Goal: Task Accomplishment & Management: Complete application form

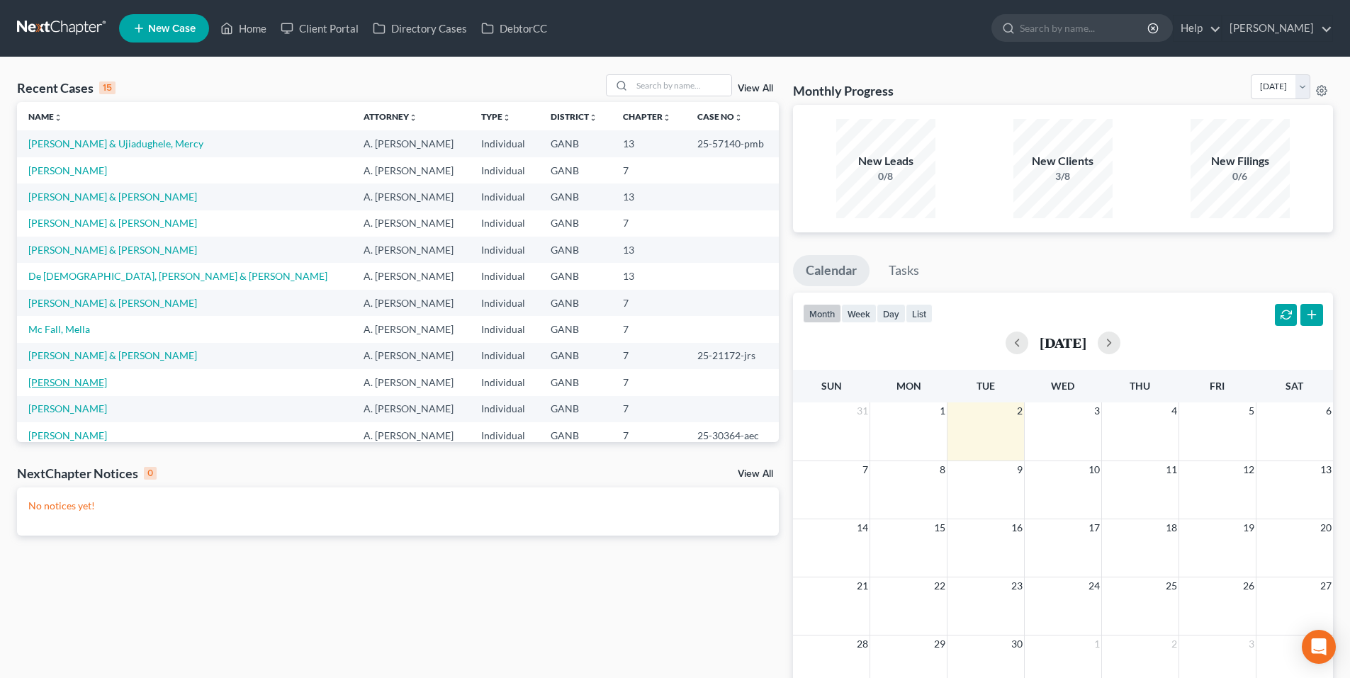
click at [72, 378] on link "[PERSON_NAME]" at bounding box center [67, 382] width 79 height 12
select select "9"
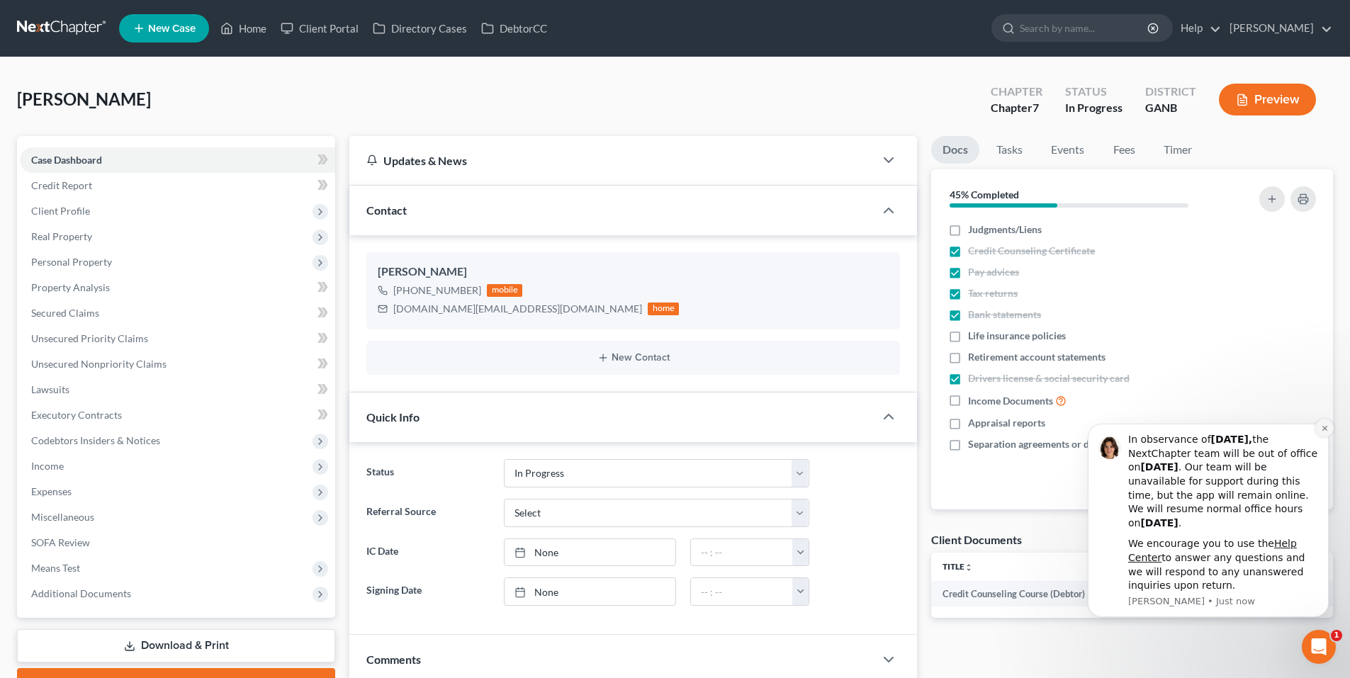
click at [1323, 431] on icon "Dismiss notification" at bounding box center [1324, 428] width 8 height 8
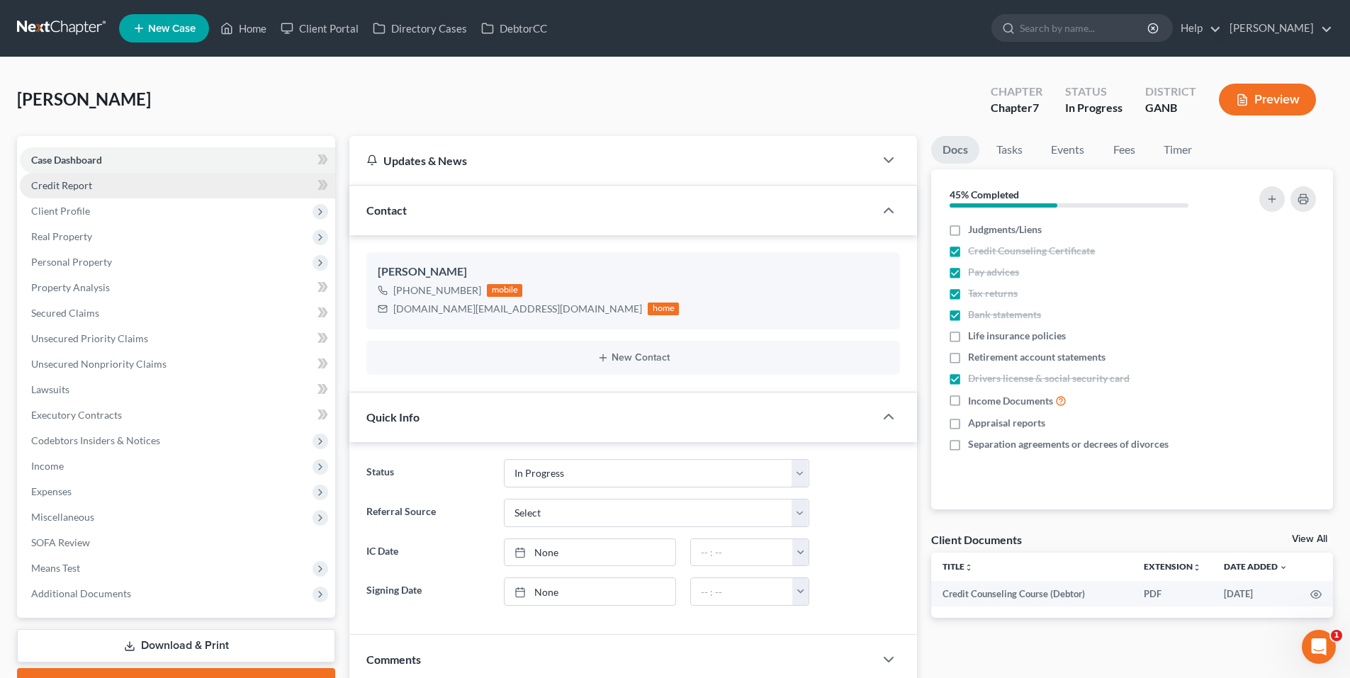
click at [98, 179] on link "Credit Report" at bounding box center [177, 186] width 315 height 26
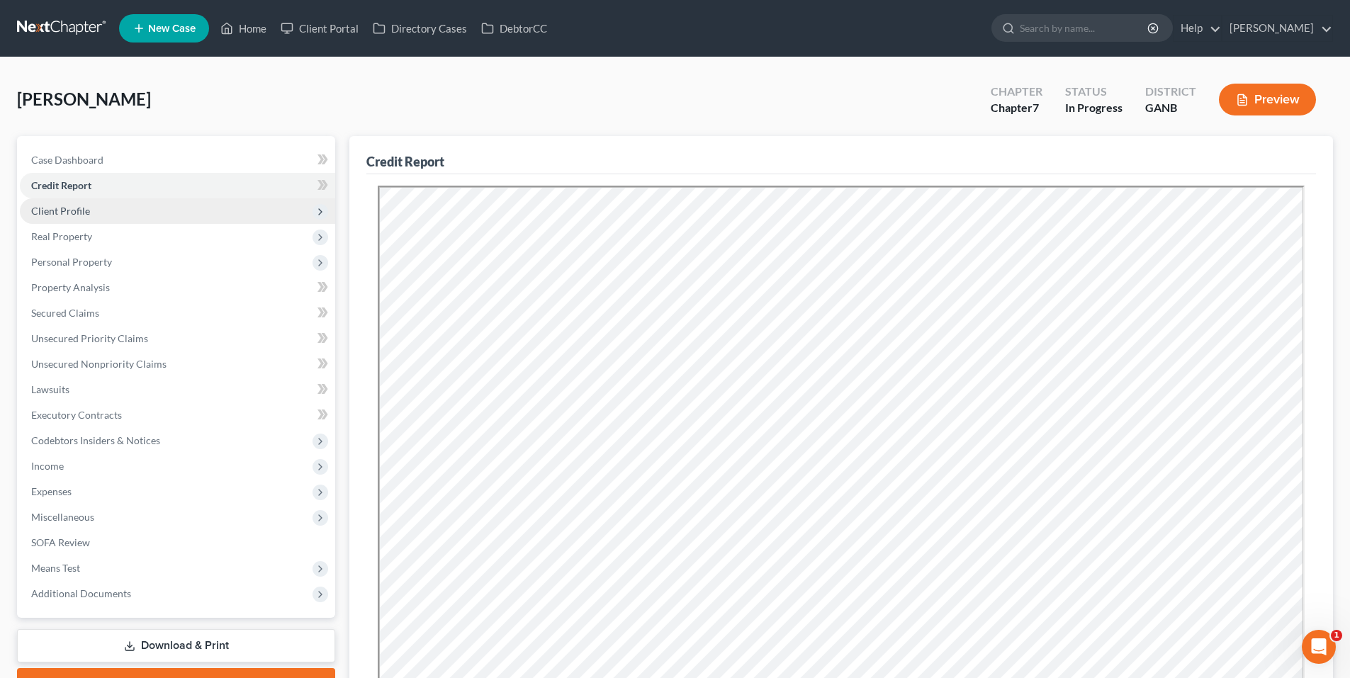
click at [99, 210] on span "Client Profile" at bounding box center [177, 211] width 315 height 26
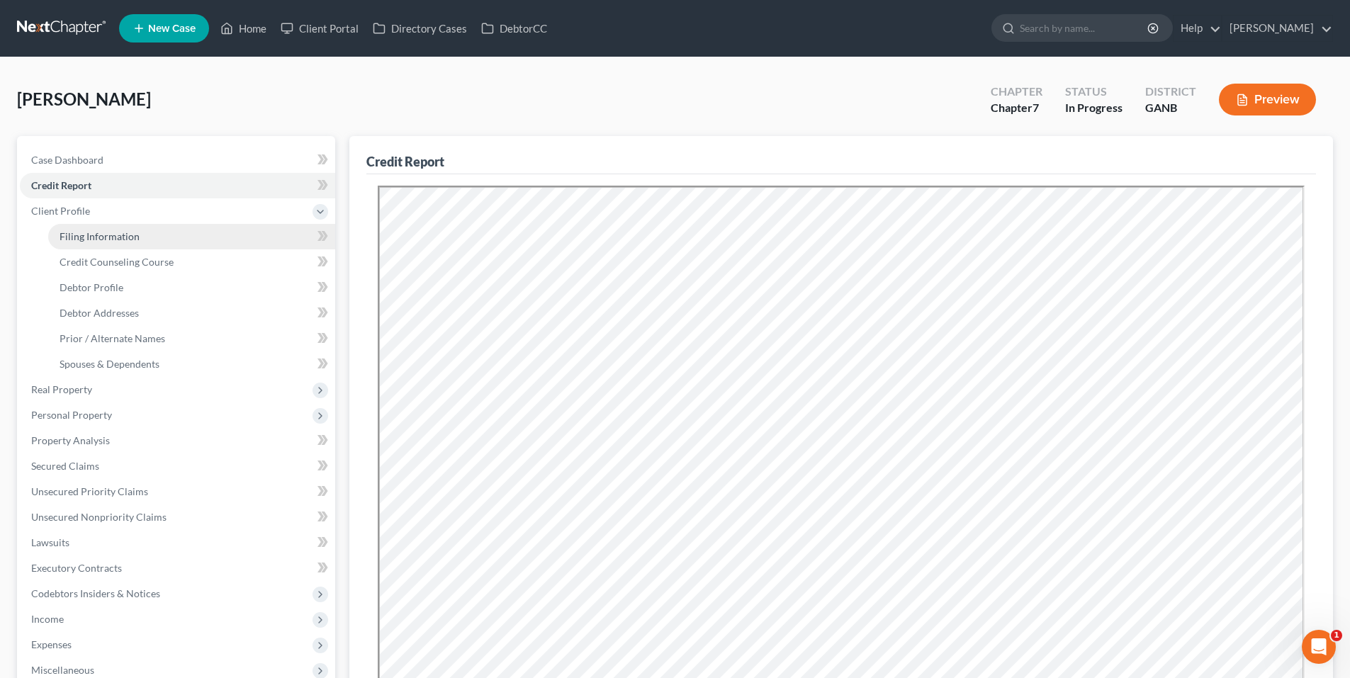
click at [103, 239] on span "Filing Information" at bounding box center [100, 236] width 80 height 12
select select "1"
select select "0"
select select "19"
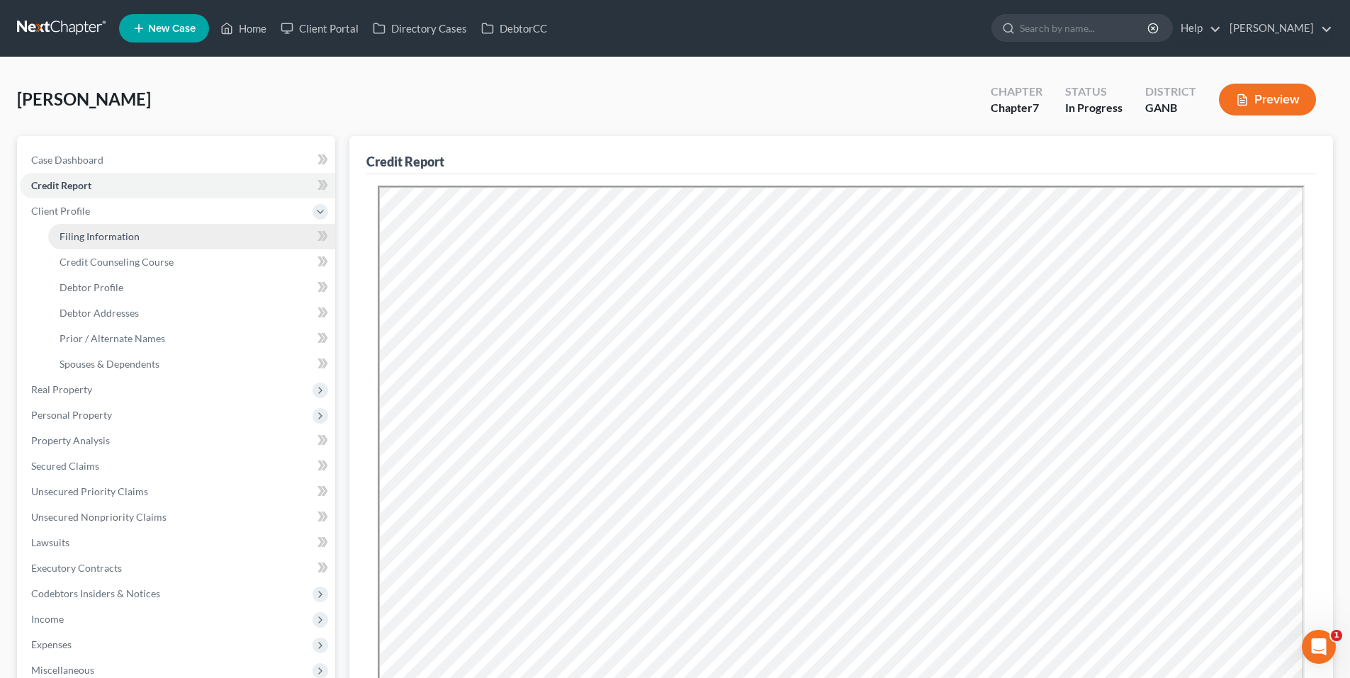
select select "2"
select select "10"
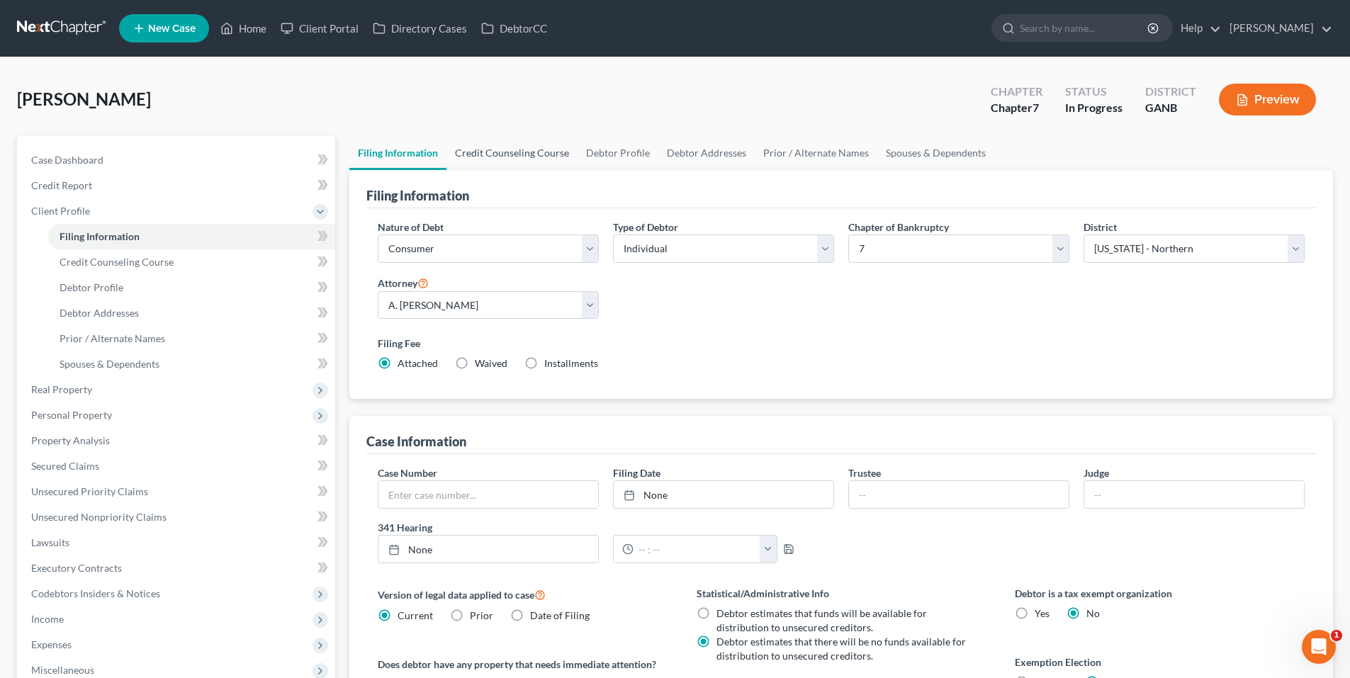
click at [528, 155] on link "Credit Counseling Course" at bounding box center [511, 153] width 131 height 34
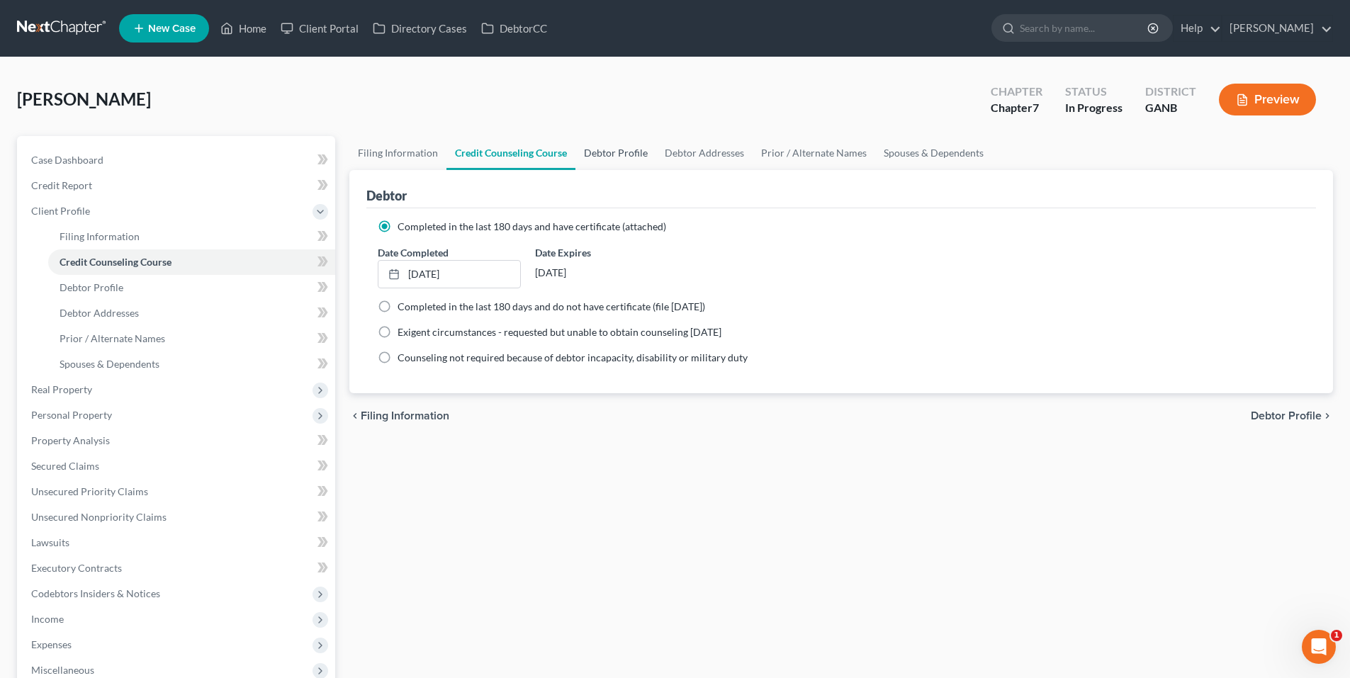
click at [610, 153] on link "Debtor Profile" at bounding box center [615, 153] width 81 height 34
select select "0"
select select "3"
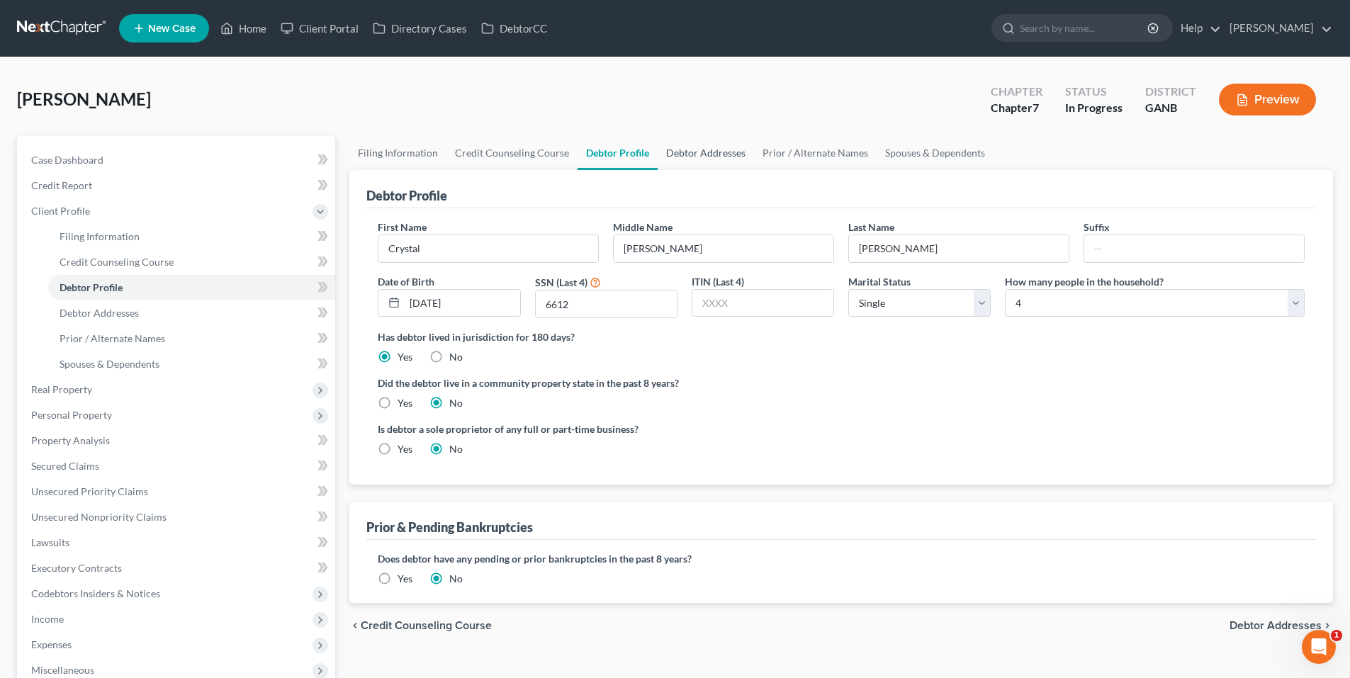
click at [724, 152] on link "Debtor Addresses" at bounding box center [705, 153] width 96 height 34
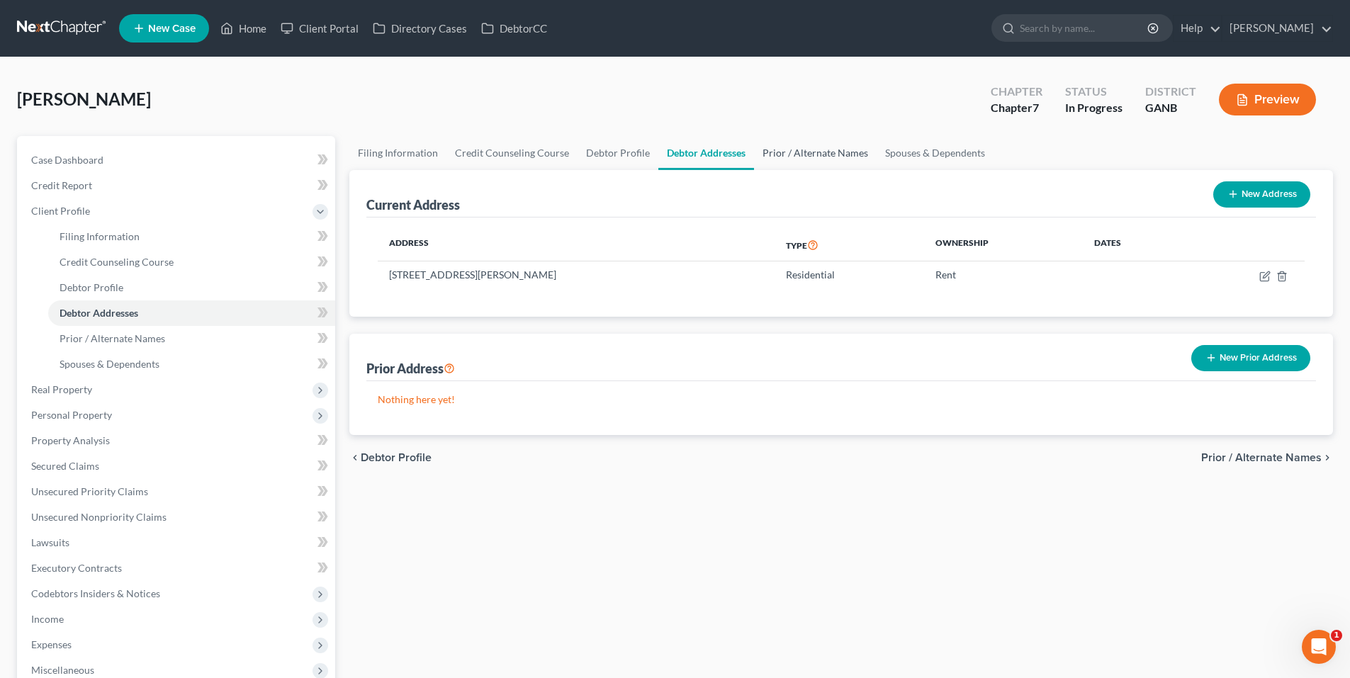
click at [808, 157] on link "Prior / Alternate Names" at bounding box center [815, 153] width 123 height 34
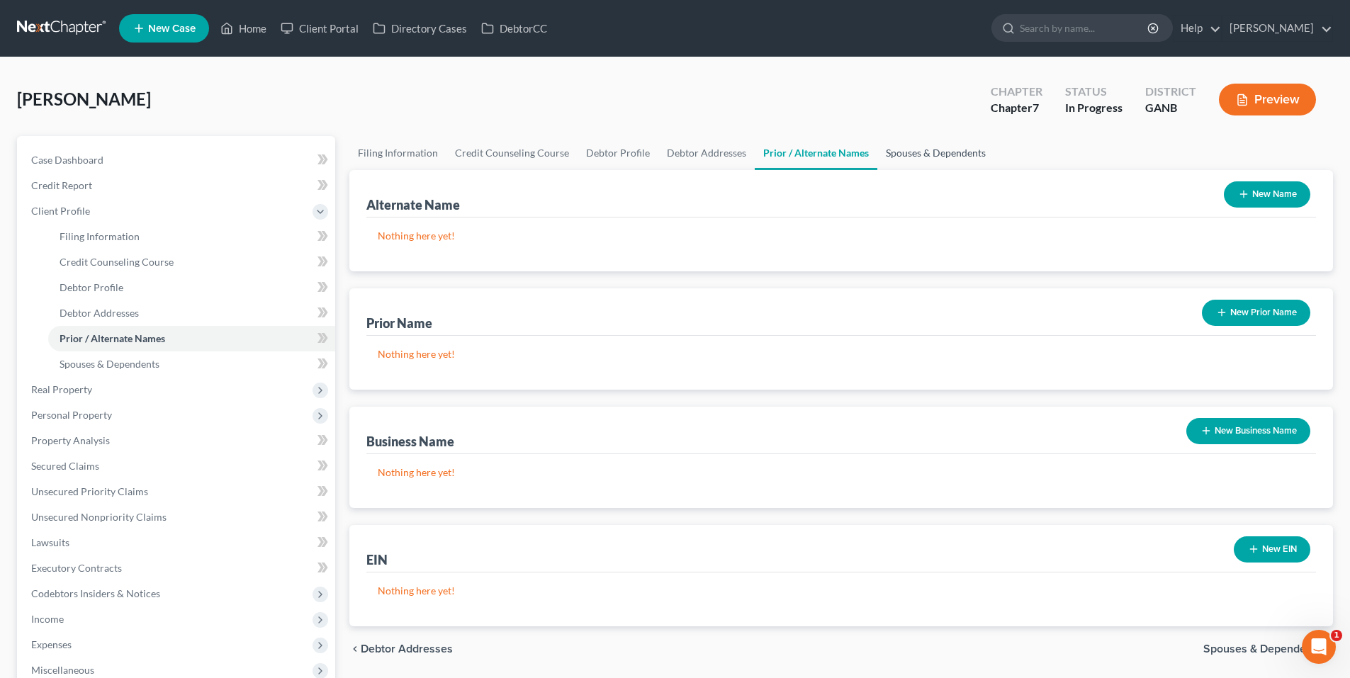
click at [905, 157] on link "Spouses & Dependents" at bounding box center [935, 153] width 117 height 34
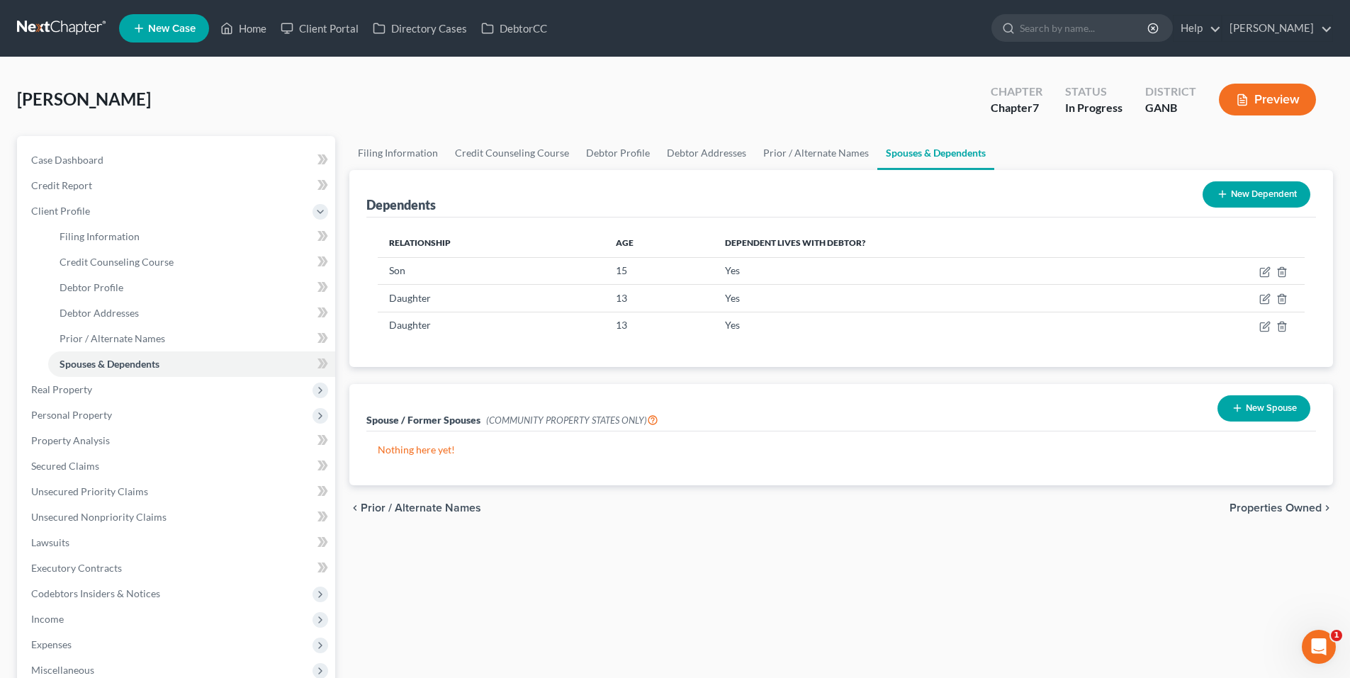
click at [1277, 506] on span "Properties Owned" at bounding box center [1275, 507] width 92 height 11
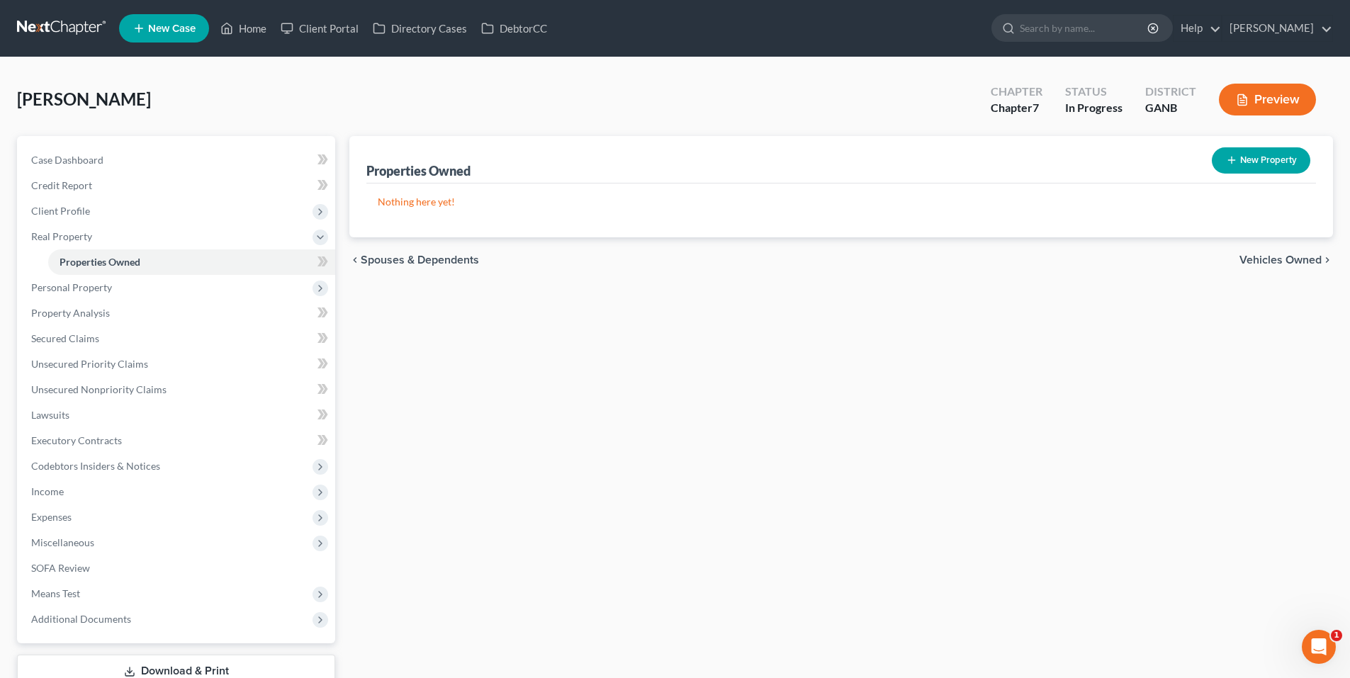
click at [1274, 256] on span "Vehicles Owned" at bounding box center [1280, 259] width 82 height 11
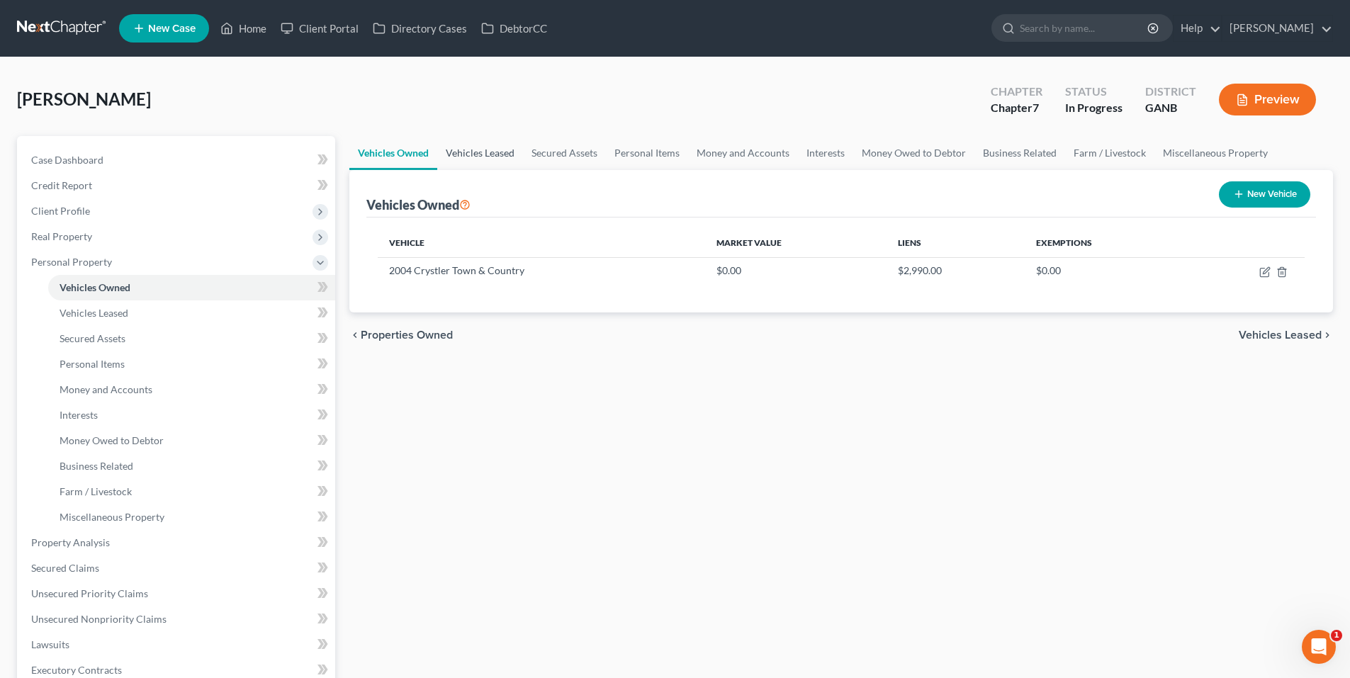
click at [500, 154] on link "Vehicles Leased" at bounding box center [480, 153] width 86 height 34
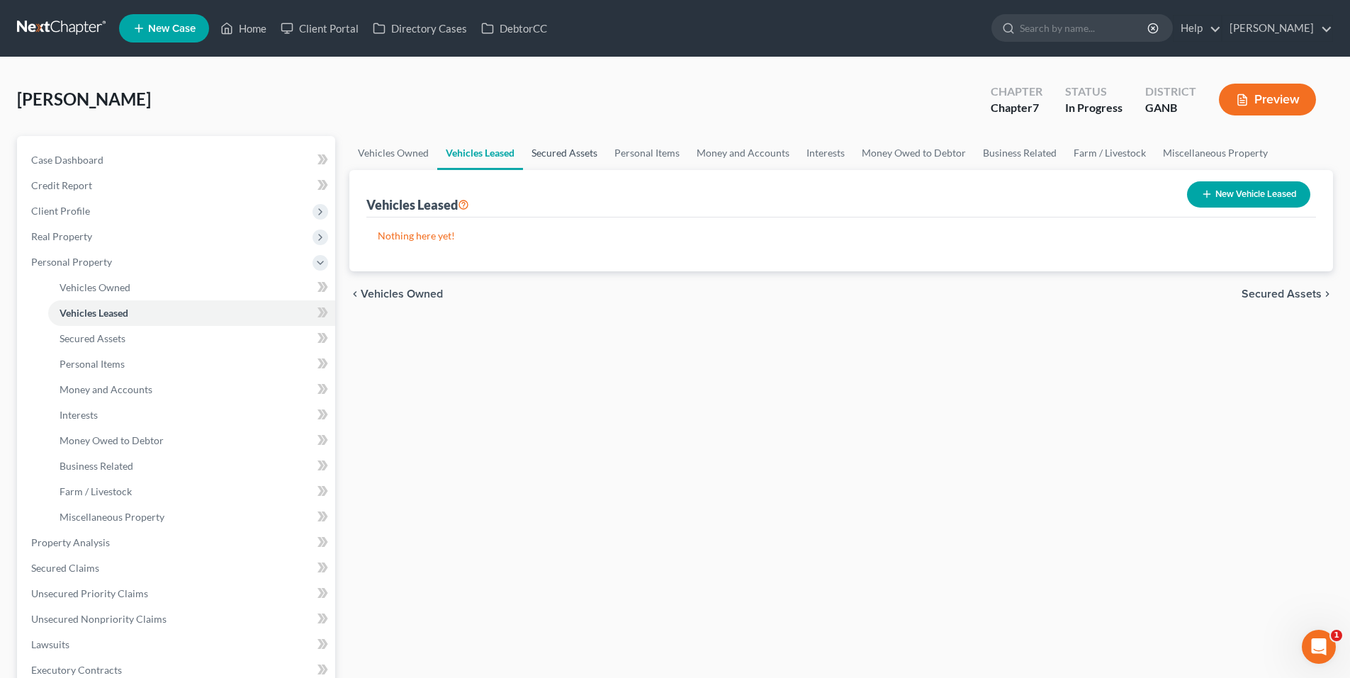
drag, startPoint x: 592, startPoint y: 162, endPoint x: 584, endPoint y: 160, distance: 8.8
click at [593, 162] on link "Secured Assets" at bounding box center [564, 153] width 83 height 34
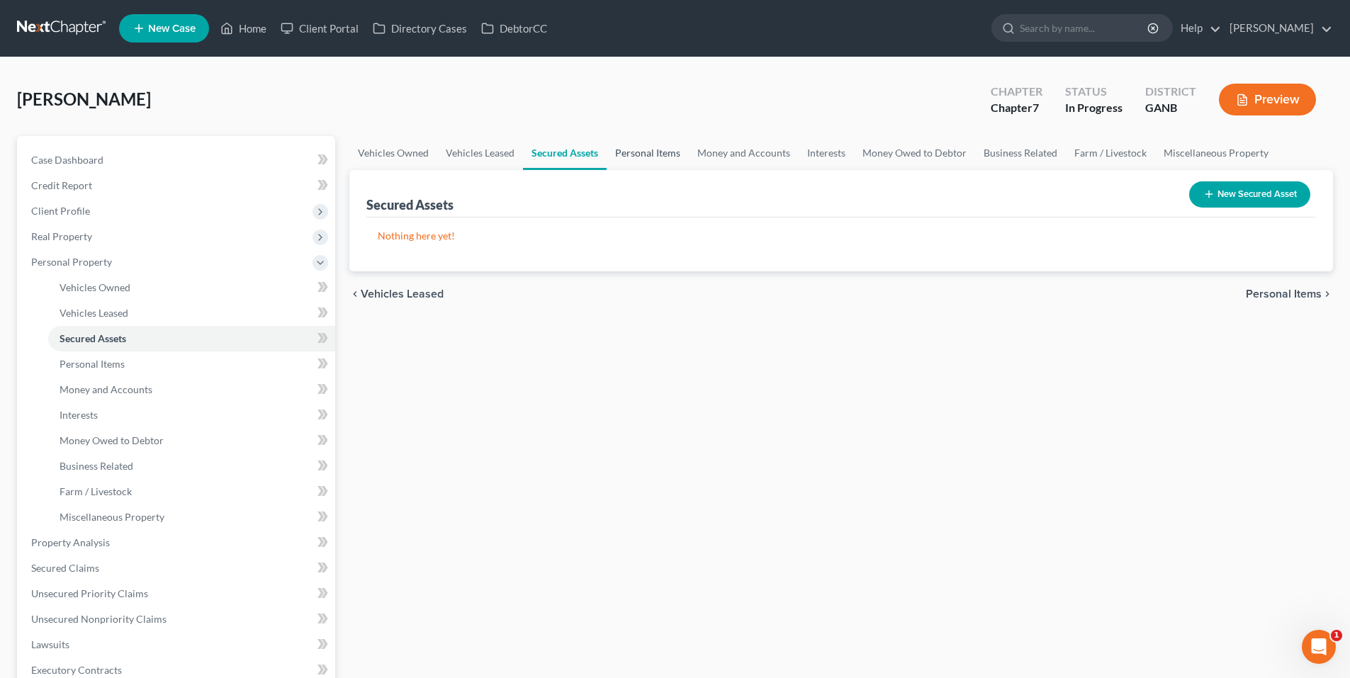
click at [656, 145] on link "Personal Items" at bounding box center [647, 153] width 82 height 34
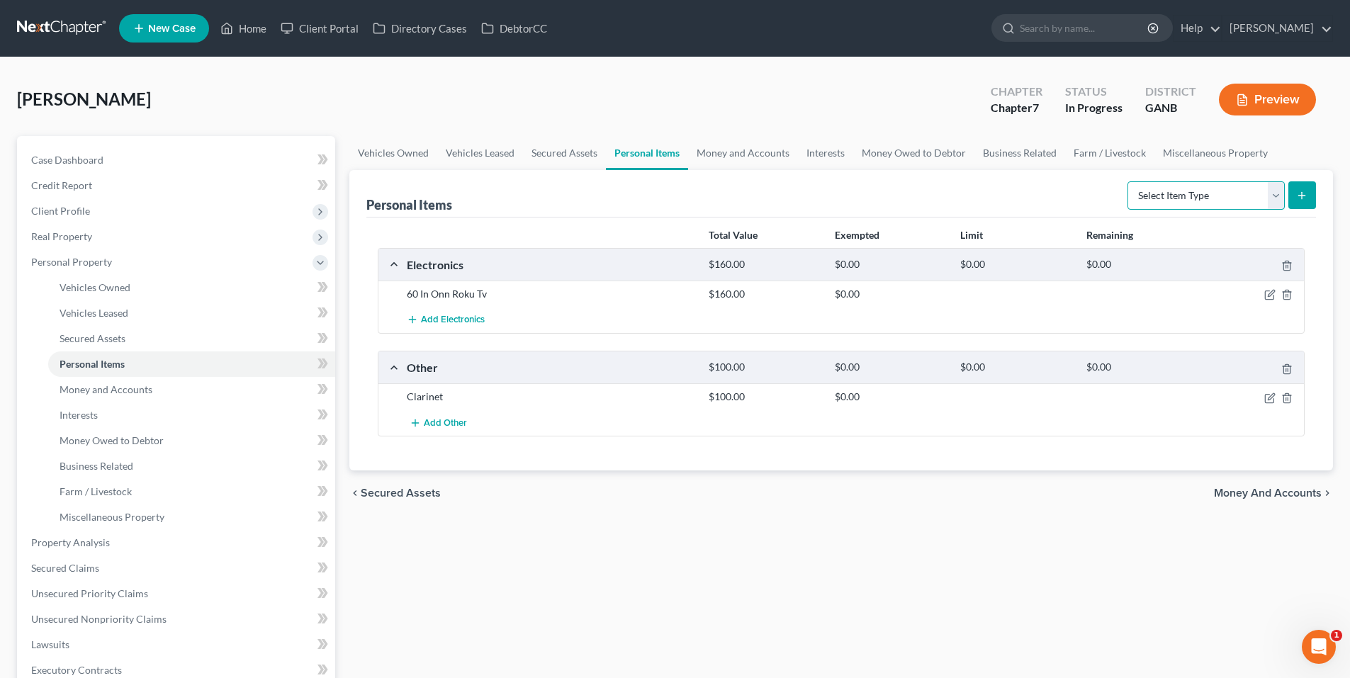
click at [1269, 196] on select "Select Item Type Clothing Collectibles Of Value Electronics Firearms Household …" at bounding box center [1205, 195] width 157 height 28
select select "clothing"
click at [1128, 181] on select "Select Item Type Clothing Collectibles Of Value Electronics Firearms Household …" at bounding box center [1205, 195] width 157 height 28
click at [1301, 198] on line "submit" at bounding box center [1301, 195] width 0 height 6
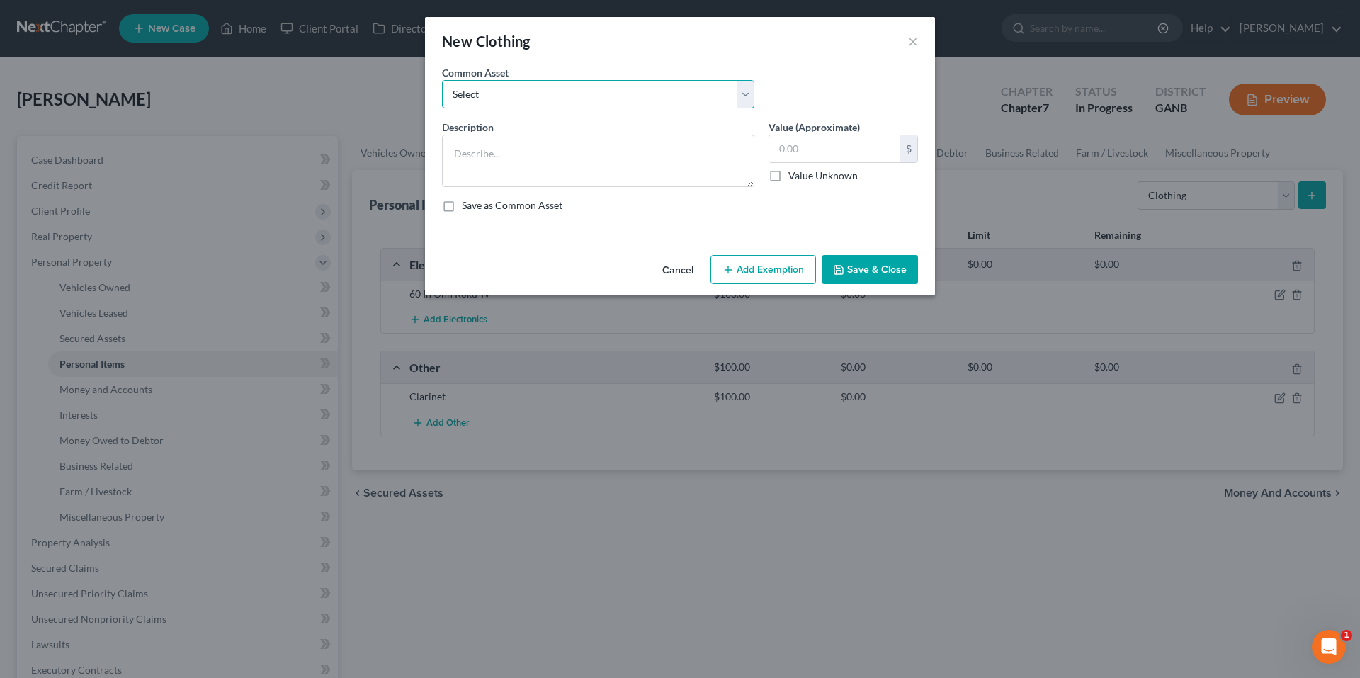
click at [678, 94] on select "Select Clothes" at bounding box center [598, 94] width 312 height 28
select select "0"
click at [442, 80] on select "Select Clothes" at bounding box center [598, 94] width 312 height 28
type textarea "Clothes"
click at [856, 149] on input "500.00" at bounding box center [834, 148] width 131 height 27
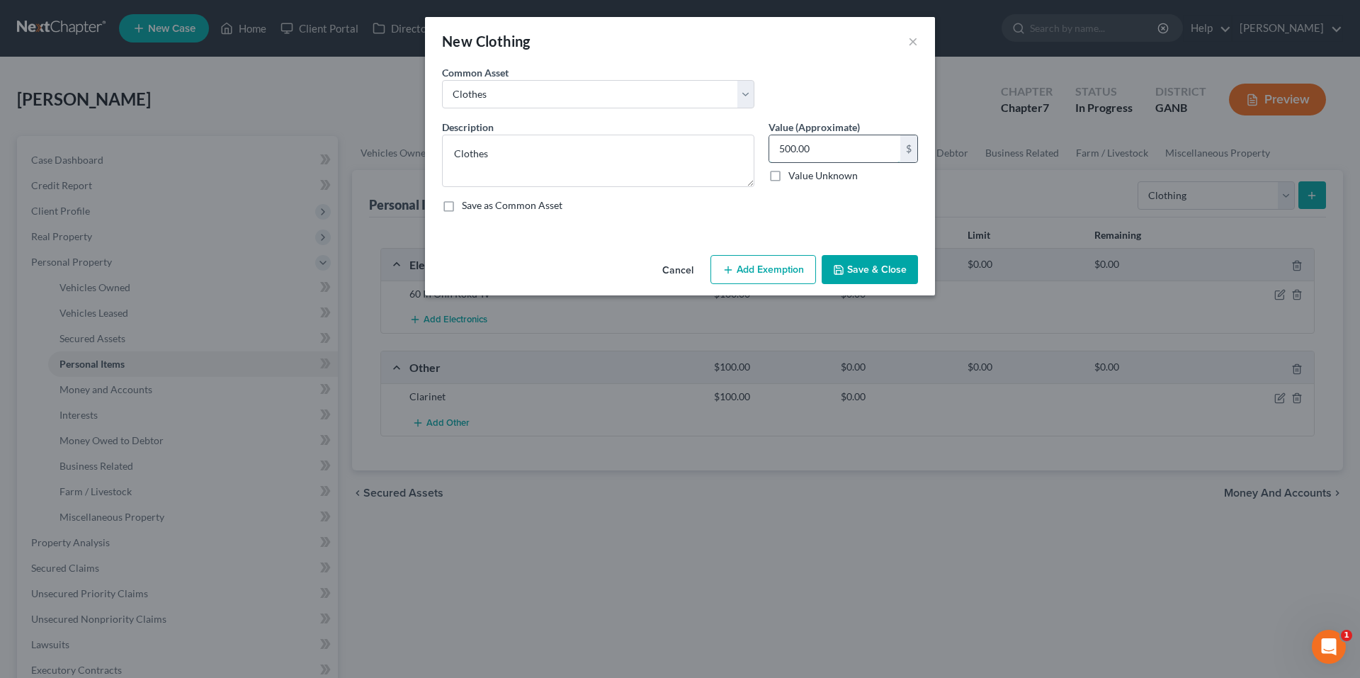
click at [856, 149] on input "500.00" at bounding box center [834, 148] width 131 height 27
type input "5,000.00"
click at [866, 268] on button "Save & Close" at bounding box center [870, 270] width 96 height 30
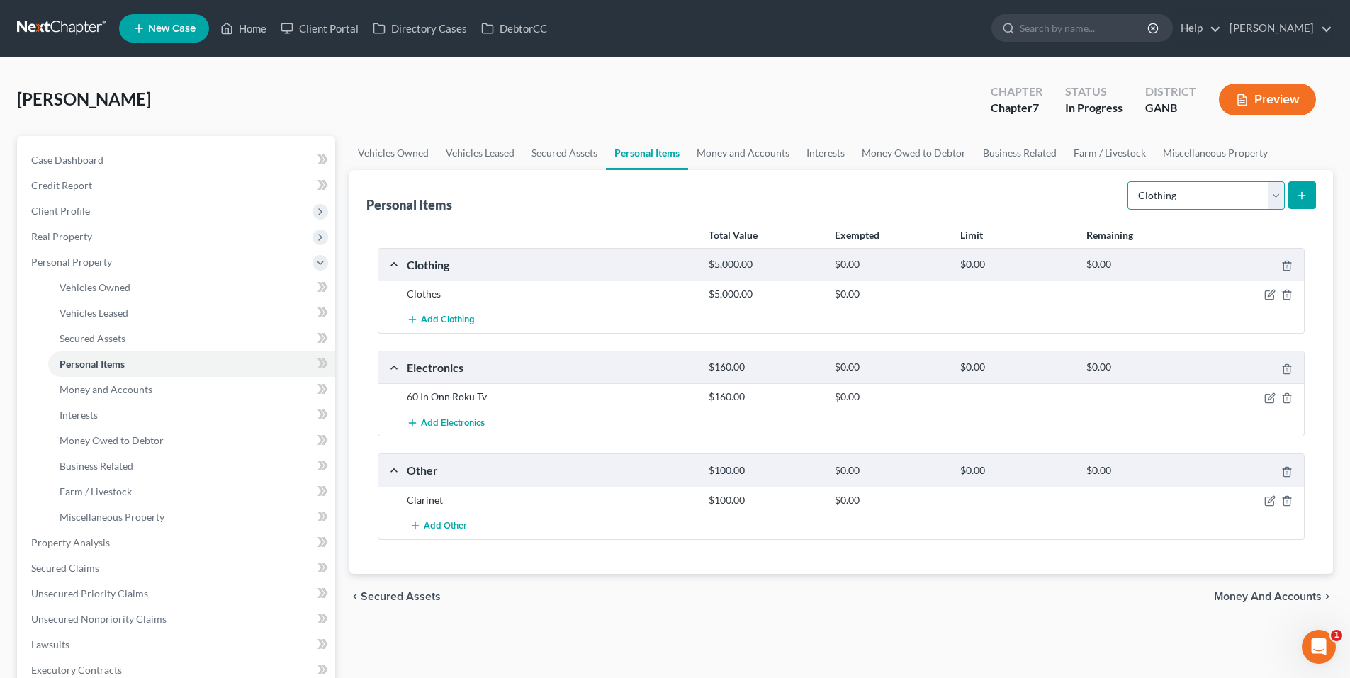
click at [1231, 193] on select "Select Item Type Clothing Collectibles Of Value Electronics Firearms Household …" at bounding box center [1205, 195] width 157 height 28
click at [1047, 182] on div "Personal Items Select Item Type Clothing Collectibles Of Value Electronics Fire…" at bounding box center [840, 193] width 949 height 47
click at [1267, 396] on icon "button" at bounding box center [1269, 397] width 11 height 11
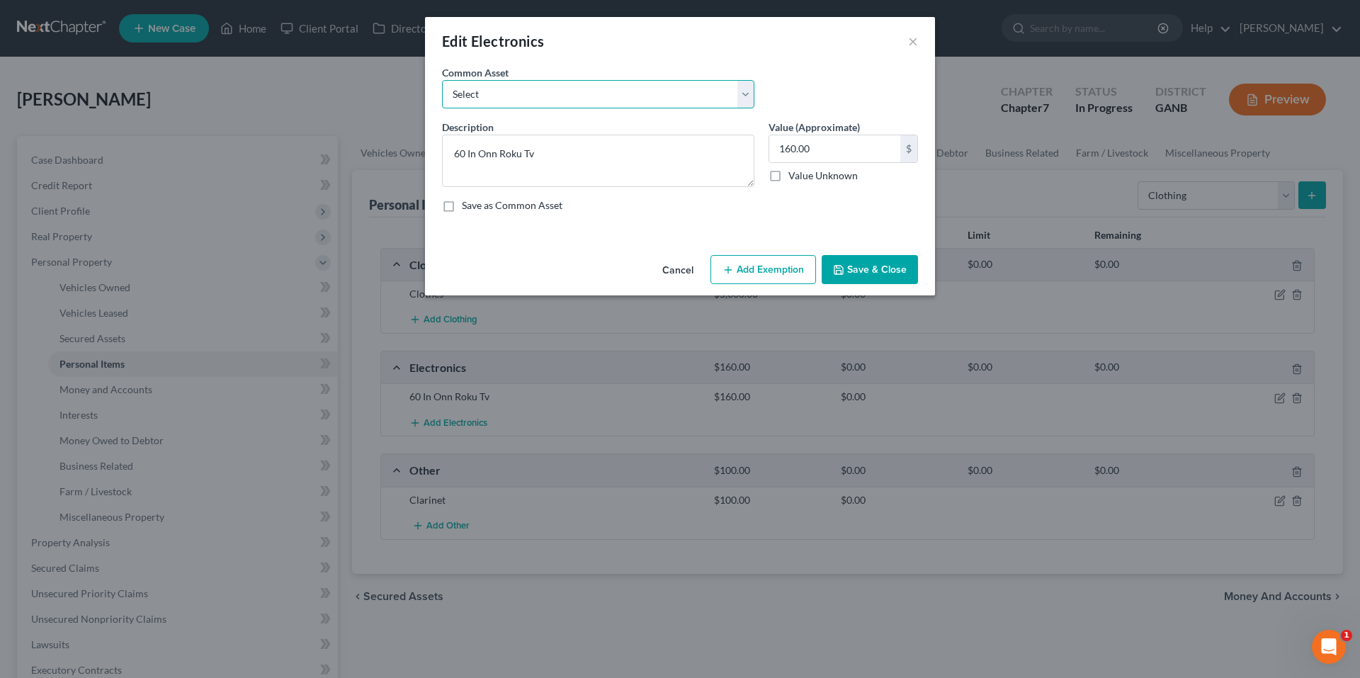
click at [643, 95] on select "Select Computer System TV; Ipad Electronics" at bounding box center [598, 94] width 312 height 28
select select "2"
click at [442, 80] on select "Select Computer System TV; Ipad Electronics" at bounding box center [598, 94] width 312 height 28
type textarea "Electronics"
click at [864, 149] on input "100.00" at bounding box center [834, 148] width 131 height 27
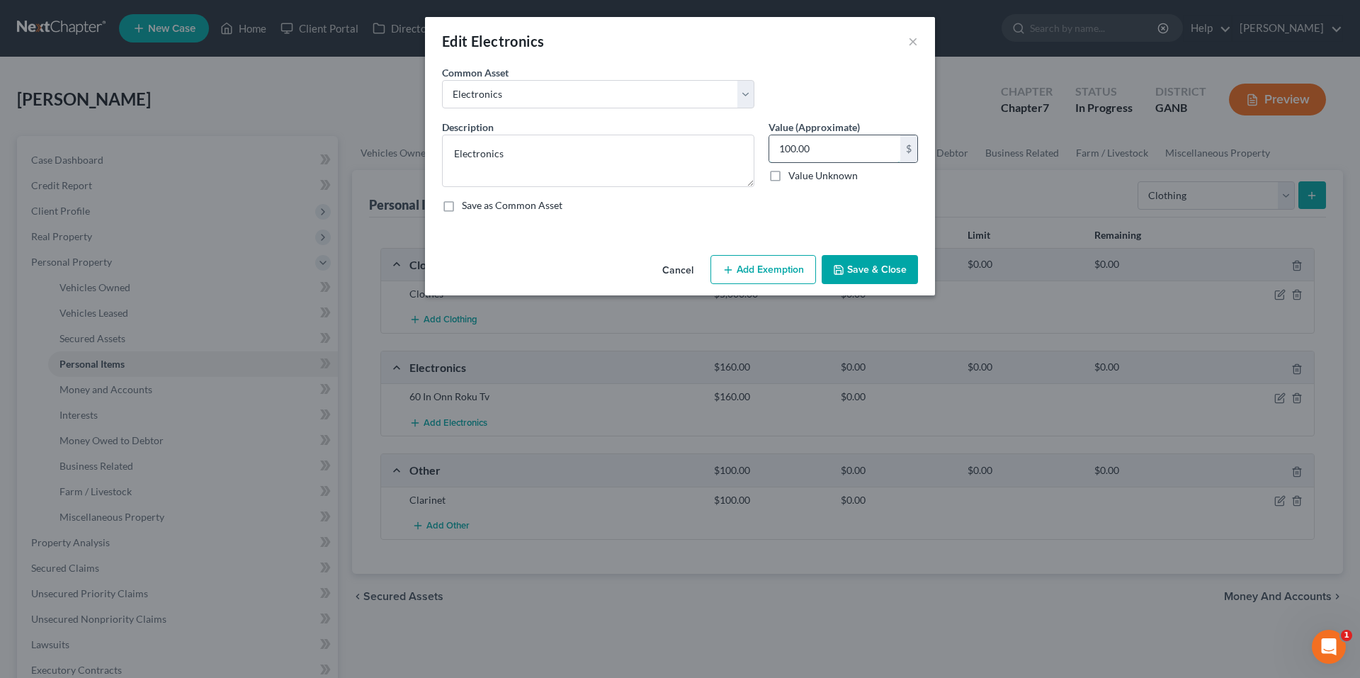
click at [864, 149] on input "100.00" at bounding box center [834, 148] width 131 height 27
type input "2,000.00"
click at [859, 260] on button "Save & Close" at bounding box center [870, 270] width 96 height 30
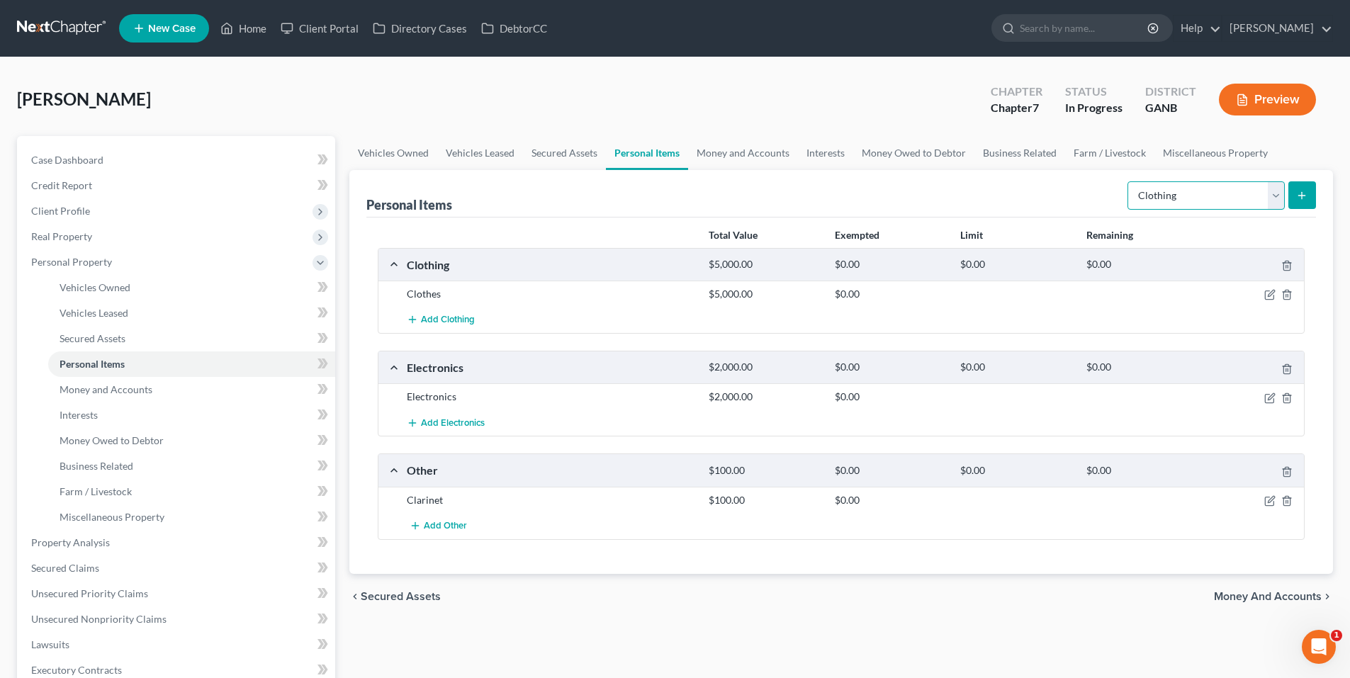
click at [1243, 188] on select "Select Item Type Clothing Collectibles Of Value Electronics Firearms Household …" at bounding box center [1205, 195] width 157 height 28
select select "household_goods"
click at [1128, 181] on select "Select Item Type Clothing Collectibles Of Value Electronics Firearms Household …" at bounding box center [1205, 195] width 157 height 28
click at [1297, 191] on icon "submit" at bounding box center [1301, 195] width 11 height 11
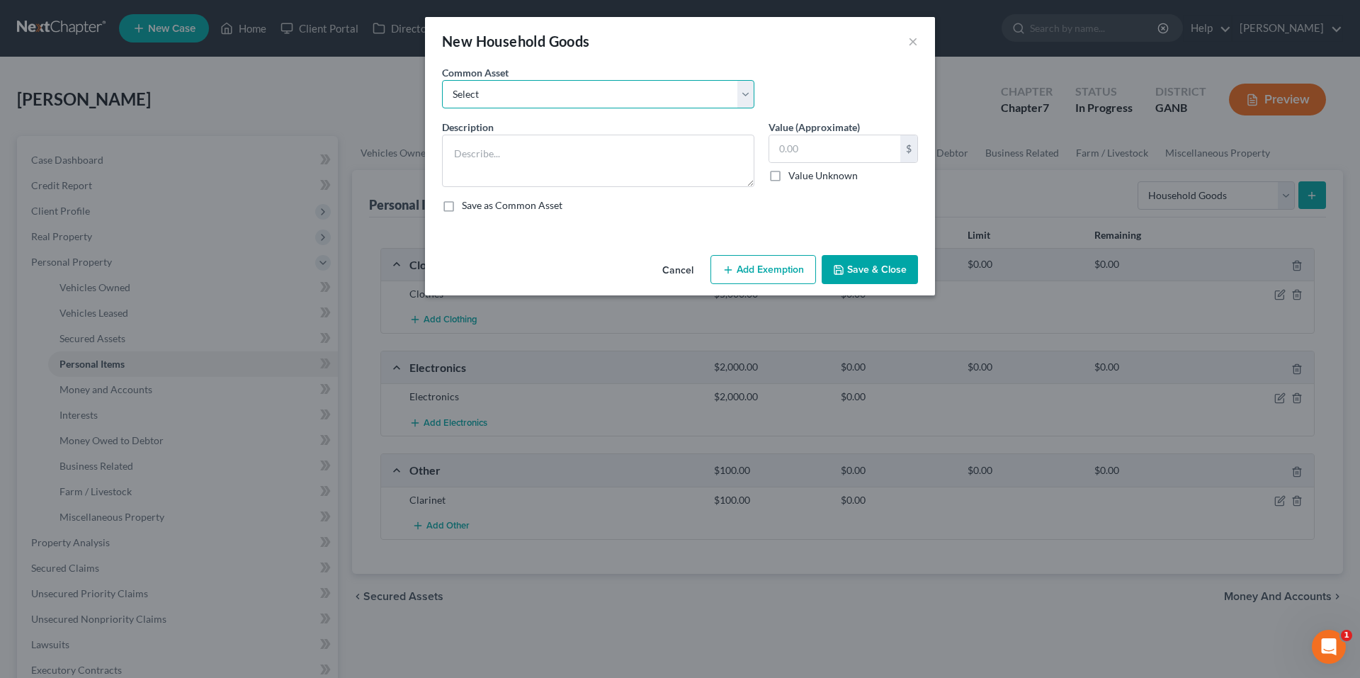
click at [655, 88] on select "Select Household goods and furnishings Furniture, TV Washer & Dryer" at bounding box center [598, 94] width 312 height 28
select select "0"
click at [442, 80] on select "Select Household goods and furnishings Furniture, TV Washer & Dryer" at bounding box center [598, 94] width 312 height 28
type textarea "Household goods and furnishings"
click at [855, 147] on input "4,500.00" at bounding box center [834, 148] width 131 height 27
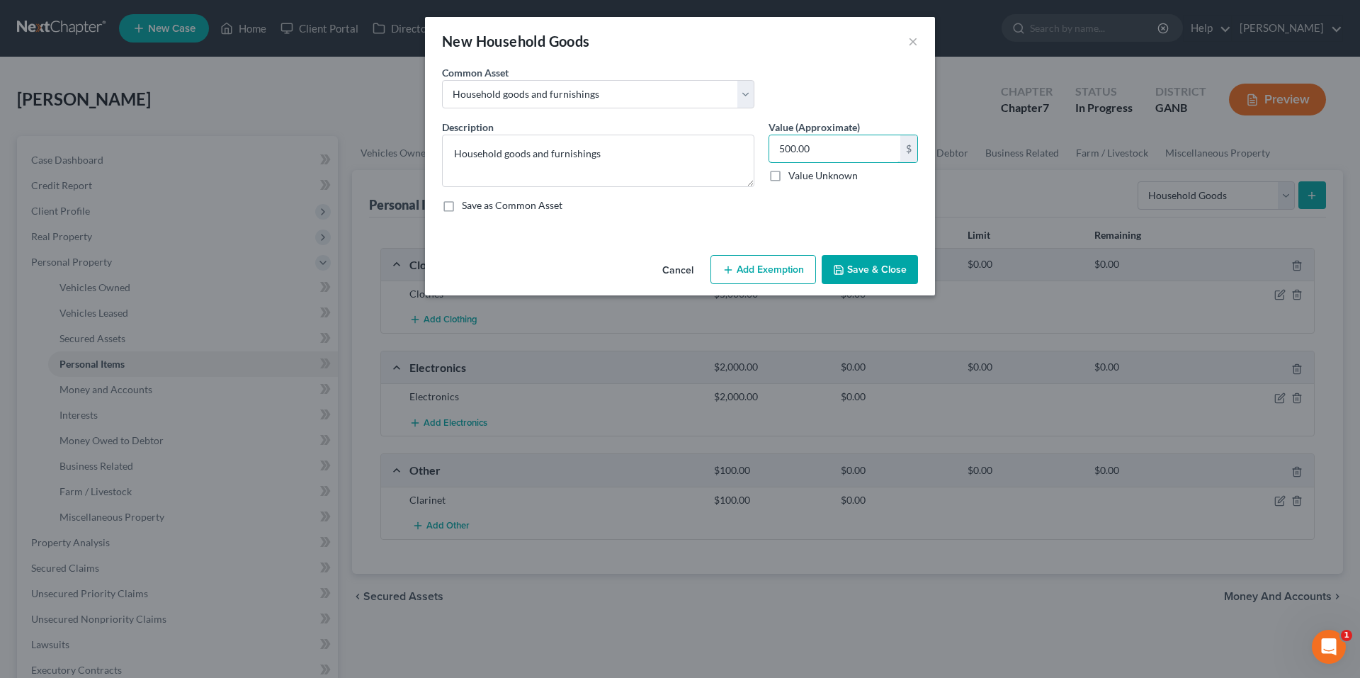
type input "500.00"
click at [890, 267] on button "Save & Close" at bounding box center [870, 270] width 96 height 30
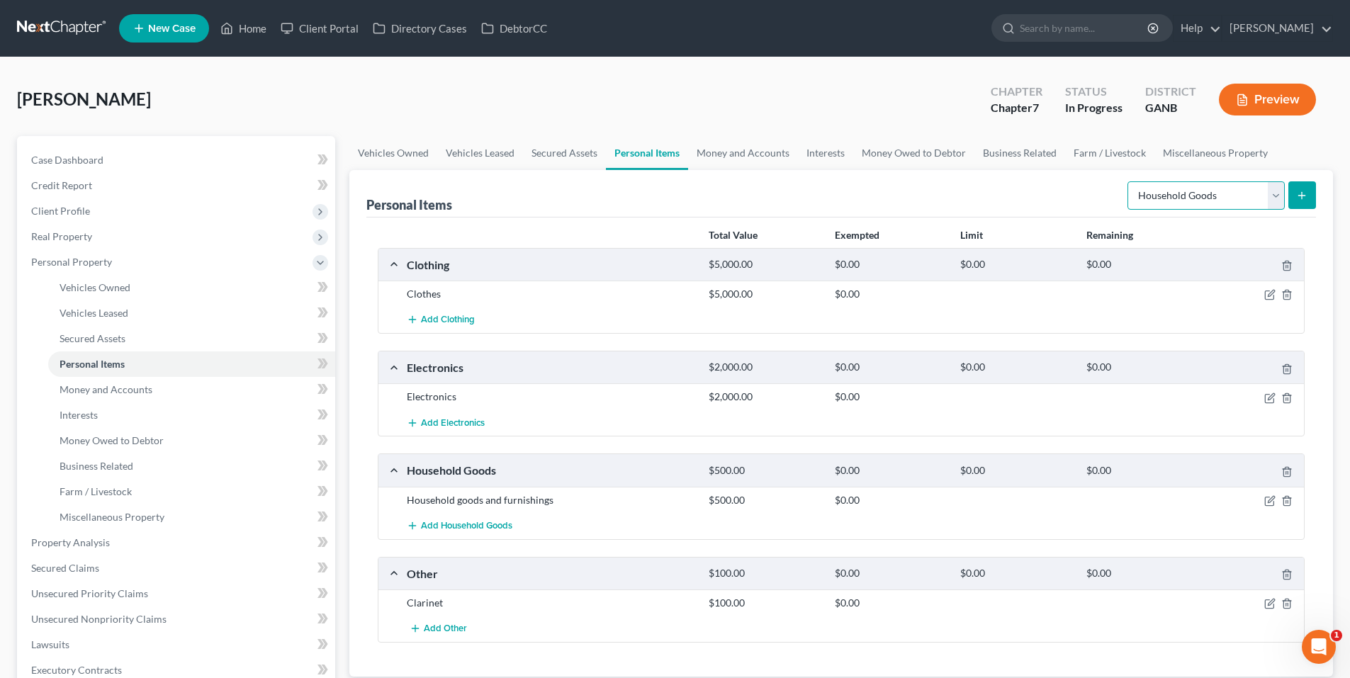
click at [1256, 188] on select "Select Item Type Clothing Collectibles Of Value Electronics Firearms Household …" at bounding box center [1205, 195] width 157 height 28
click at [876, 191] on div "Personal Items Select Item Type Clothing Collectibles Of Value Electronics Fire…" at bounding box center [840, 193] width 949 height 47
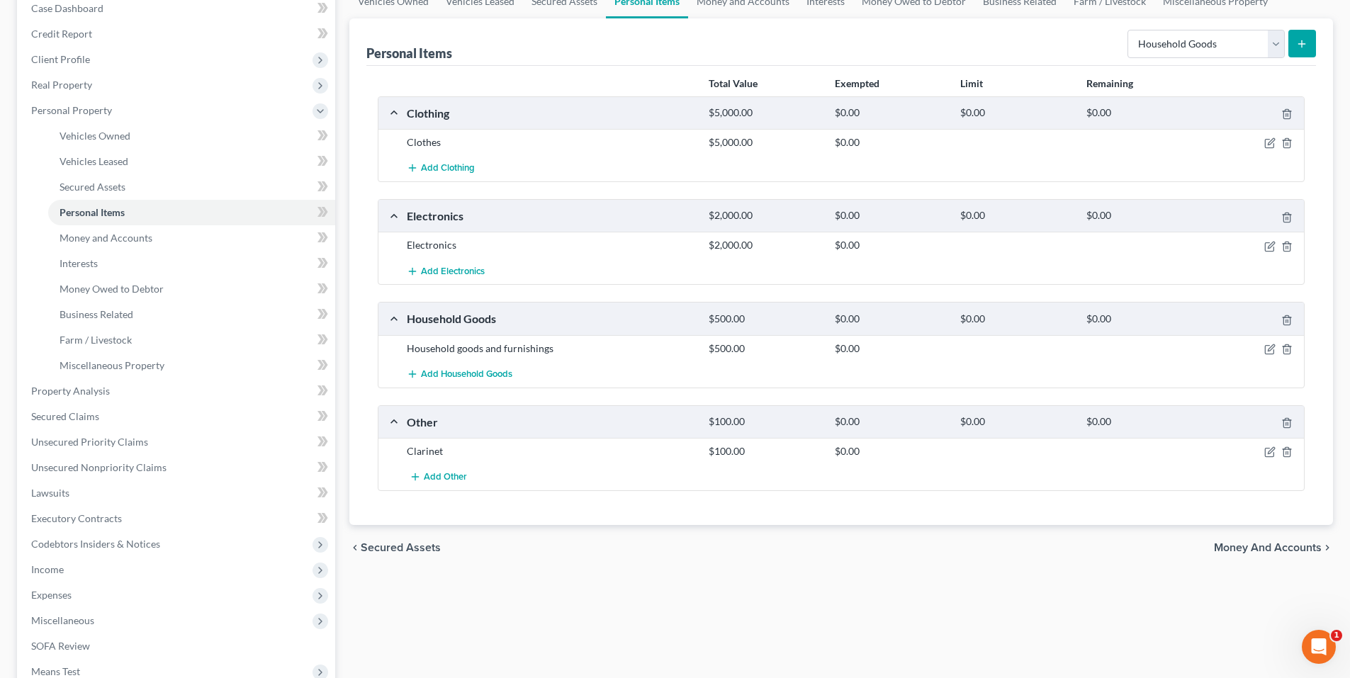
scroll to position [213, 0]
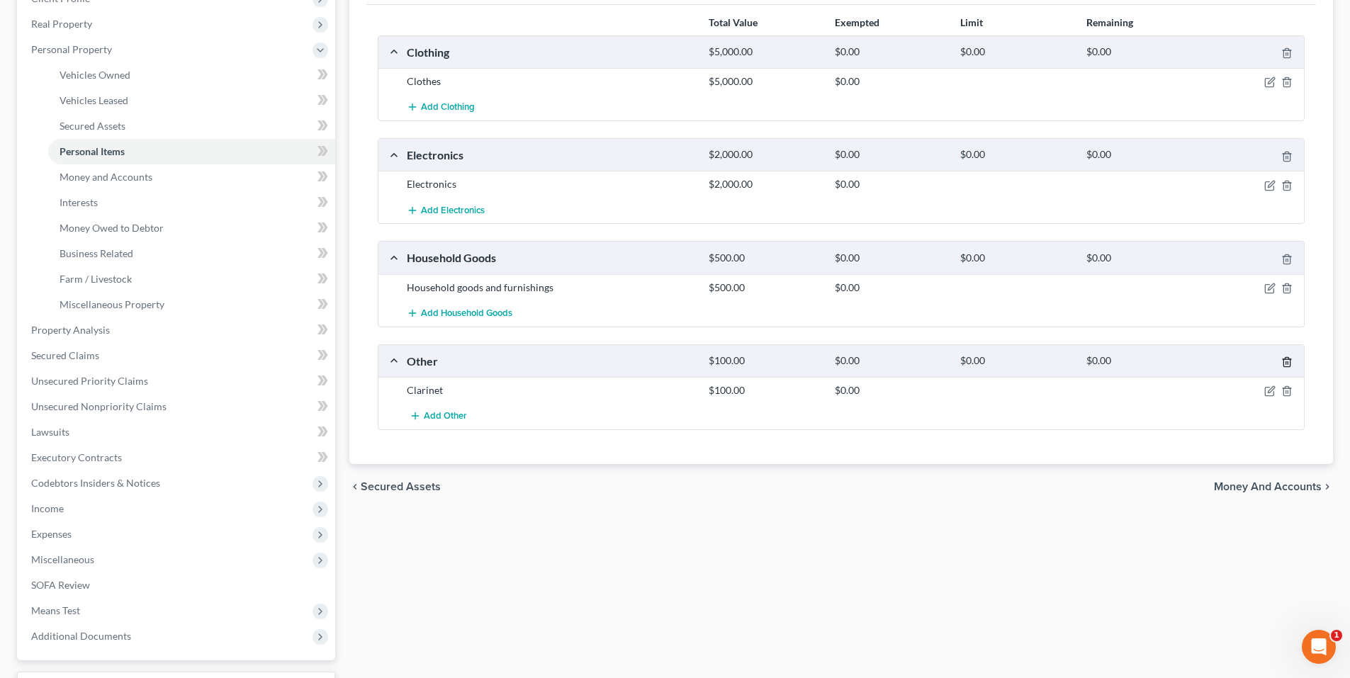
click at [1289, 358] on icon "button" at bounding box center [1286, 362] width 6 height 9
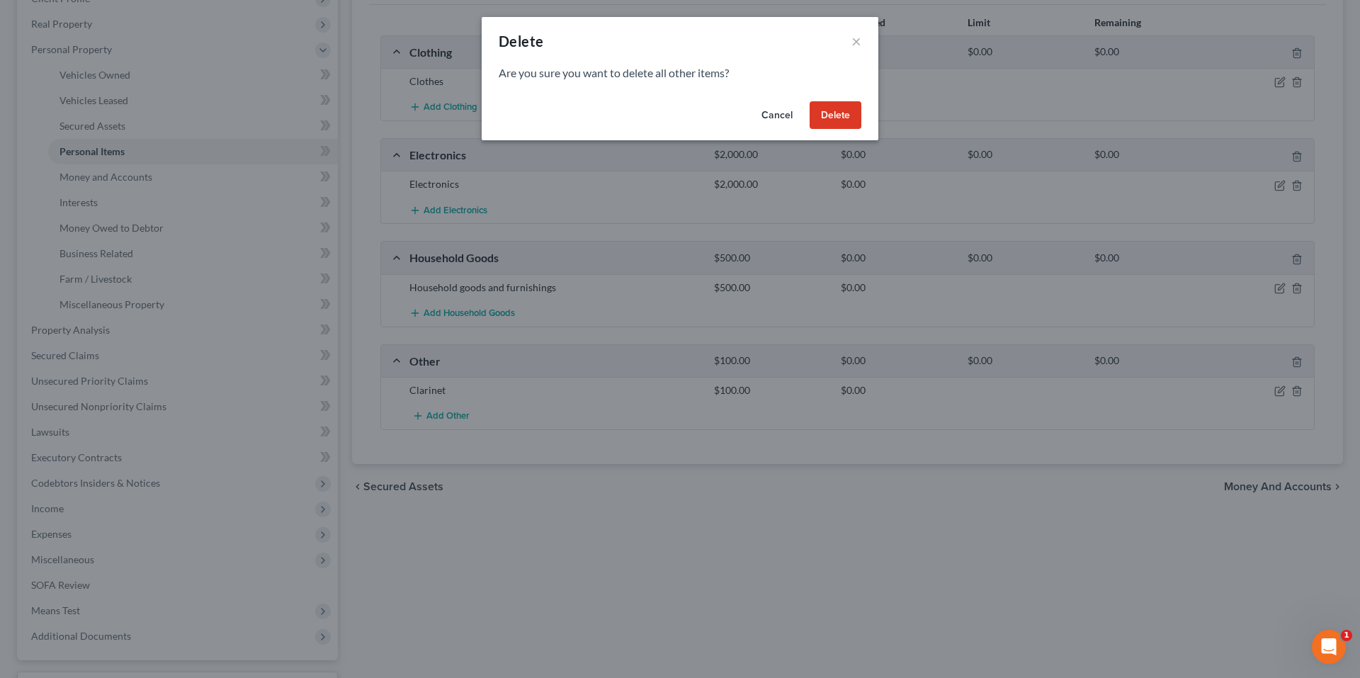
click at [838, 115] on button "Delete" at bounding box center [836, 115] width 52 height 28
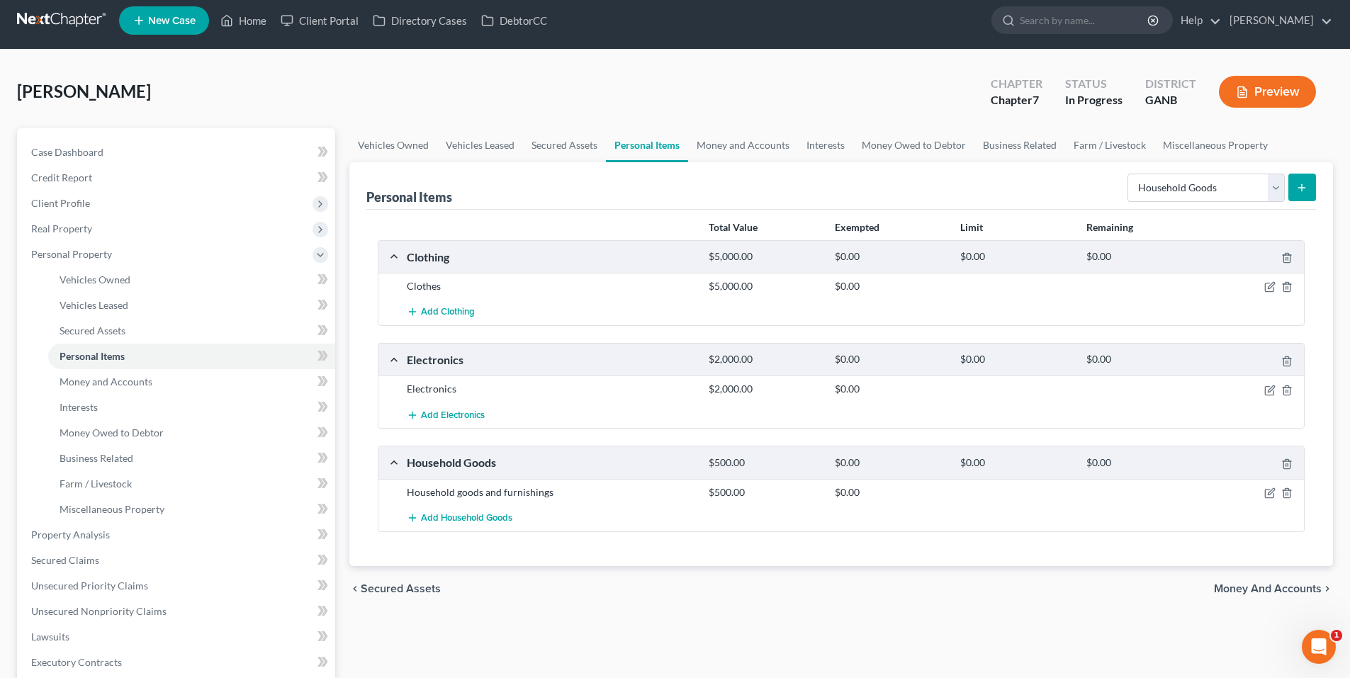
scroll to position [0, 0]
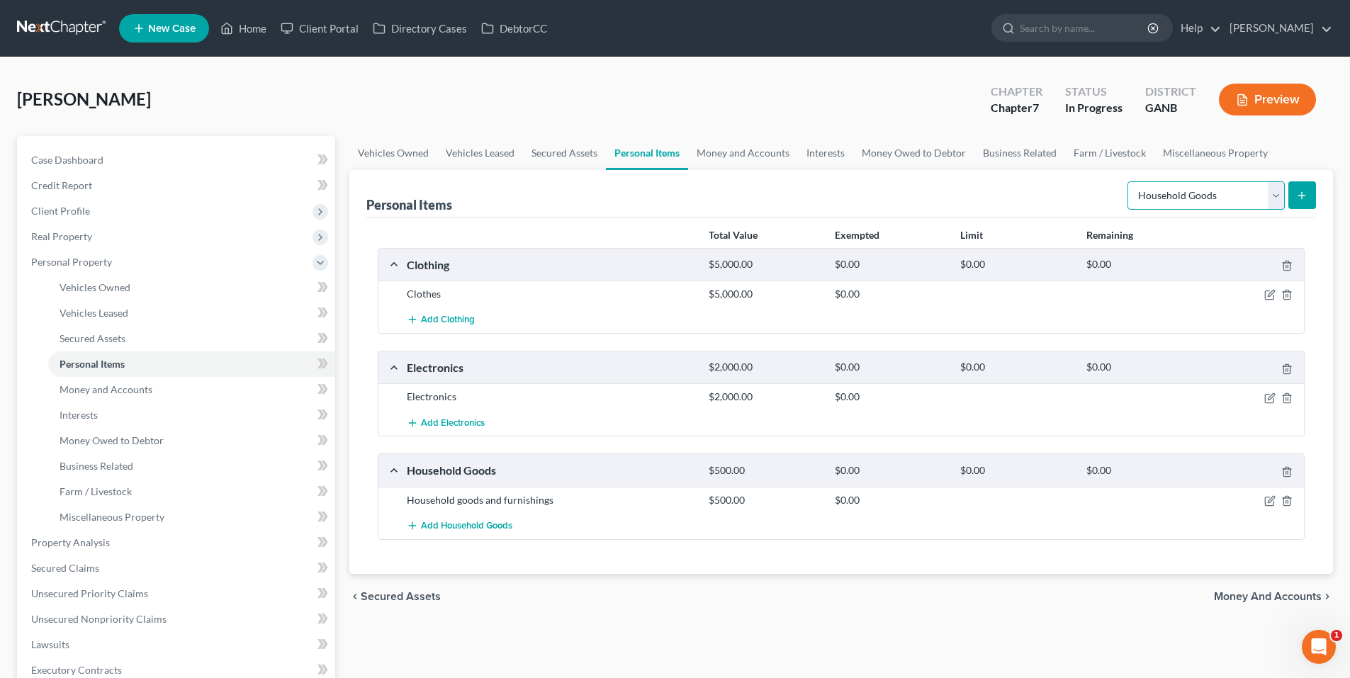
click at [1213, 191] on select "Select Item Type Clothing Collectibles Of Value Electronics Firearms Household …" at bounding box center [1205, 195] width 157 height 28
select select "sports_and_hobby_equipment"
click at [1128, 181] on select "Select Item Type Clothing Collectibles Of Value Electronics Firearms Household …" at bounding box center [1205, 195] width 157 height 28
click at [1297, 196] on icon "submit" at bounding box center [1301, 195] width 11 height 11
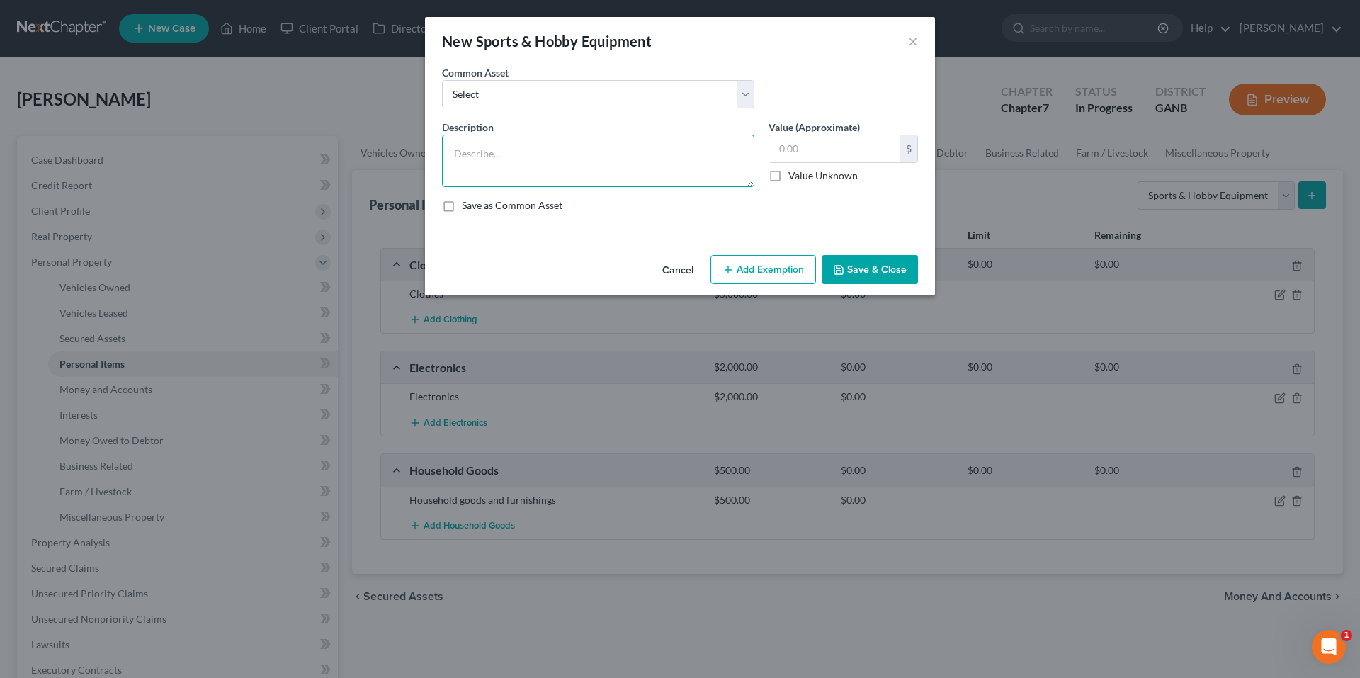
drag, startPoint x: 529, startPoint y: 170, endPoint x: 523, endPoint y: 153, distance: 18.2
click at [528, 166] on textarea at bounding box center [598, 161] width 312 height 52
type textarea "Kids' music instruments"
click at [860, 146] on input "text" at bounding box center [834, 148] width 131 height 27
type input "650.00"
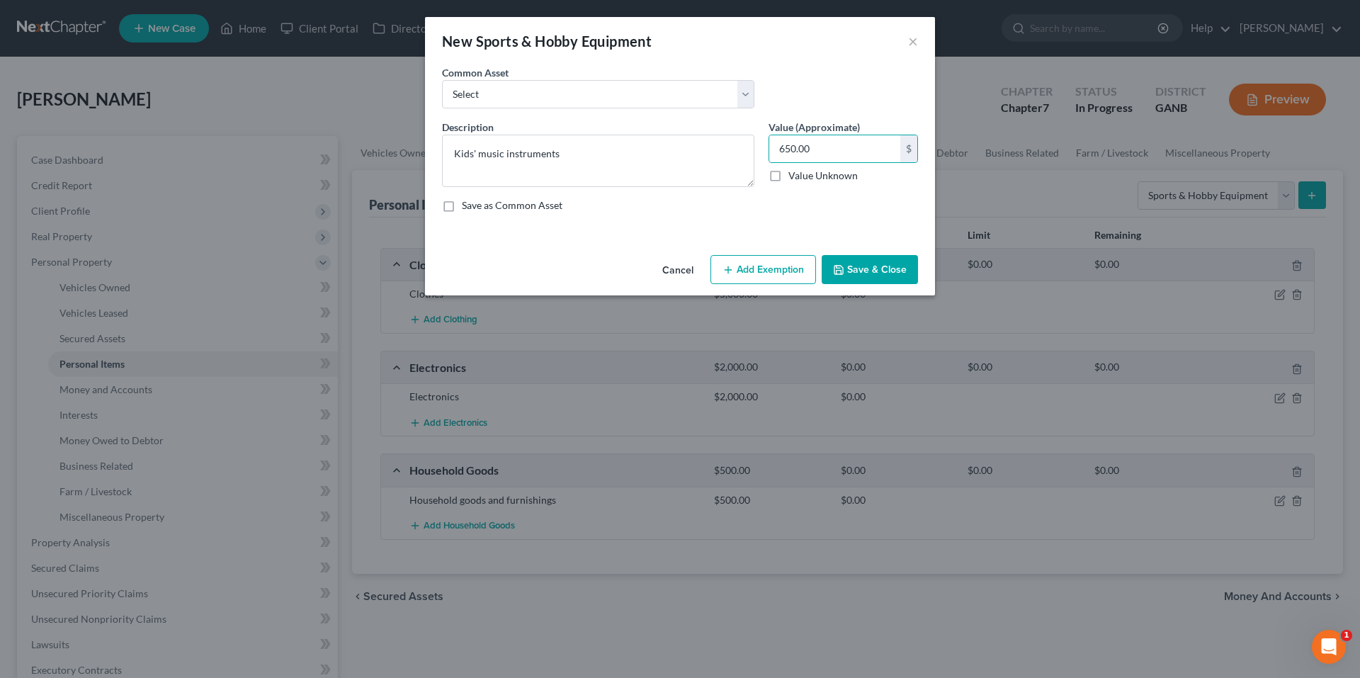
click at [886, 261] on button "Save & Close" at bounding box center [870, 270] width 96 height 30
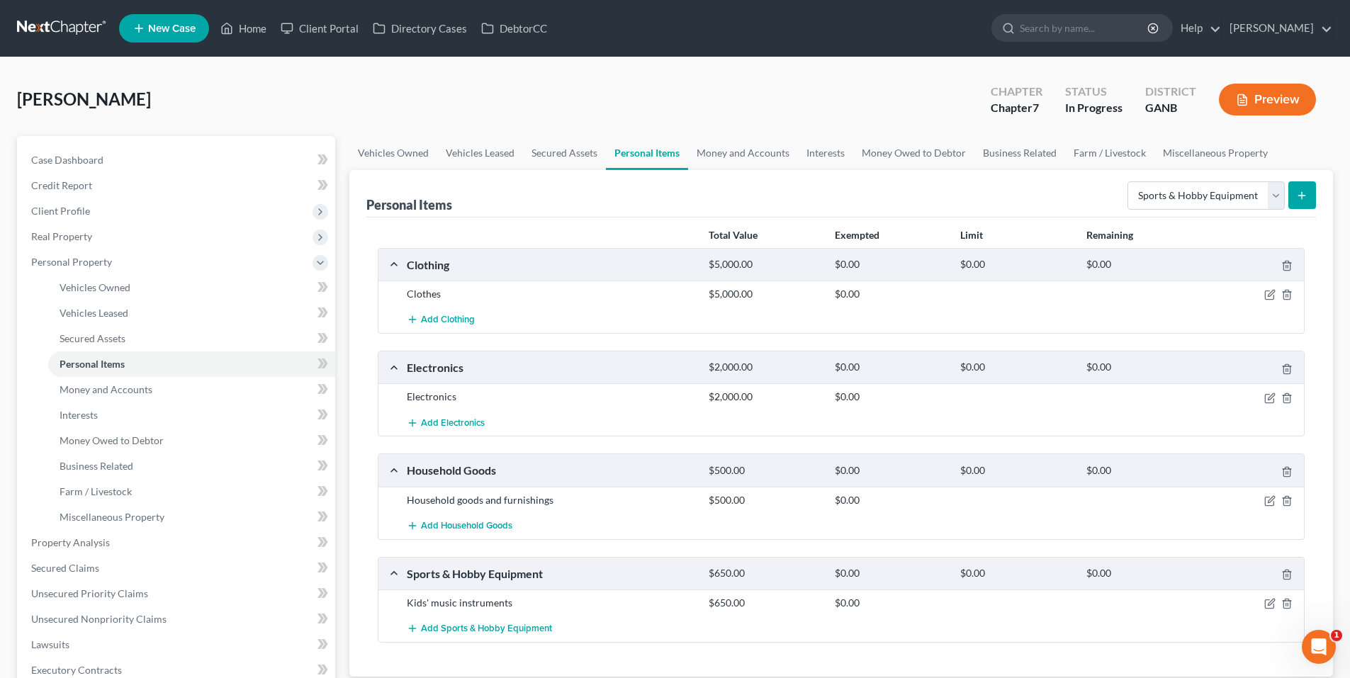
scroll to position [71, 0]
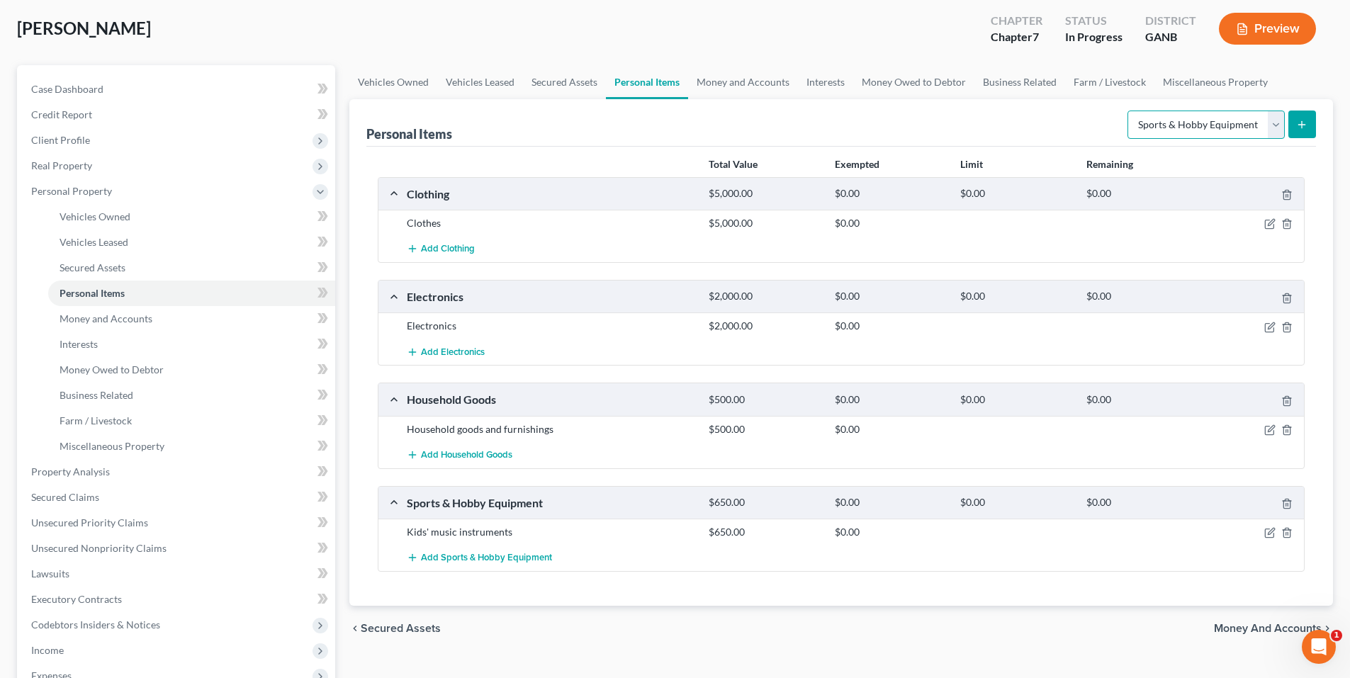
click at [1246, 118] on select "Select Item Type Clothing Collectibles Of Value Electronics Firearms Household …" at bounding box center [1205, 125] width 157 height 28
click at [737, 81] on link "Money and Accounts" at bounding box center [743, 82] width 110 height 34
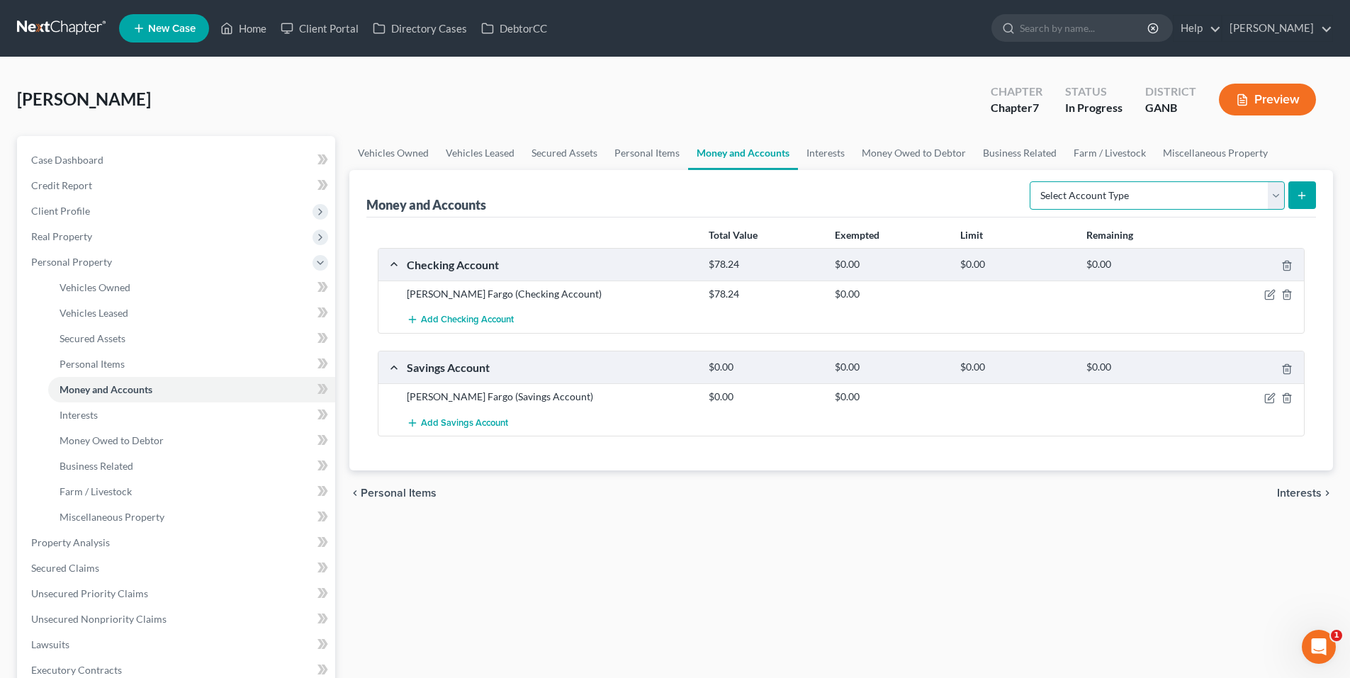
click at [1142, 199] on select "Select Account Type Brokerage Cash on Hand Certificates of Deposit Checking Acc…" at bounding box center [1156, 195] width 255 height 28
click at [822, 158] on link "Interests" at bounding box center [825, 153] width 55 height 34
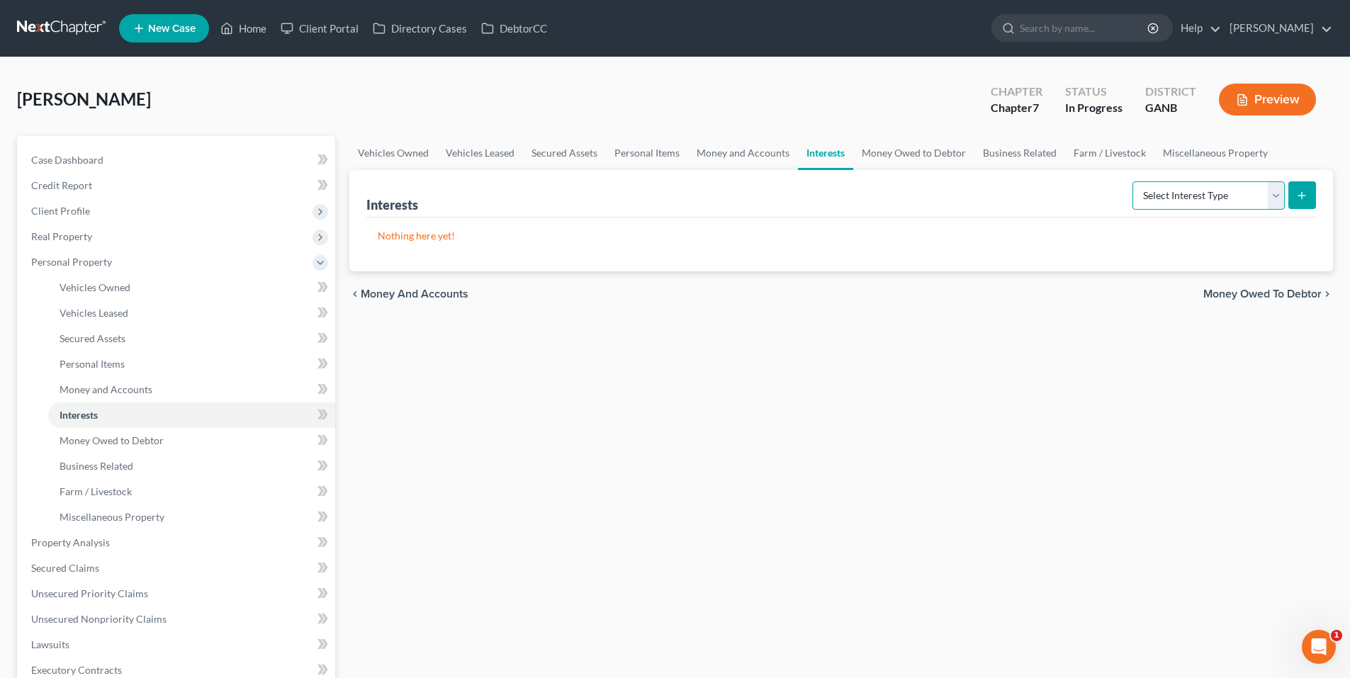
click at [1238, 196] on select "Select Interest Type 401K Annuity Bond Education IRA Government Bond Government…" at bounding box center [1208, 195] width 152 height 28
click at [899, 159] on link "Money Owed to Debtor" at bounding box center [913, 153] width 121 height 34
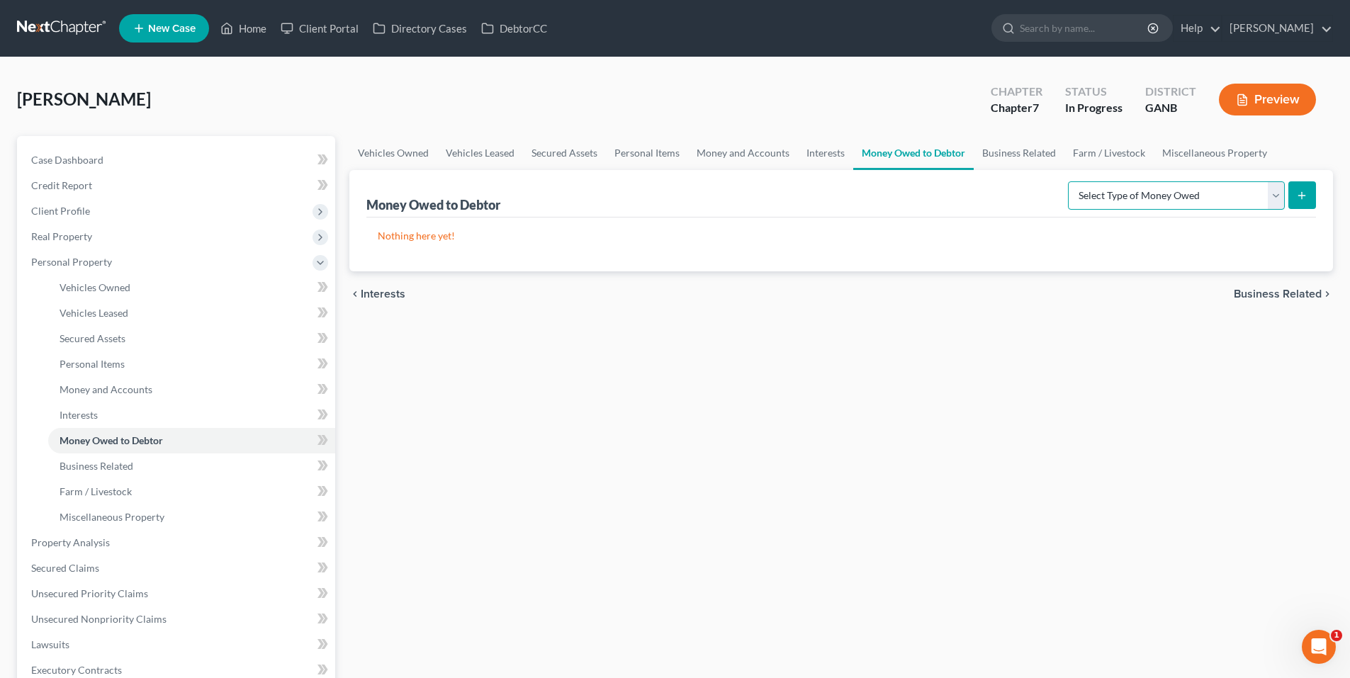
click at [1131, 201] on select "Select Type of Money Owed Accounts Receivable Alimony Child Support Claims Agai…" at bounding box center [1176, 195] width 217 height 28
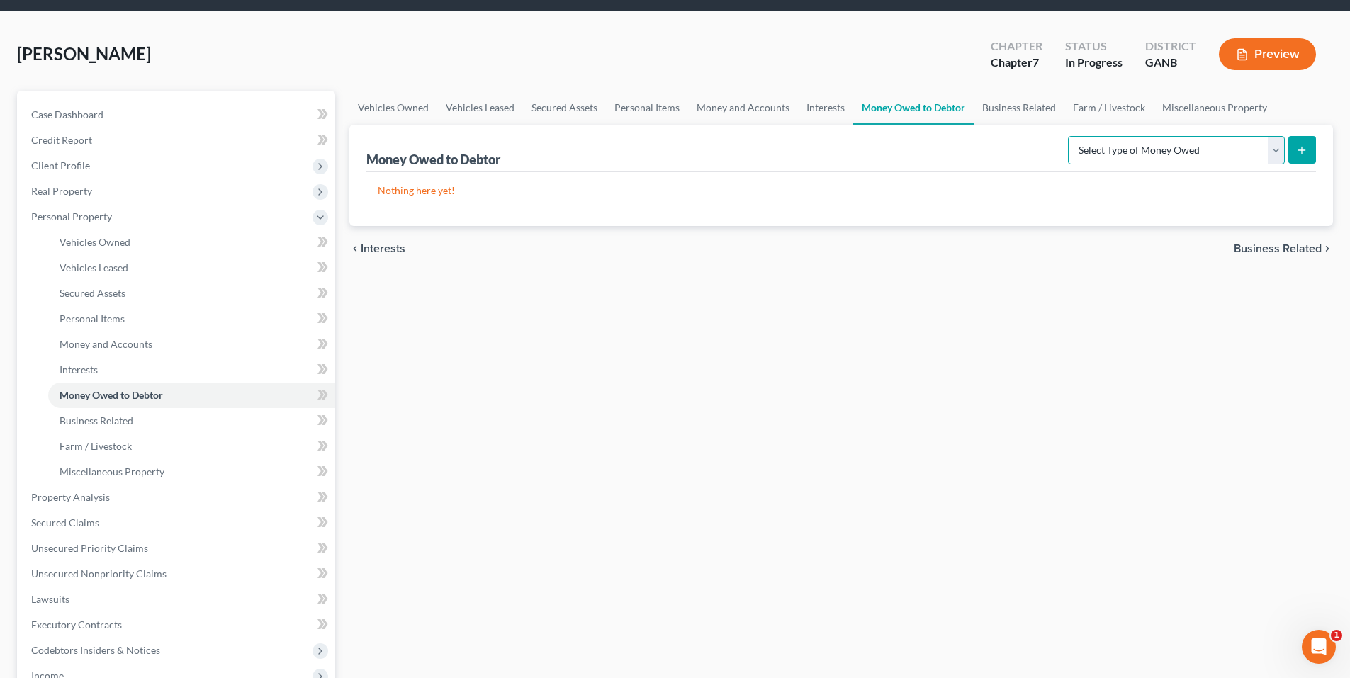
scroll to position [71, 0]
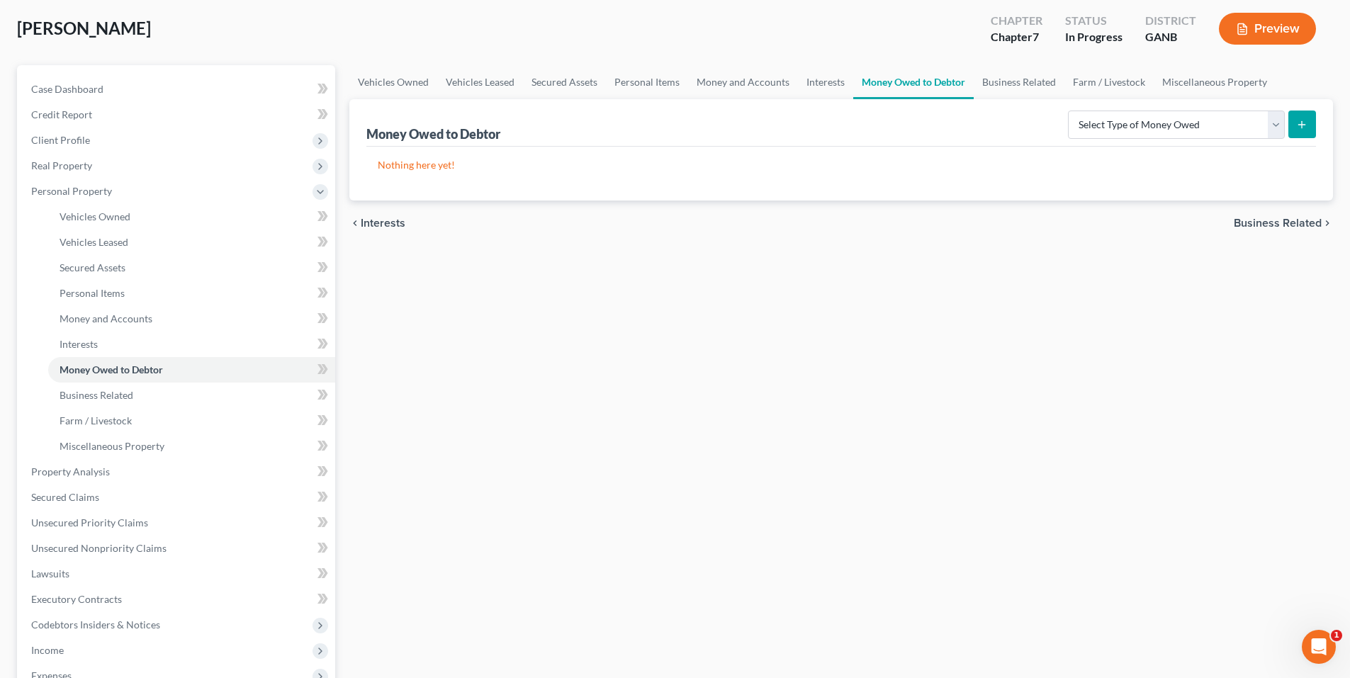
click at [1003, 103] on div "Money Owed to Debtor Select Type of Money Owed Accounts Receivable Alimony Chil…" at bounding box center [840, 122] width 949 height 47
click at [1028, 94] on link "Business Related" at bounding box center [1018, 82] width 91 height 34
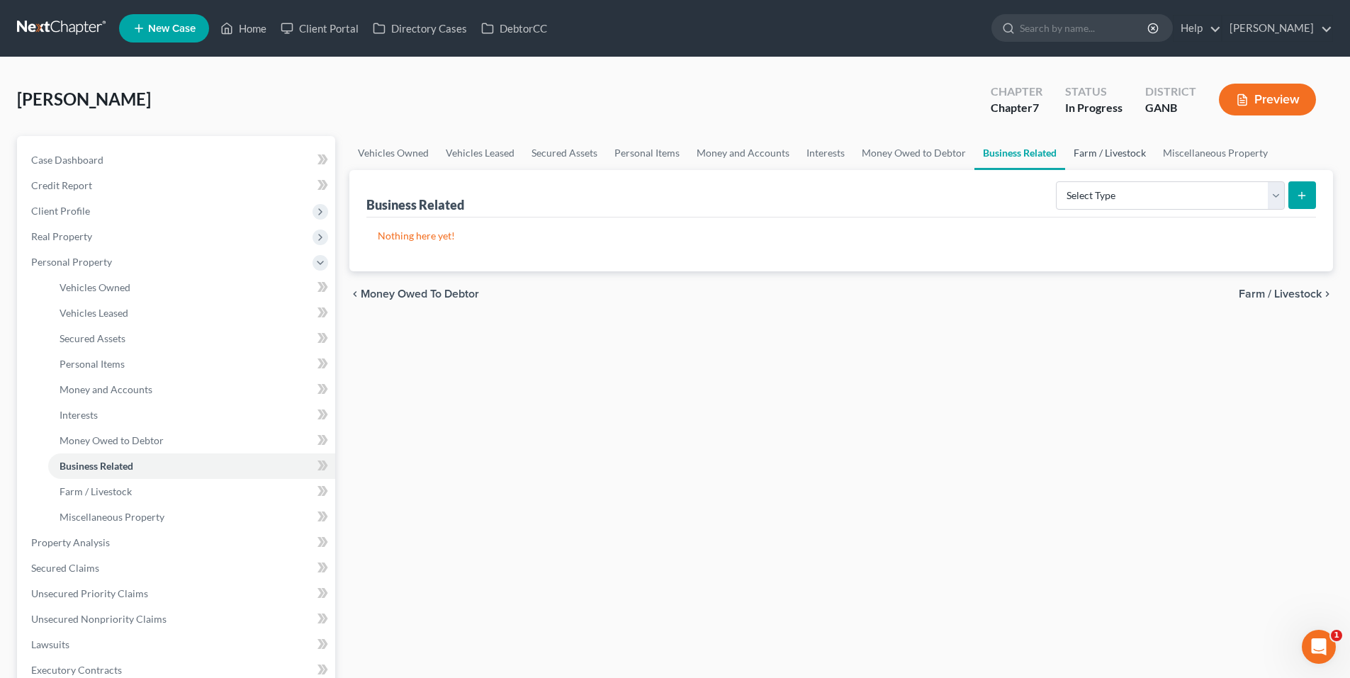
click at [1126, 159] on link "Farm / Livestock" at bounding box center [1109, 153] width 89 height 34
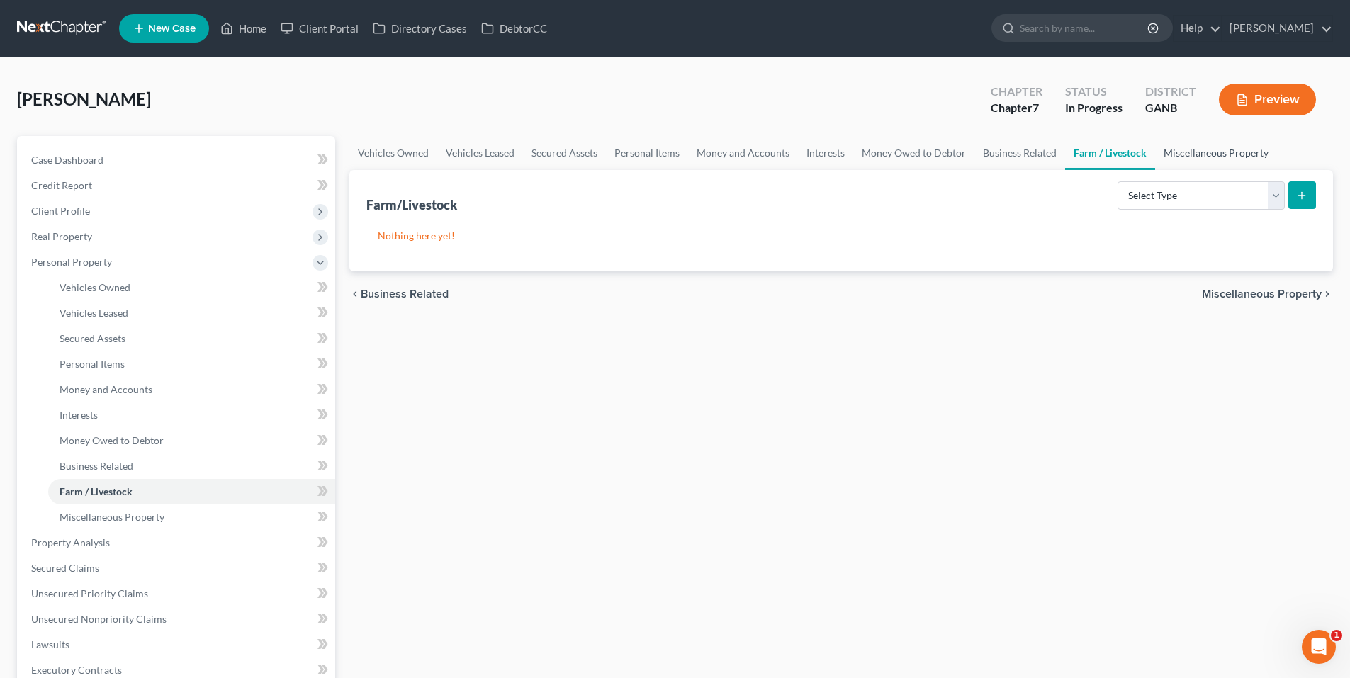
click at [1238, 158] on link "Miscellaneous Property" at bounding box center [1216, 153] width 122 height 34
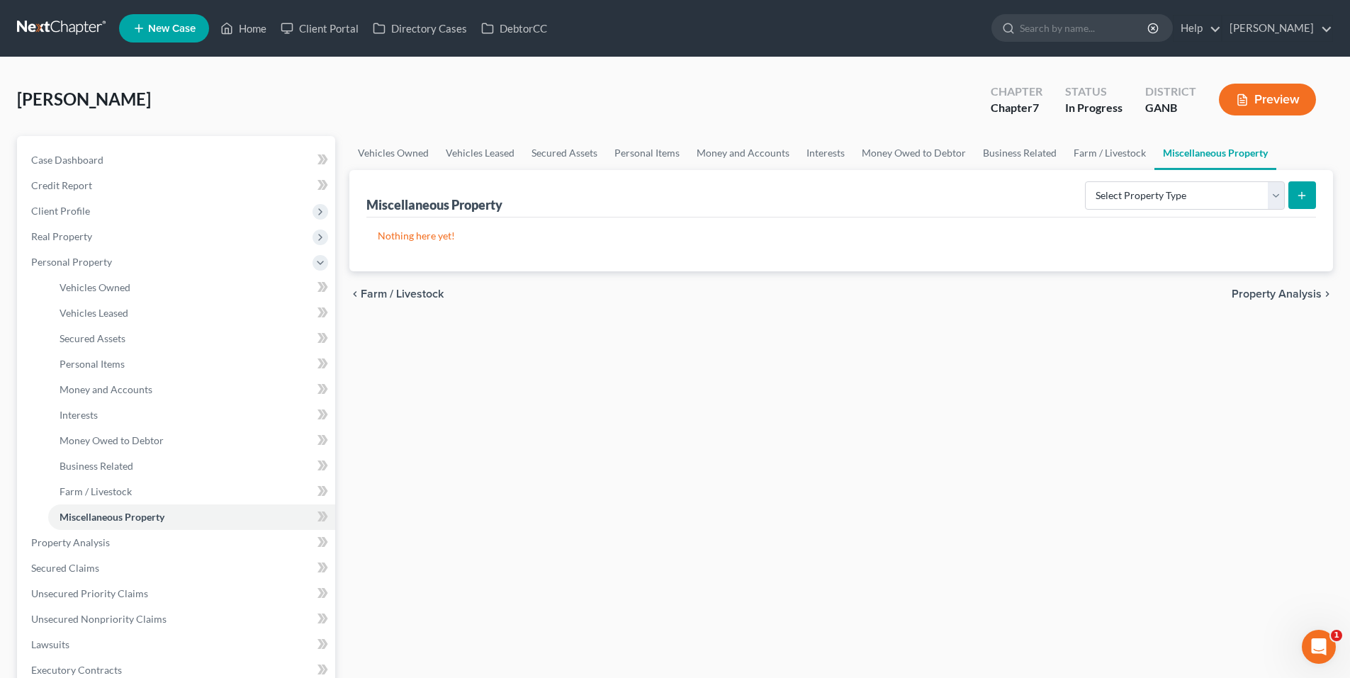
click at [1297, 297] on span "Property Analysis" at bounding box center [1276, 293] width 90 height 11
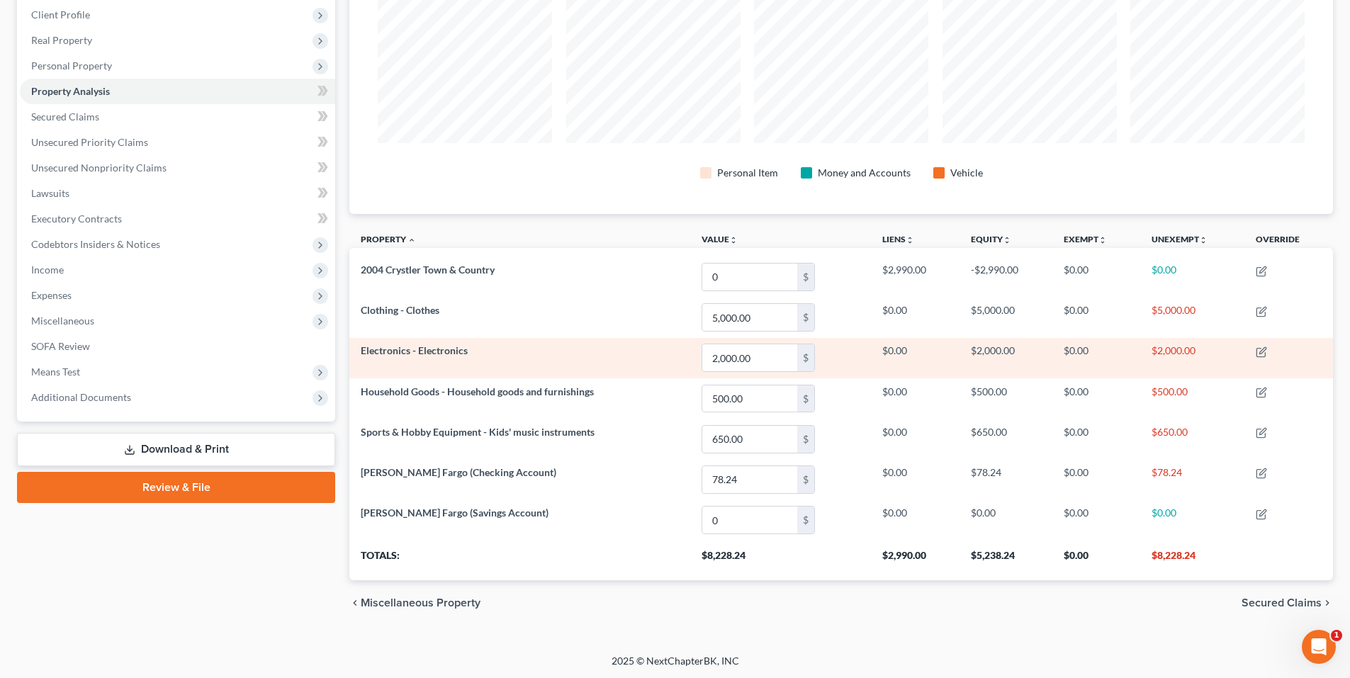
scroll to position [198, 0]
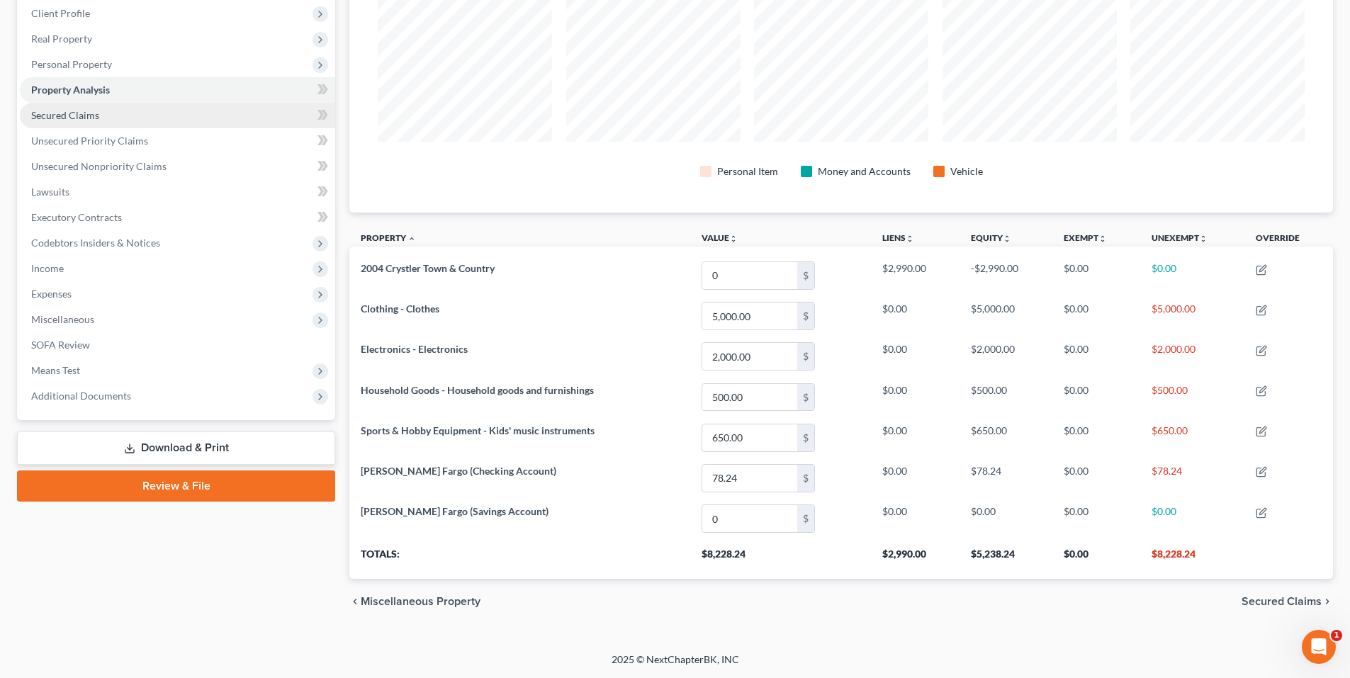
click at [116, 123] on link "Secured Claims" at bounding box center [177, 116] width 315 height 26
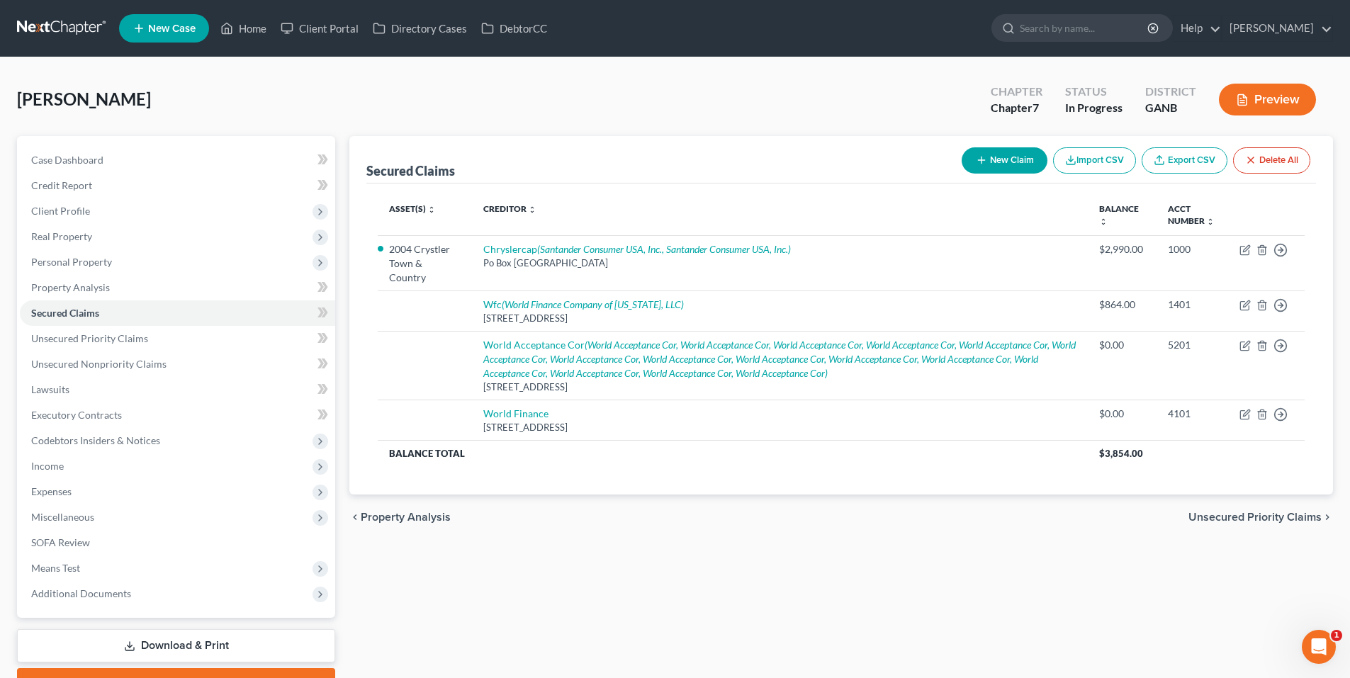
click at [1261, 511] on span "Unsecured Priority Claims" at bounding box center [1254, 516] width 133 height 11
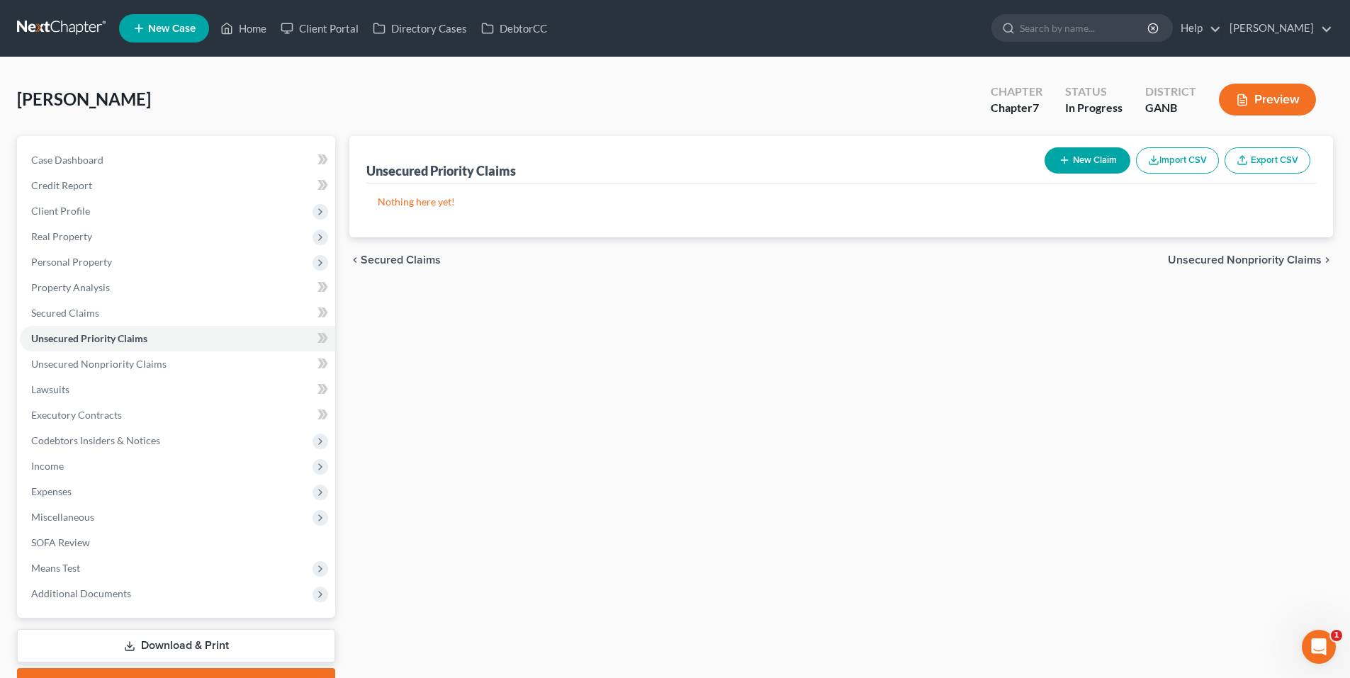
click at [1214, 254] on span "Unsecured Nonpriority Claims" at bounding box center [1244, 259] width 154 height 11
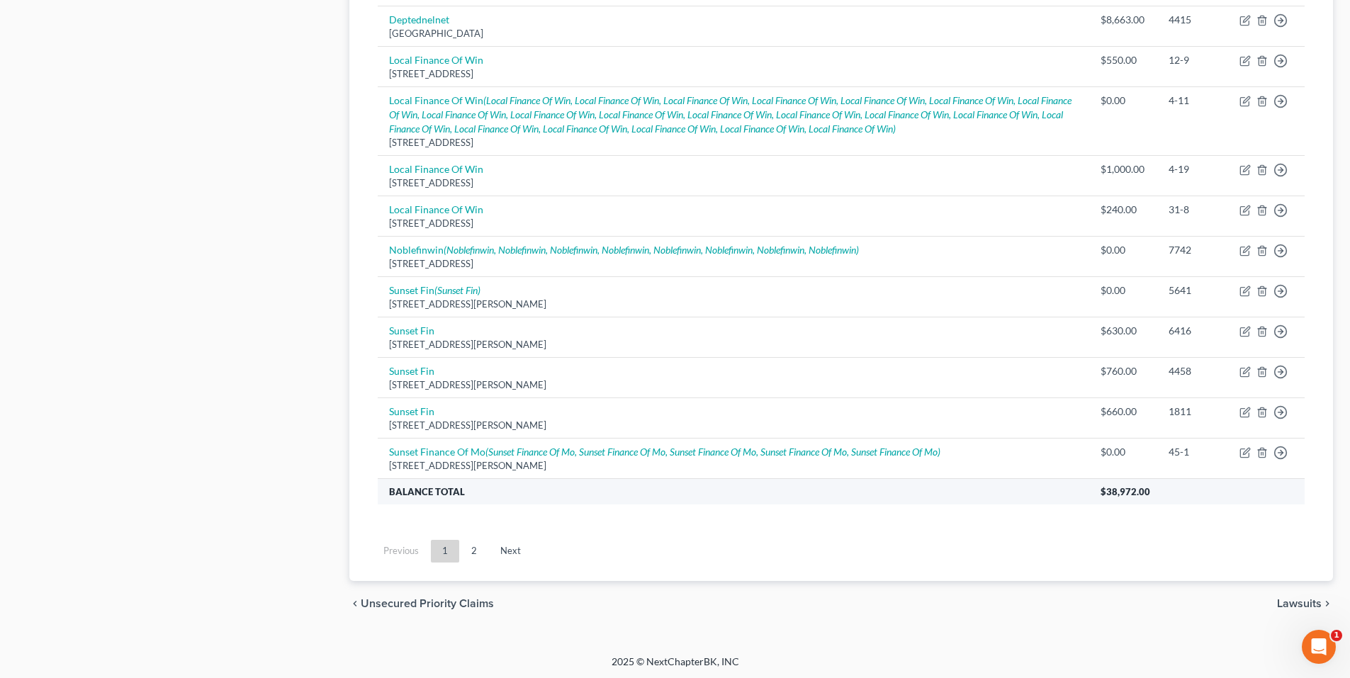
scroll to position [998, 0]
click at [473, 543] on link "2" at bounding box center [474, 549] width 28 height 23
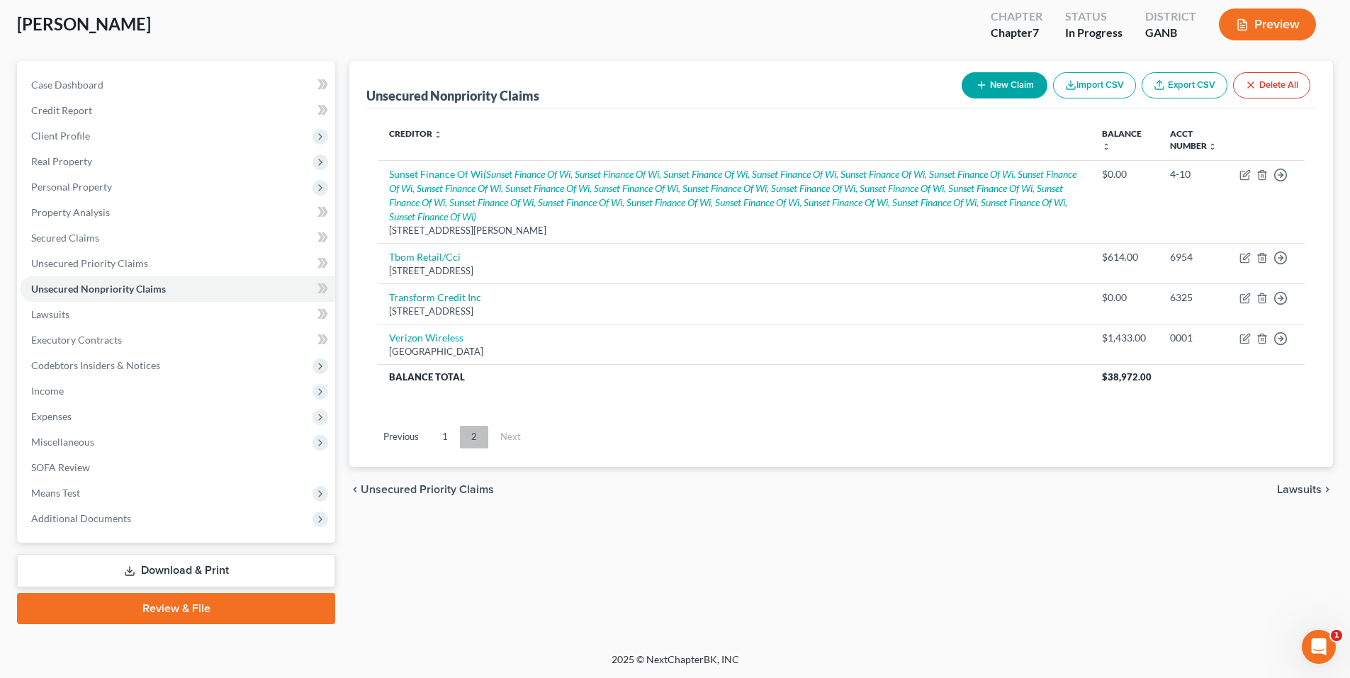
scroll to position [75, 0]
click at [137, 261] on span "Unsecured Priority Claims" at bounding box center [89, 263] width 117 height 12
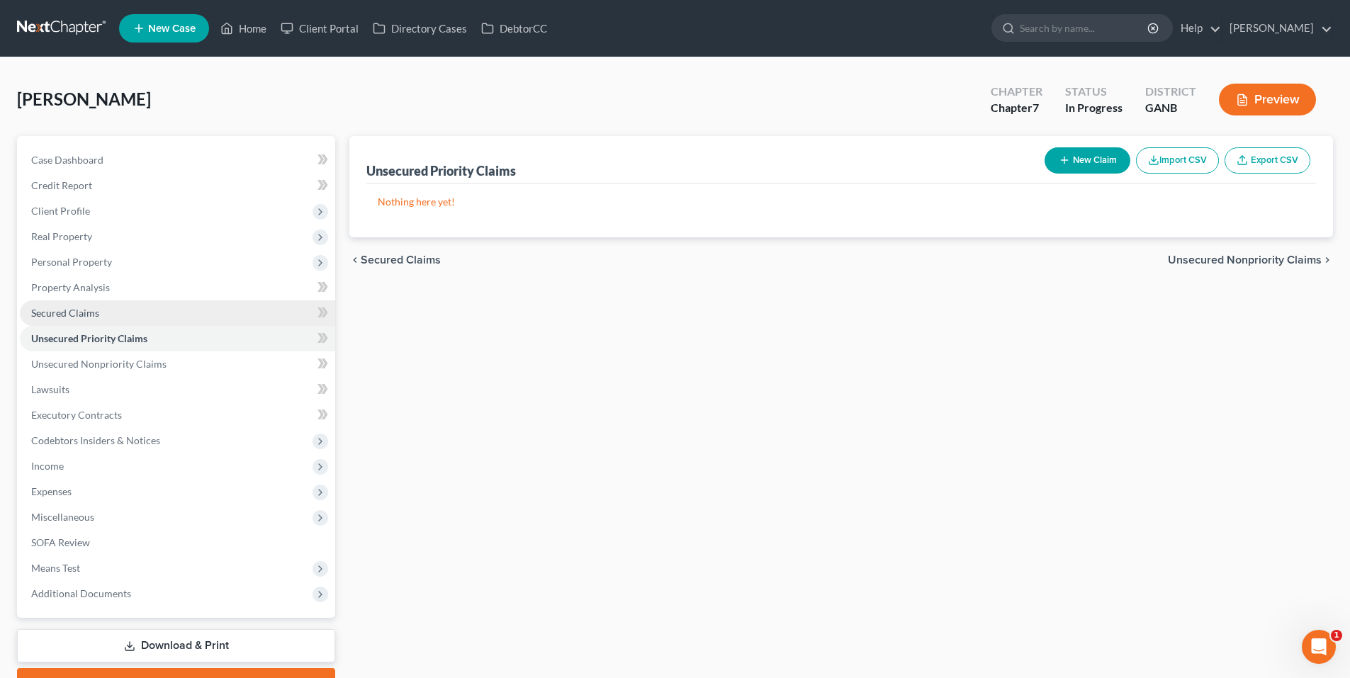
click at [123, 317] on link "Secured Claims" at bounding box center [177, 313] width 315 height 26
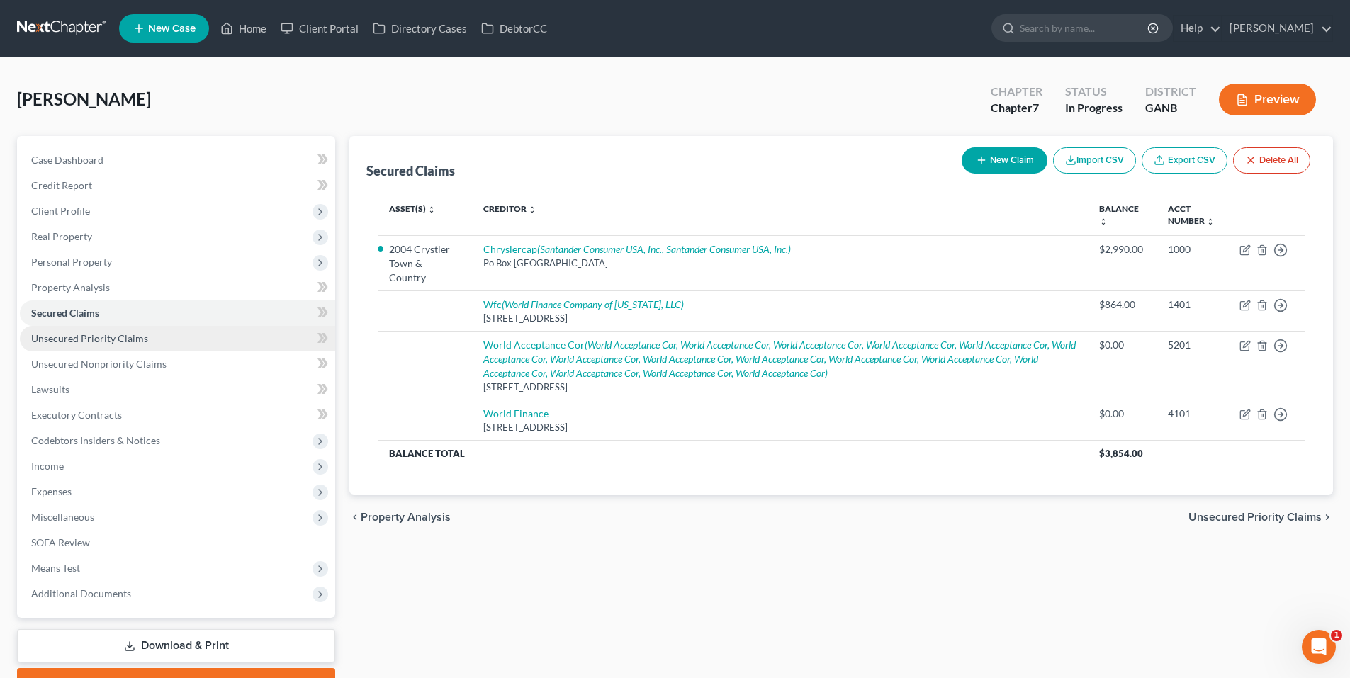
click at [101, 338] on span "Unsecured Priority Claims" at bounding box center [89, 338] width 117 height 12
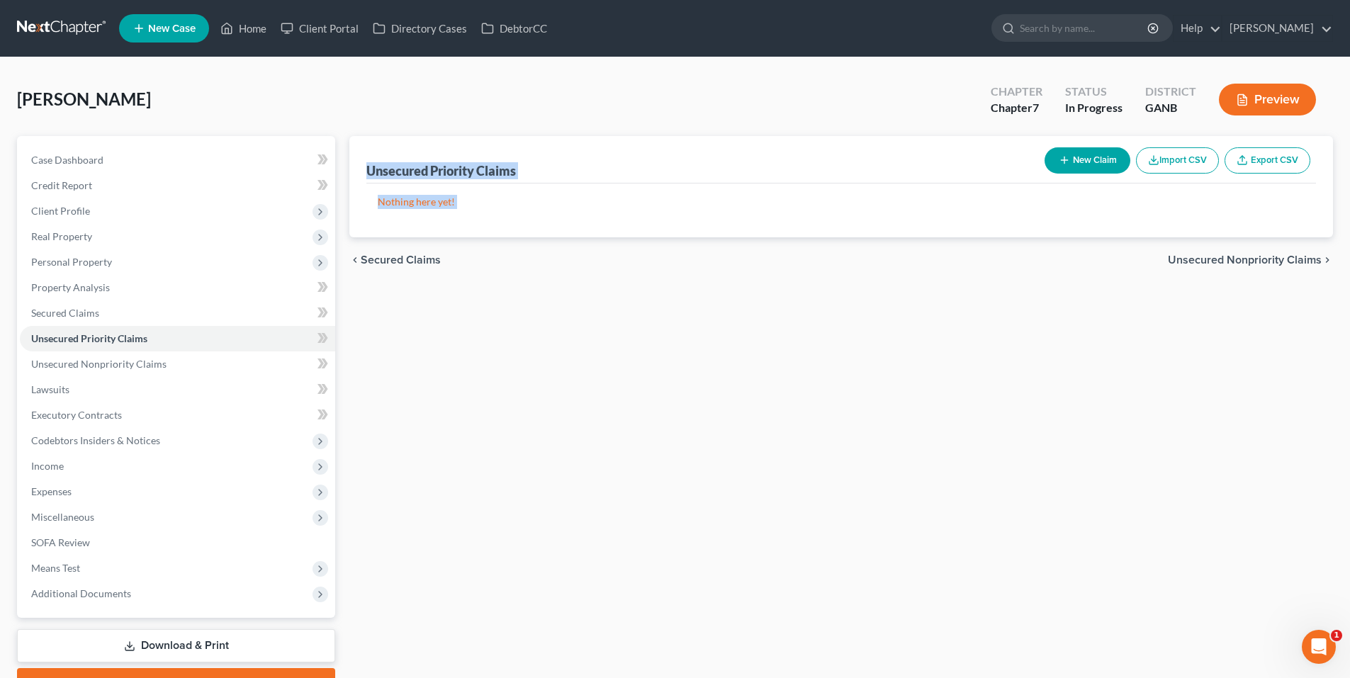
drag, startPoint x: 358, startPoint y: 171, endPoint x: 1182, endPoint y: 336, distance: 840.4
click at [1289, 304] on div "Unsecured Priority Claims New Claim Import CSV Export CSV Nothing here yet! Pre…" at bounding box center [840, 417] width 997 height 563
click at [621, 356] on div "Unsecured Priority Claims New Claim Import CSV Export CSV Nothing here yet! Pre…" at bounding box center [840, 417] width 997 height 563
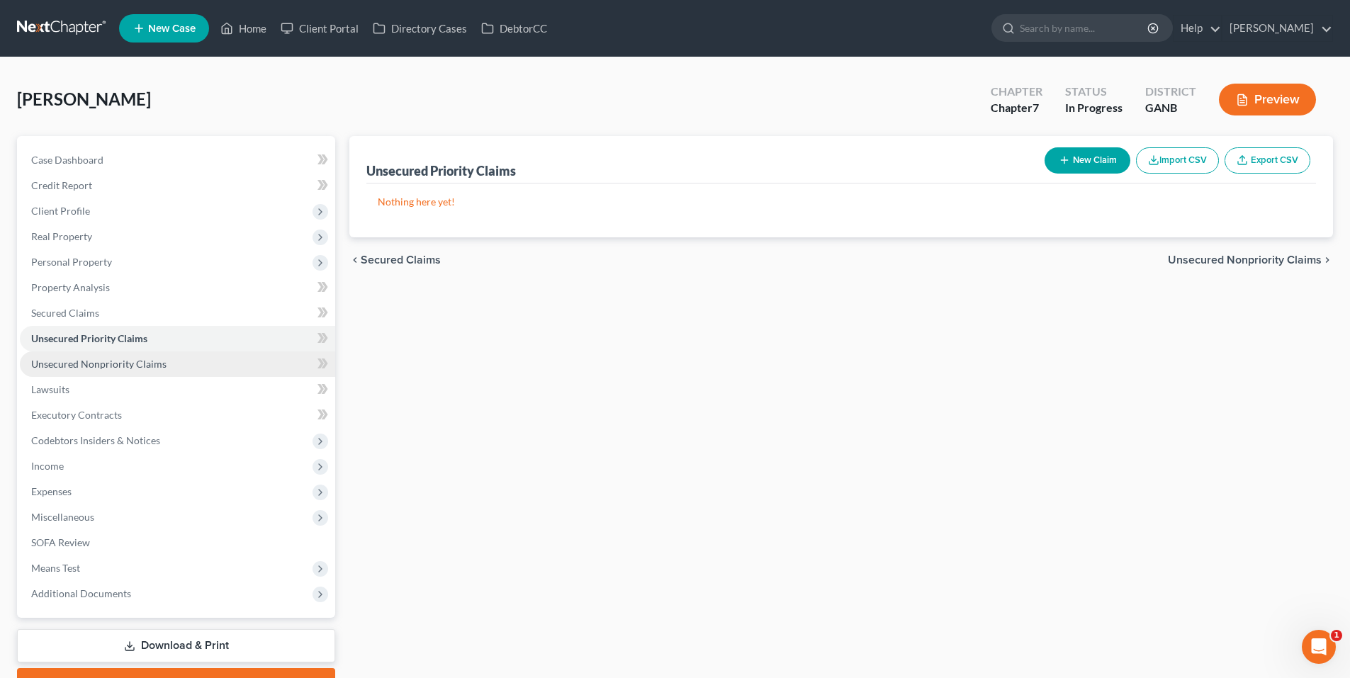
click at [134, 351] on link "Unsecured Nonpriority Claims" at bounding box center [177, 364] width 315 height 26
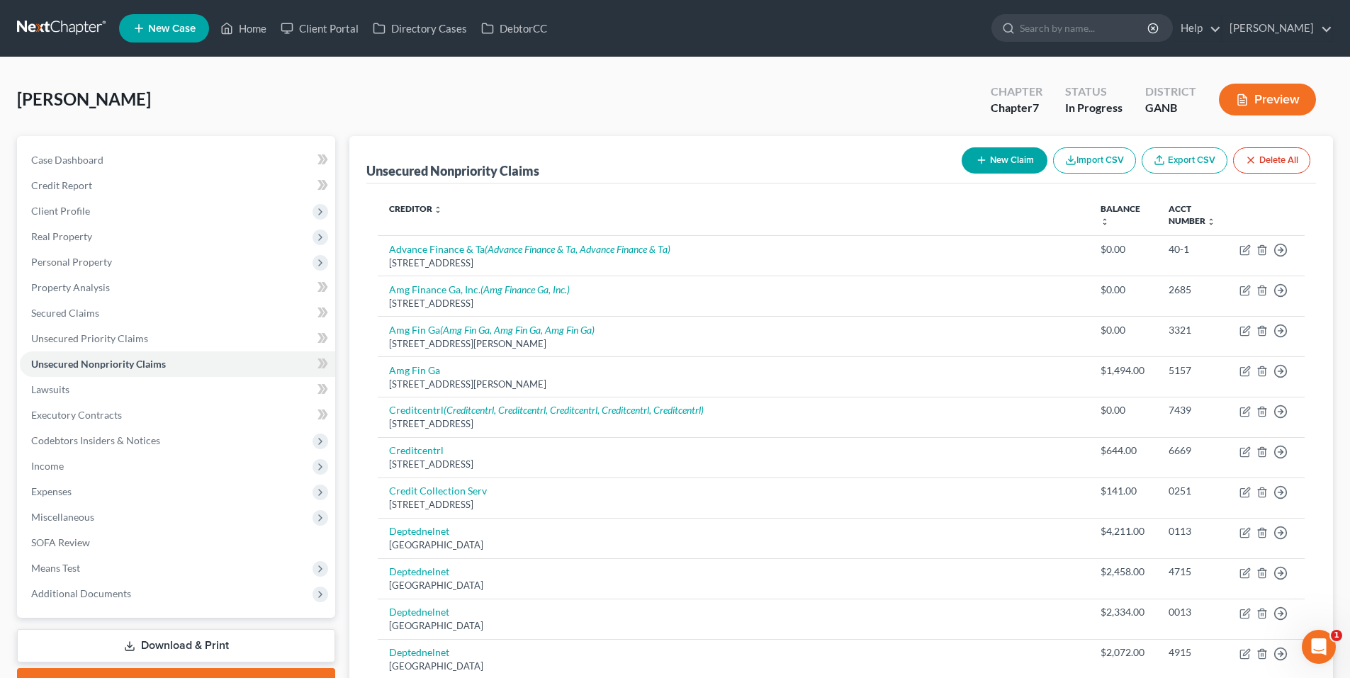
click at [809, 139] on div "Unsecured Nonpriority Claims New Claim Import CSV Export CSV Delete All" at bounding box center [840, 159] width 949 height 47
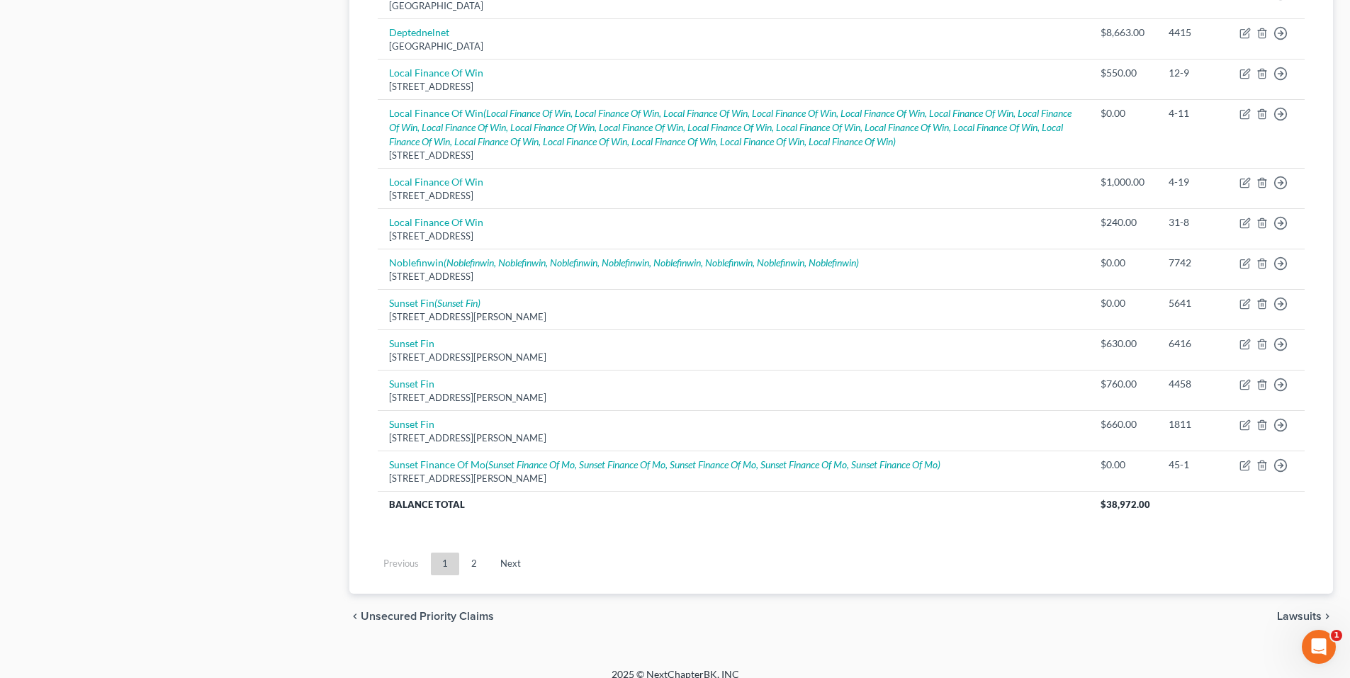
scroll to position [998, 0]
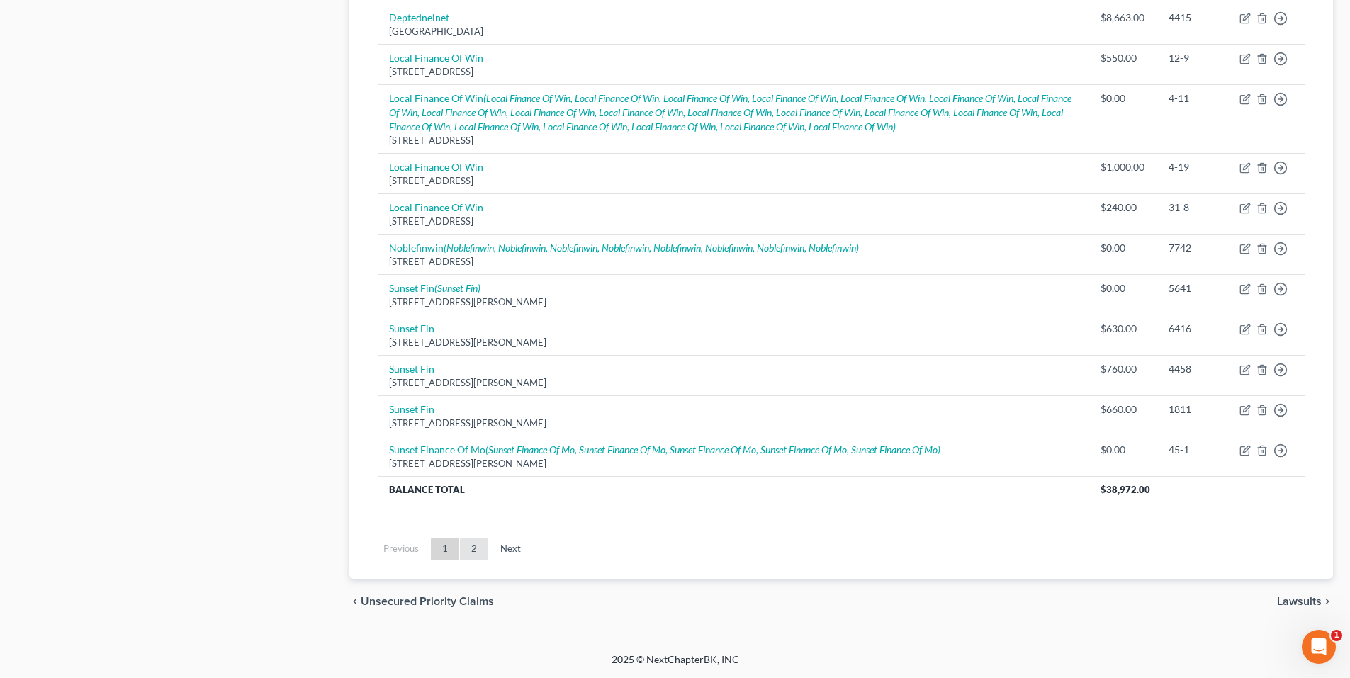
click at [477, 549] on link "2" at bounding box center [474, 549] width 28 height 23
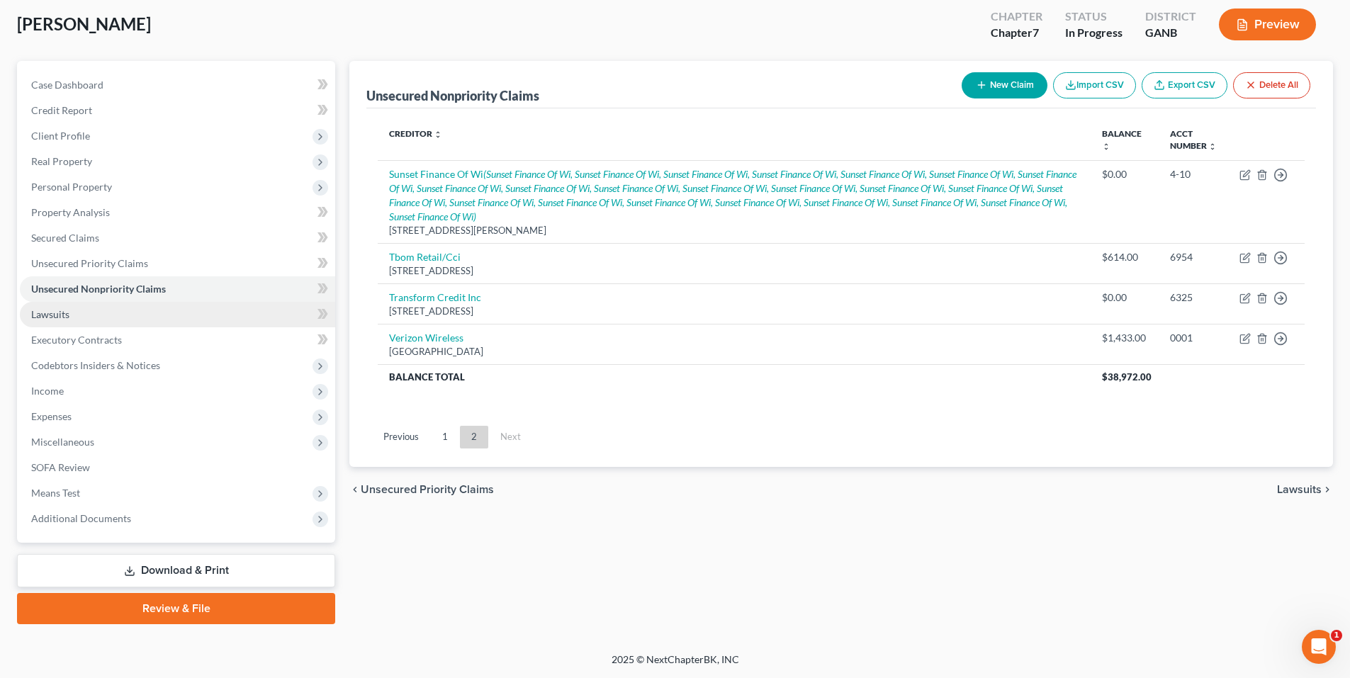
click at [55, 312] on span "Lawsuits" at bounding box center [50, 314] width 38 height 12
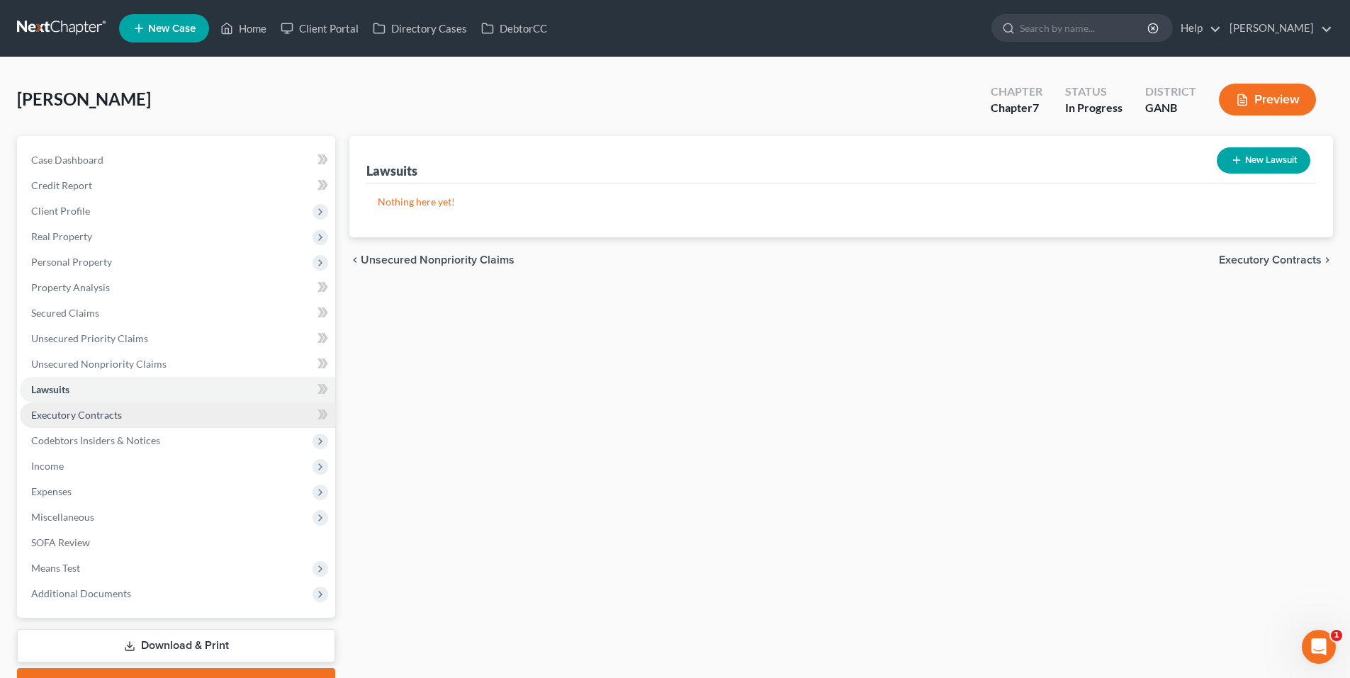
click at [74, 418] on span "Executory Contracts" at bounding box center [76, 415] width 91 height 12
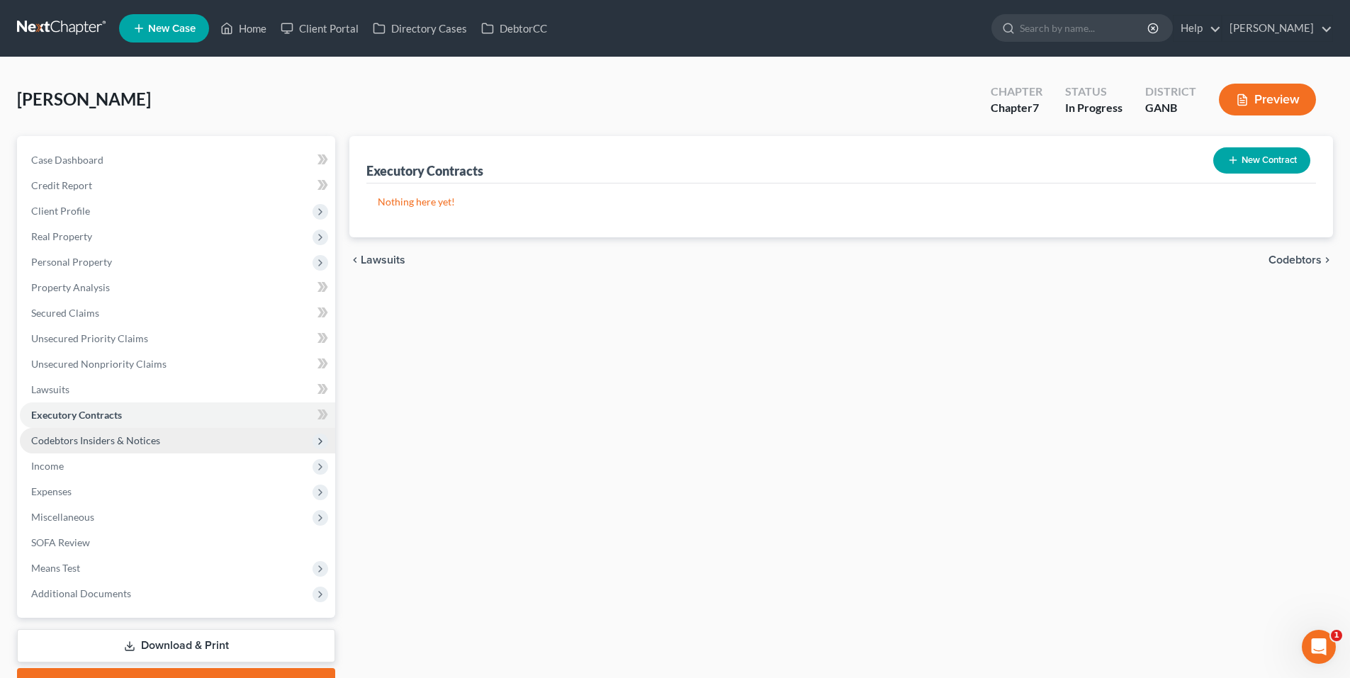
click at [74, 443] on span "Codebtors Insiders & Notices" at bounding box center [95, 440] width 129 height 12
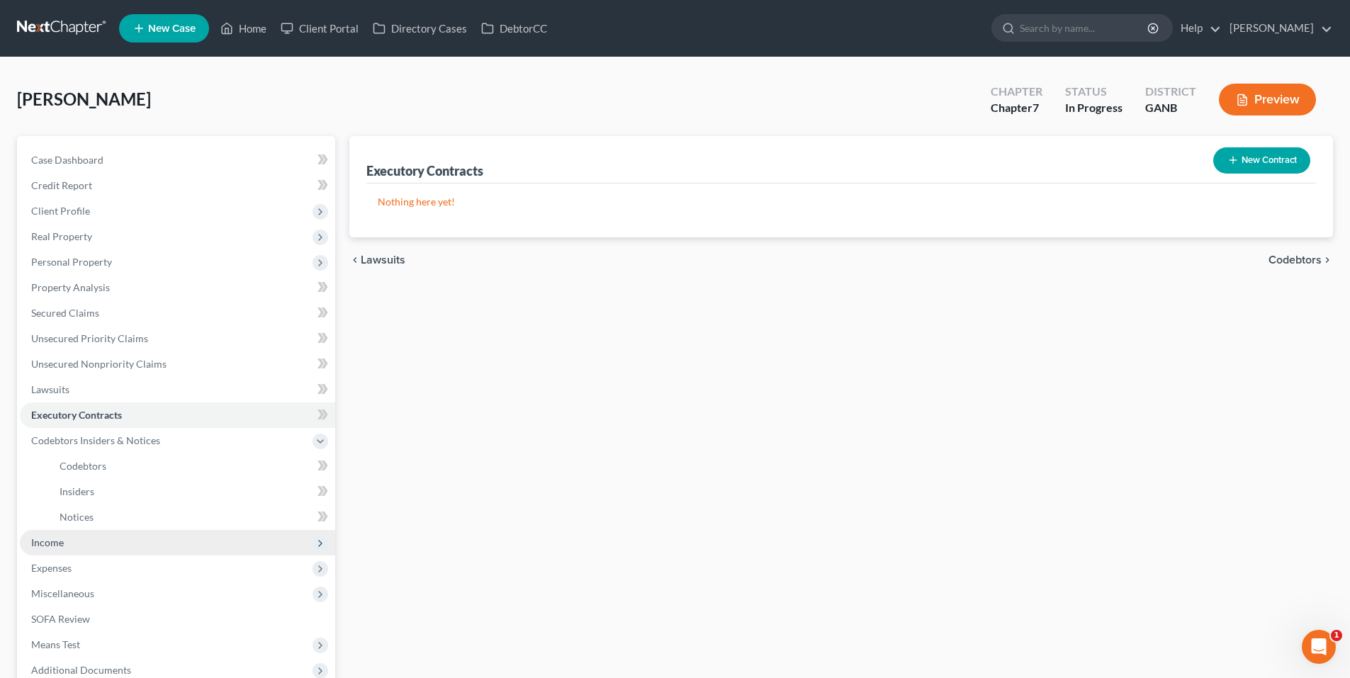
click at [47, 541] on span "Income" at bounding box center [47, 542] width 33 height 12
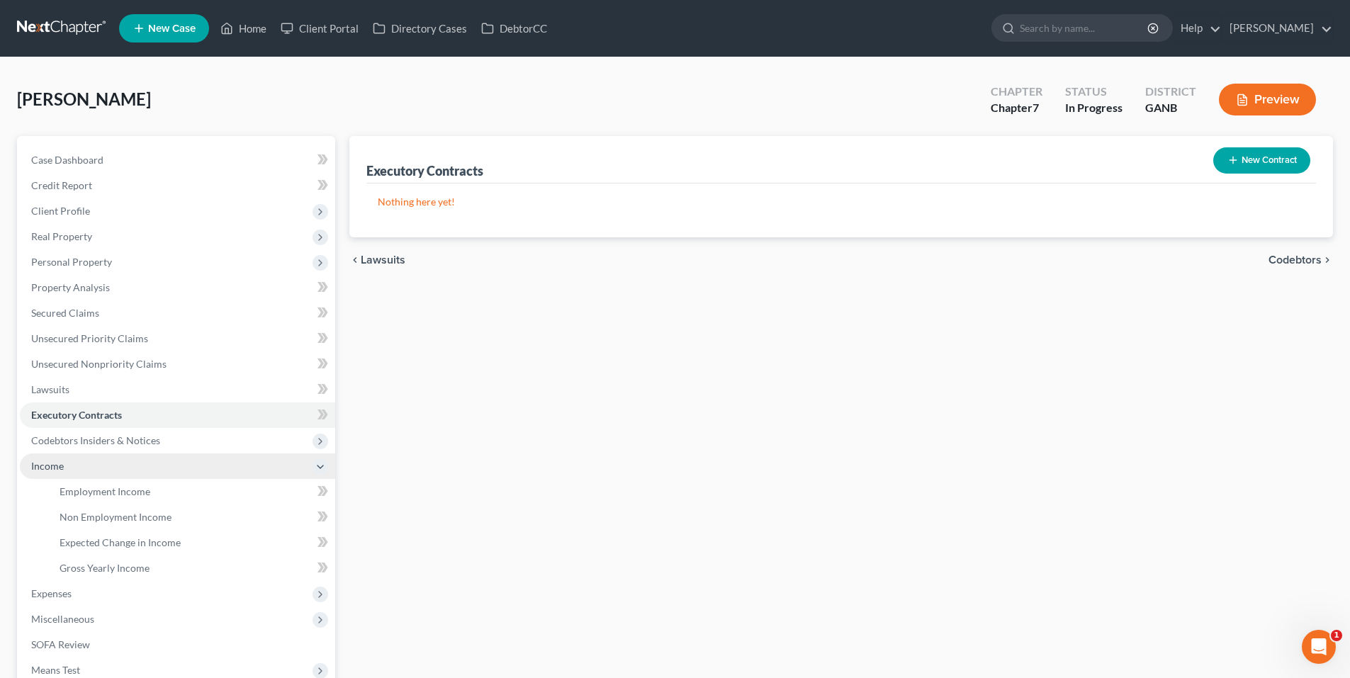
click at [83, 473] on span "Income" at bounding box center [177, 466] width 315 height 26
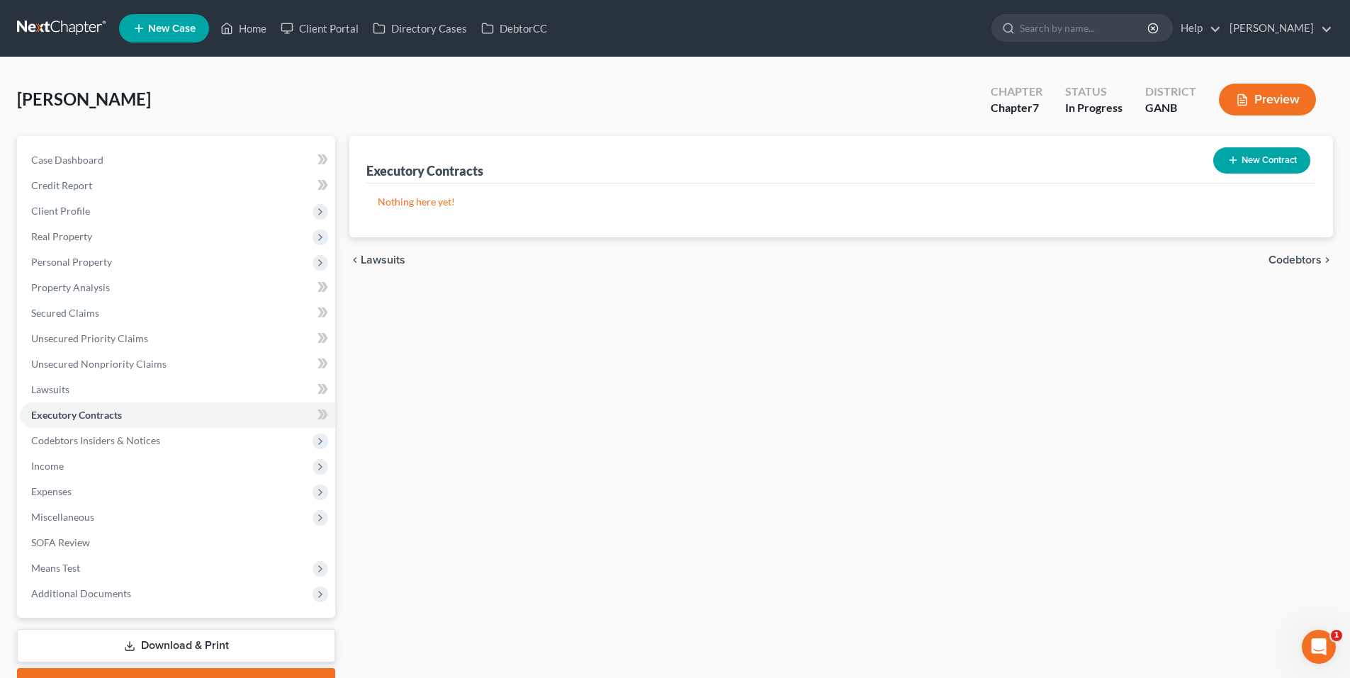
click at [81, 494] on span "Expenses" at bounding box center [177, 492] width 315 height 26
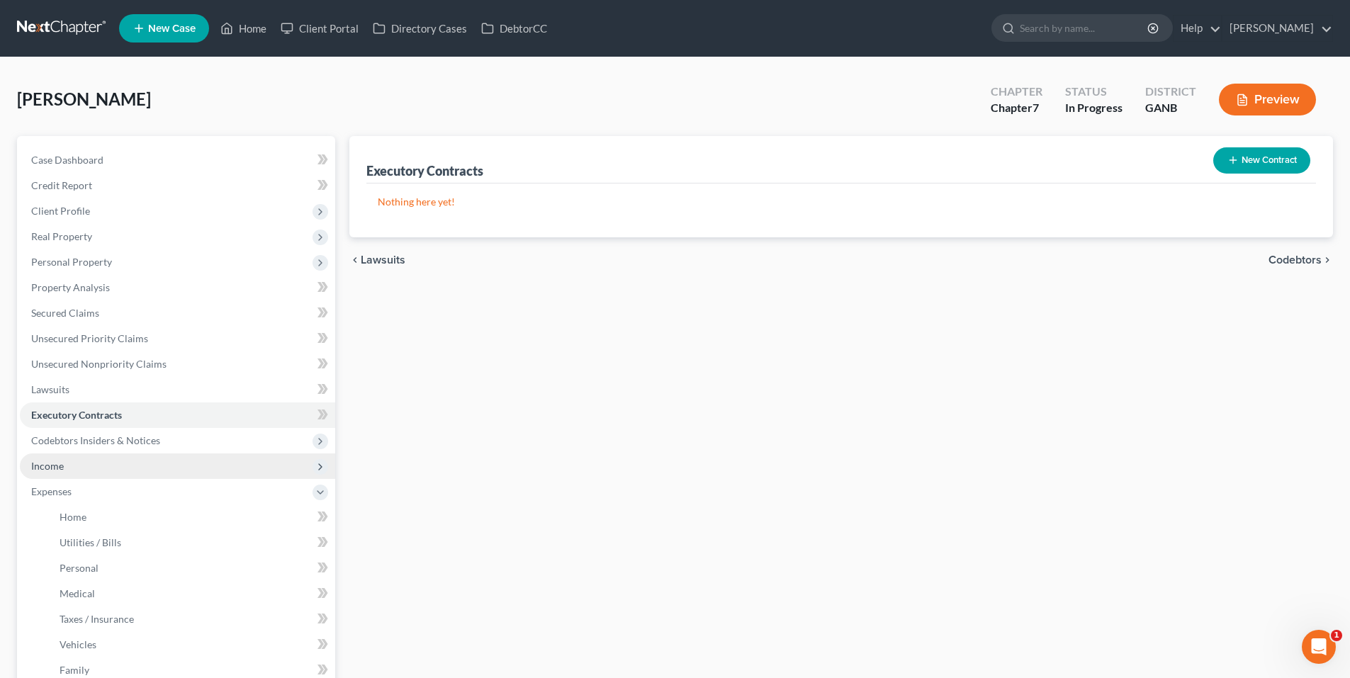
click at [58, 477] on span "Income" at bounding box center [177, 466] width 315 height 26
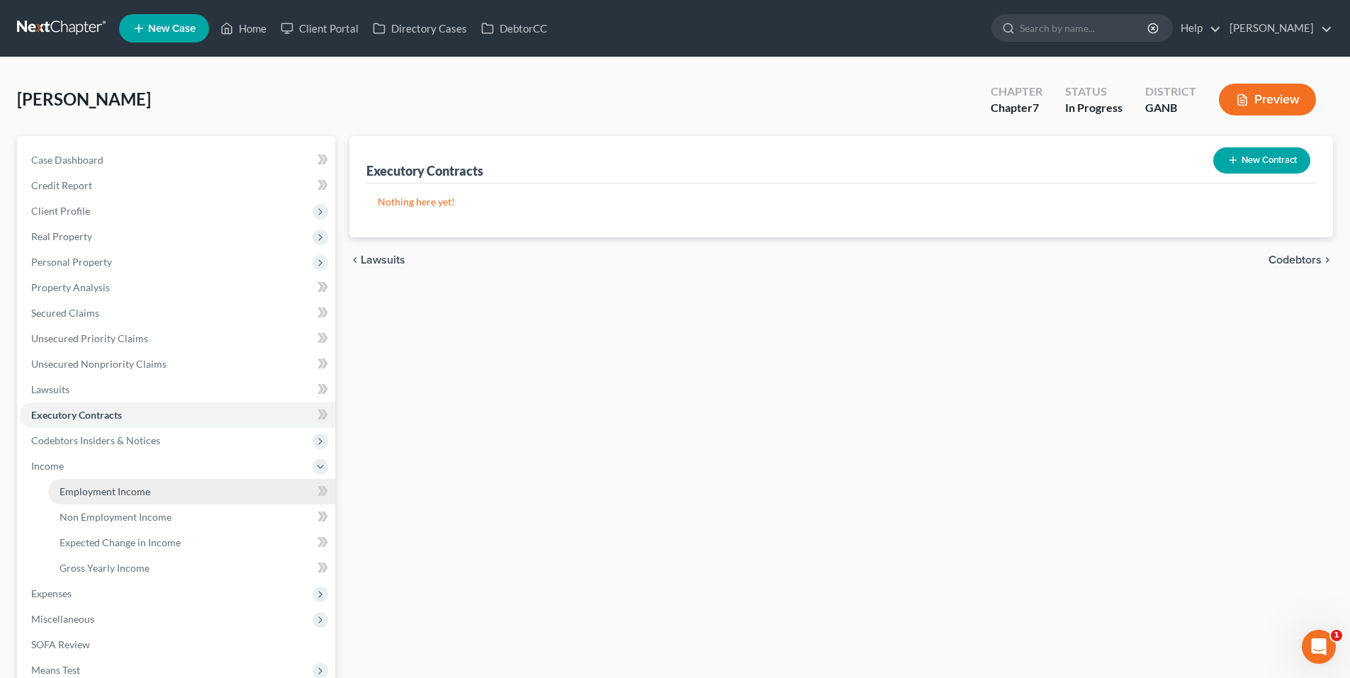
click at [60, 499] on link "Employment Income" at bounding box center [191, 492] width 287 height 26
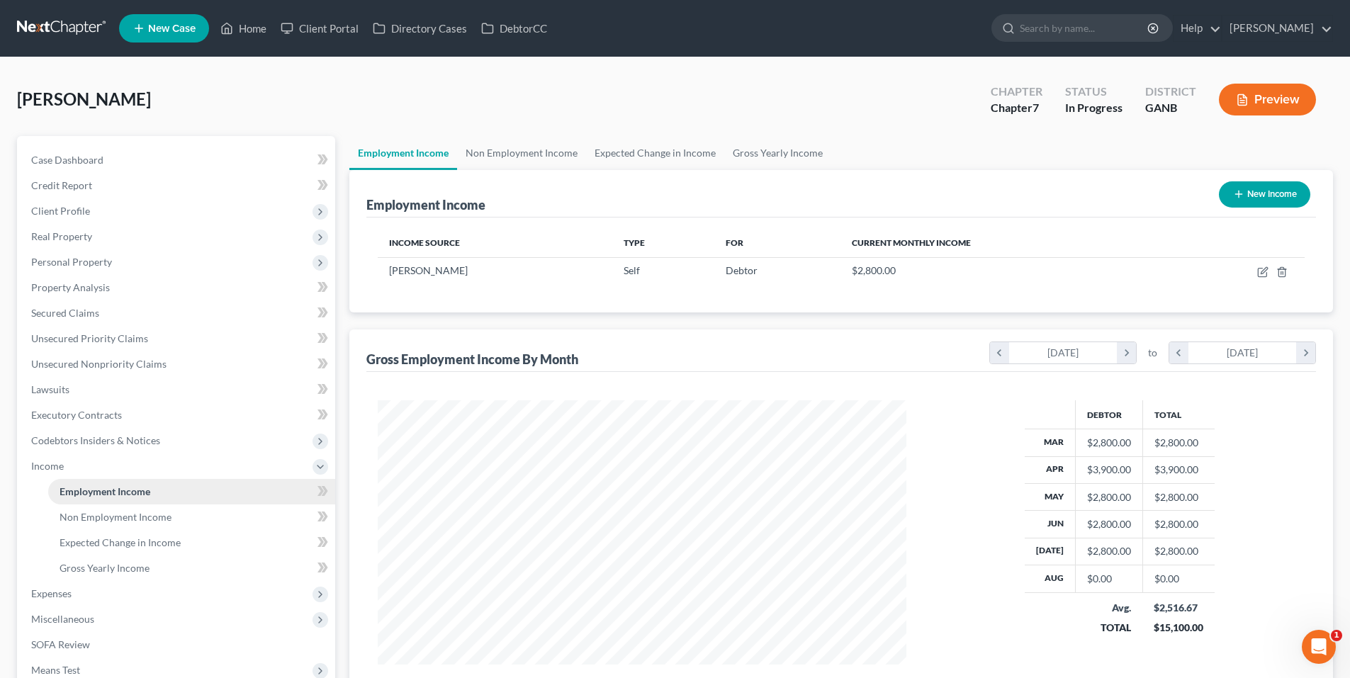
scroll to position [264, 557]
click at [541, 158] on link "Non Employment Income" at bounding box center [521, 153] width 129 height 34
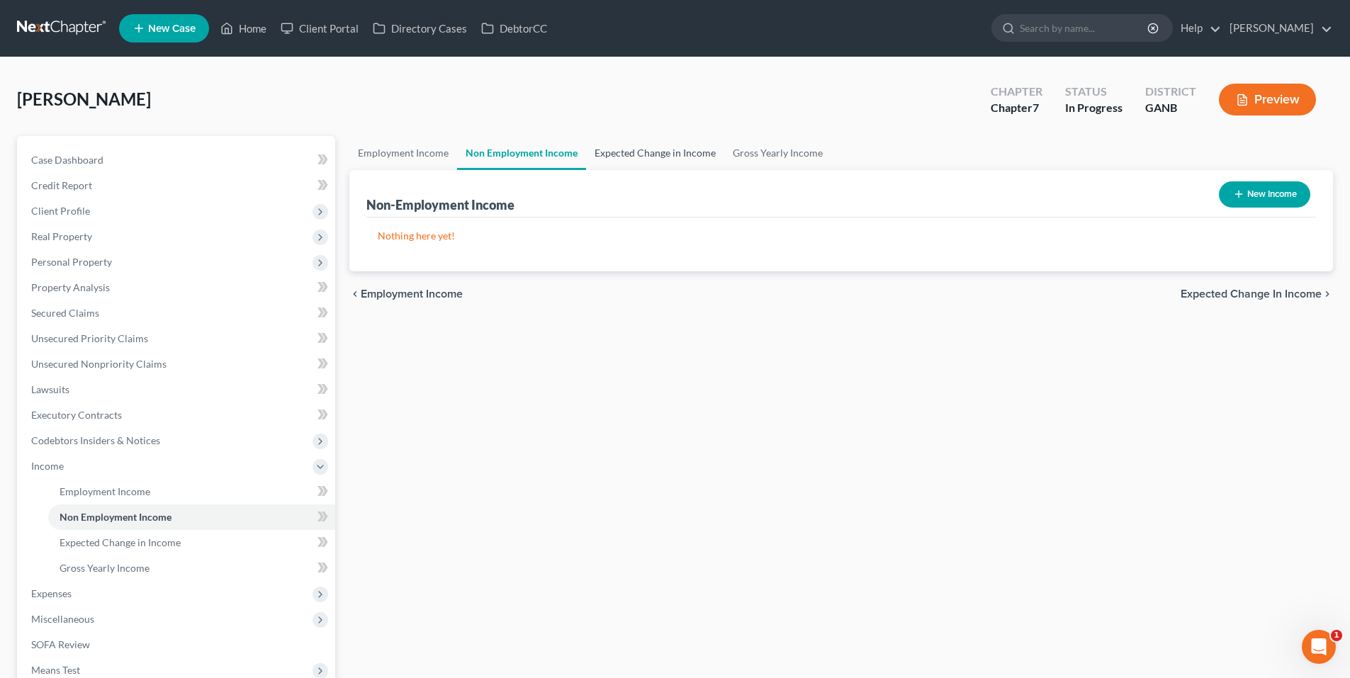
click at [633, 149] on link "Expected Change in Income" at bounding box center [655, 153] width 138 height 34
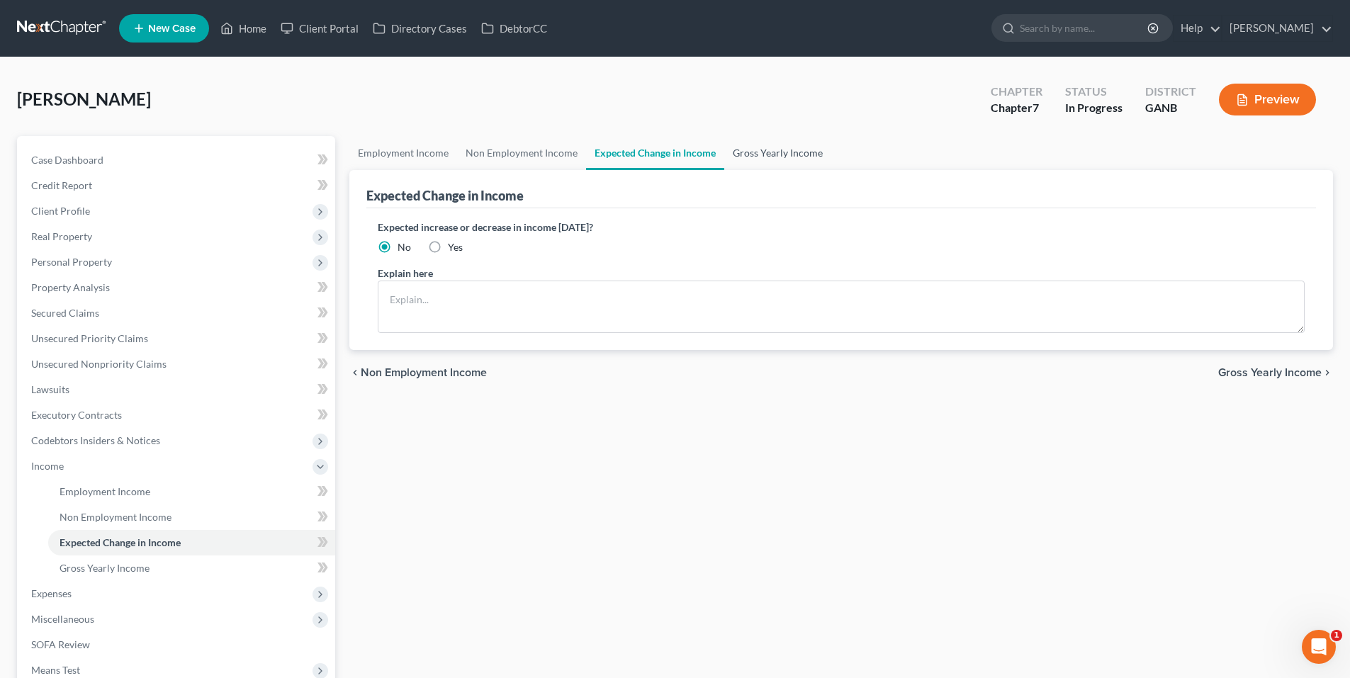
click at [785, 156] on link "Gross Yearly Income" at bounding box center [777, 153] width 107 height 34
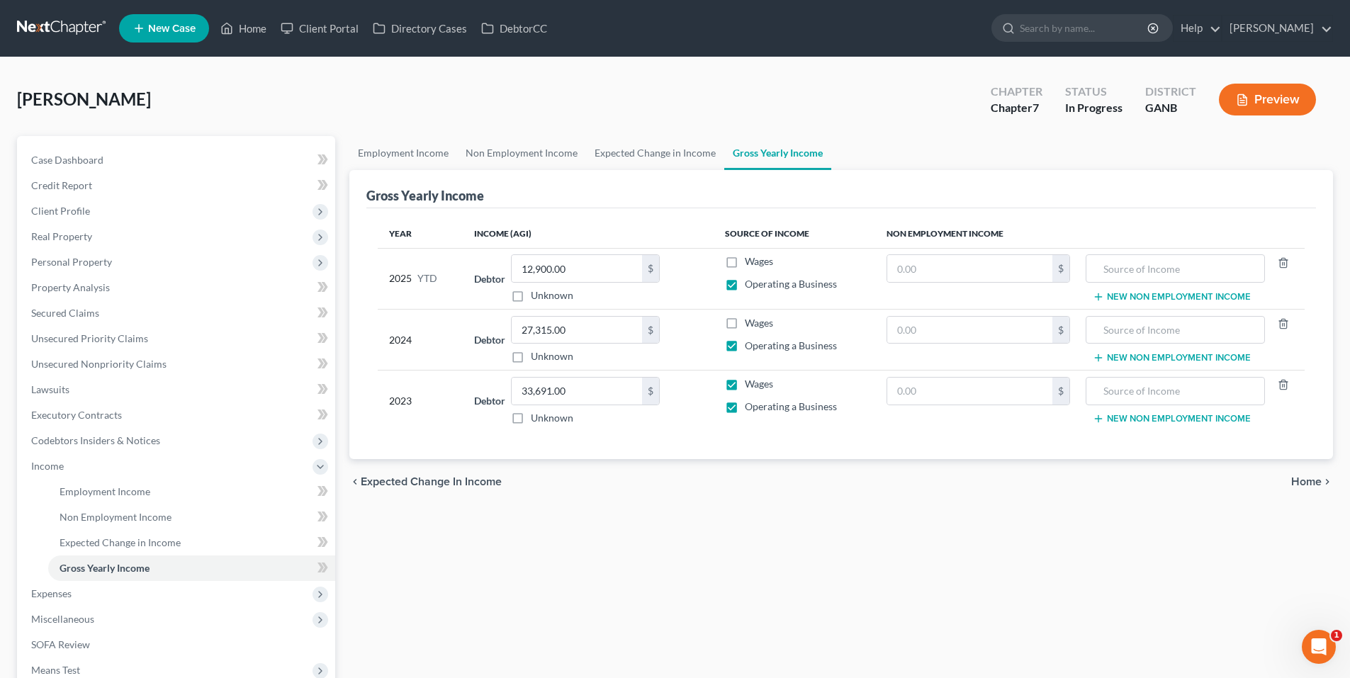
click at [1309, 476] on span "Home" at bounding box center [1306, 481] width 30 height 11
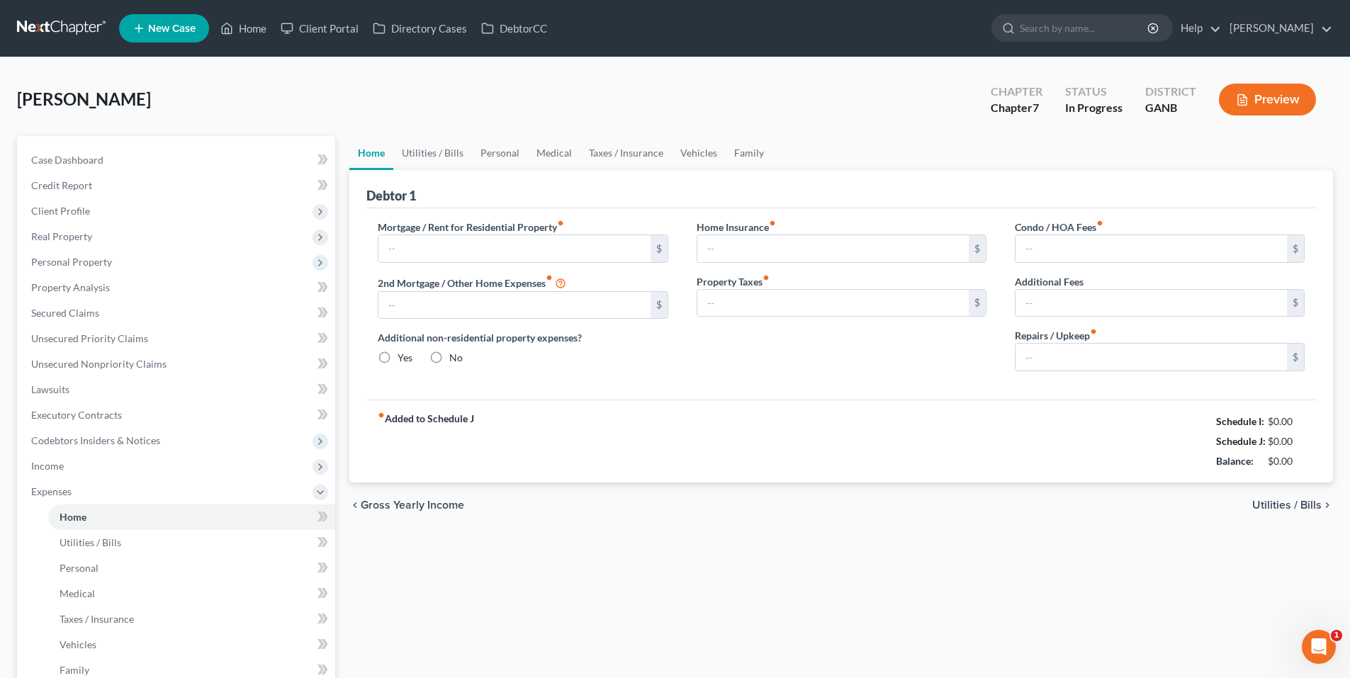
type input "600.00"
type input "0.00"
radio input "true"
type input "0.00"
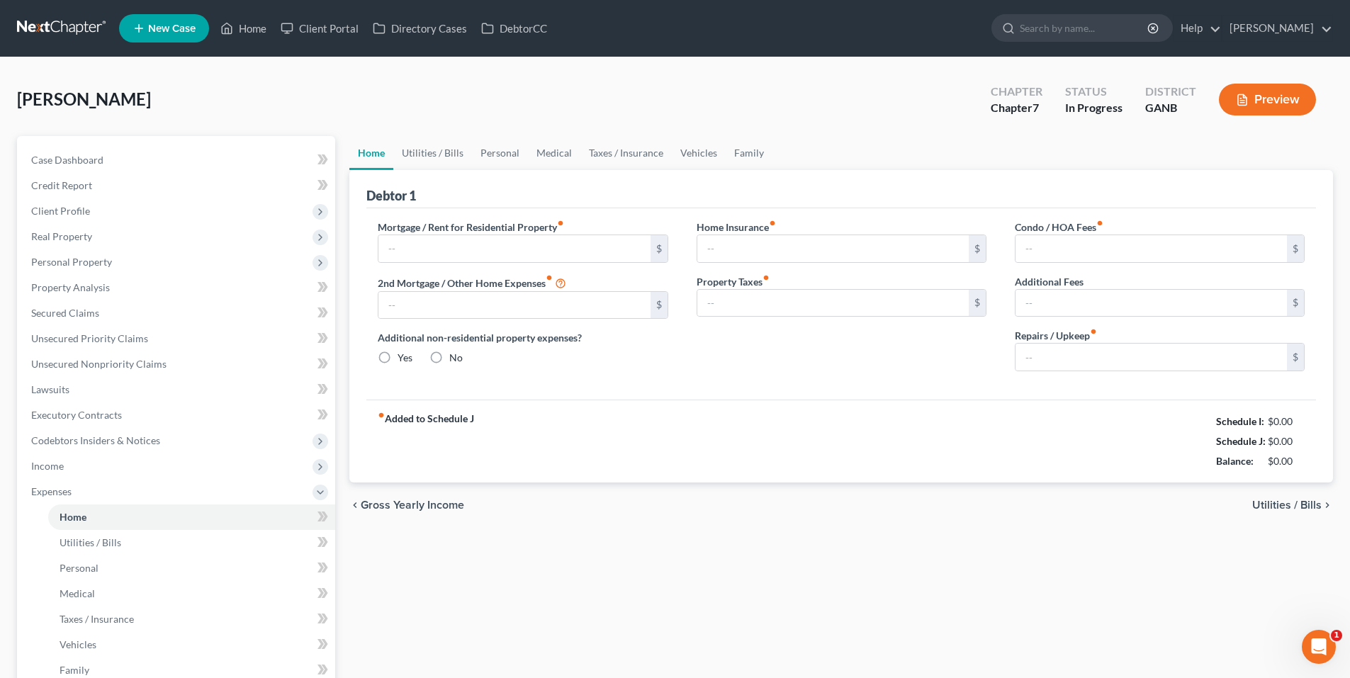
type input "0.00"
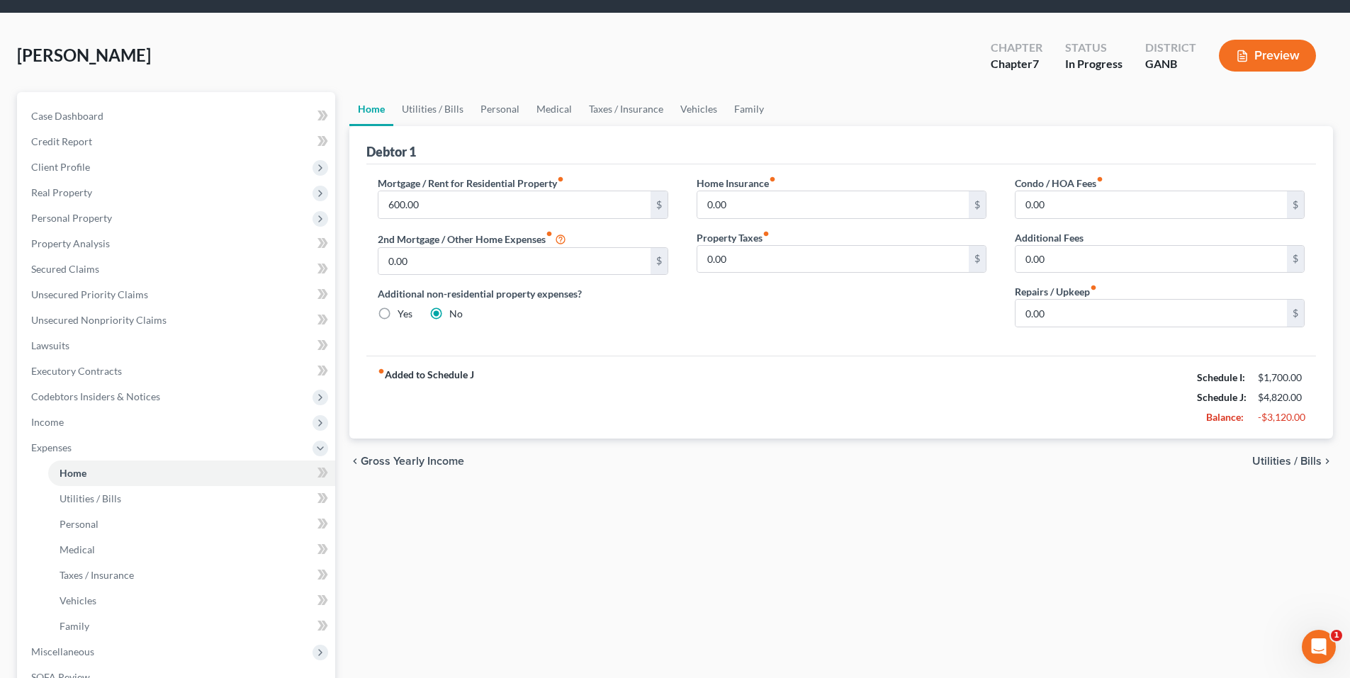
scroll to position [41, 0]
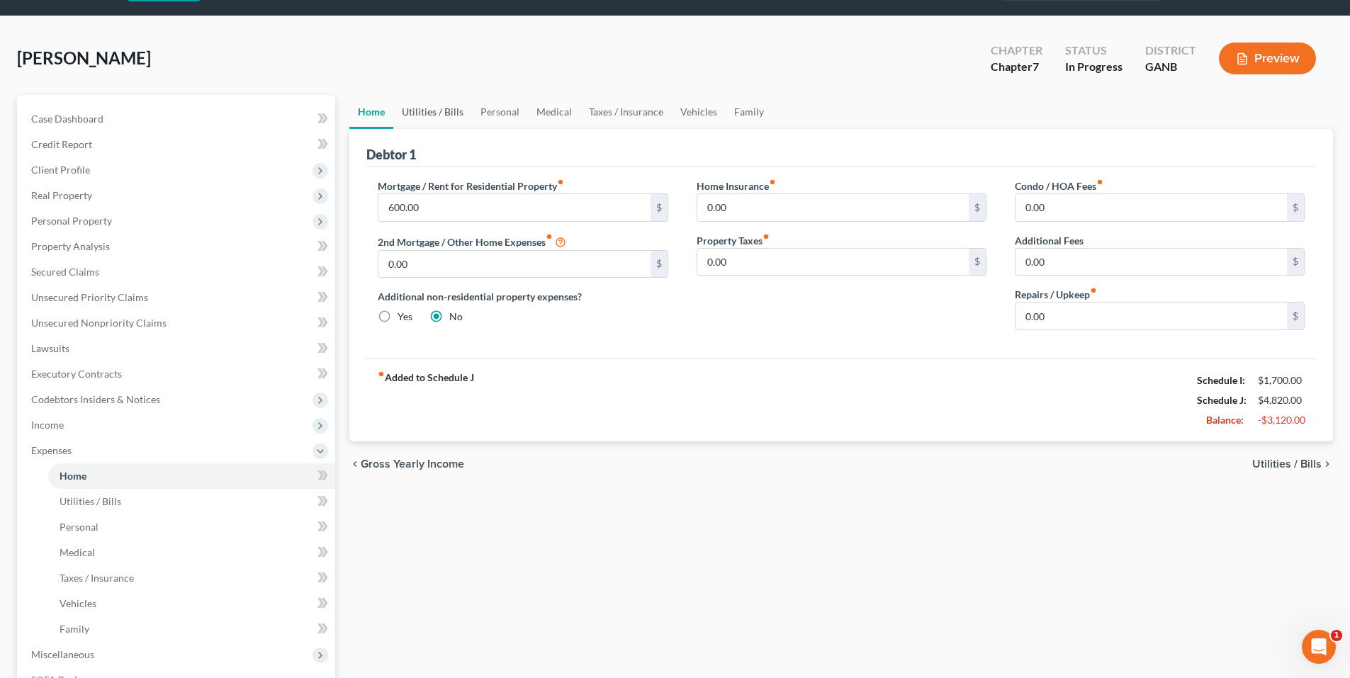
click at [441, 106] on link "Utilities / Bills" at bounding box center [432, 112] width 79 height 34
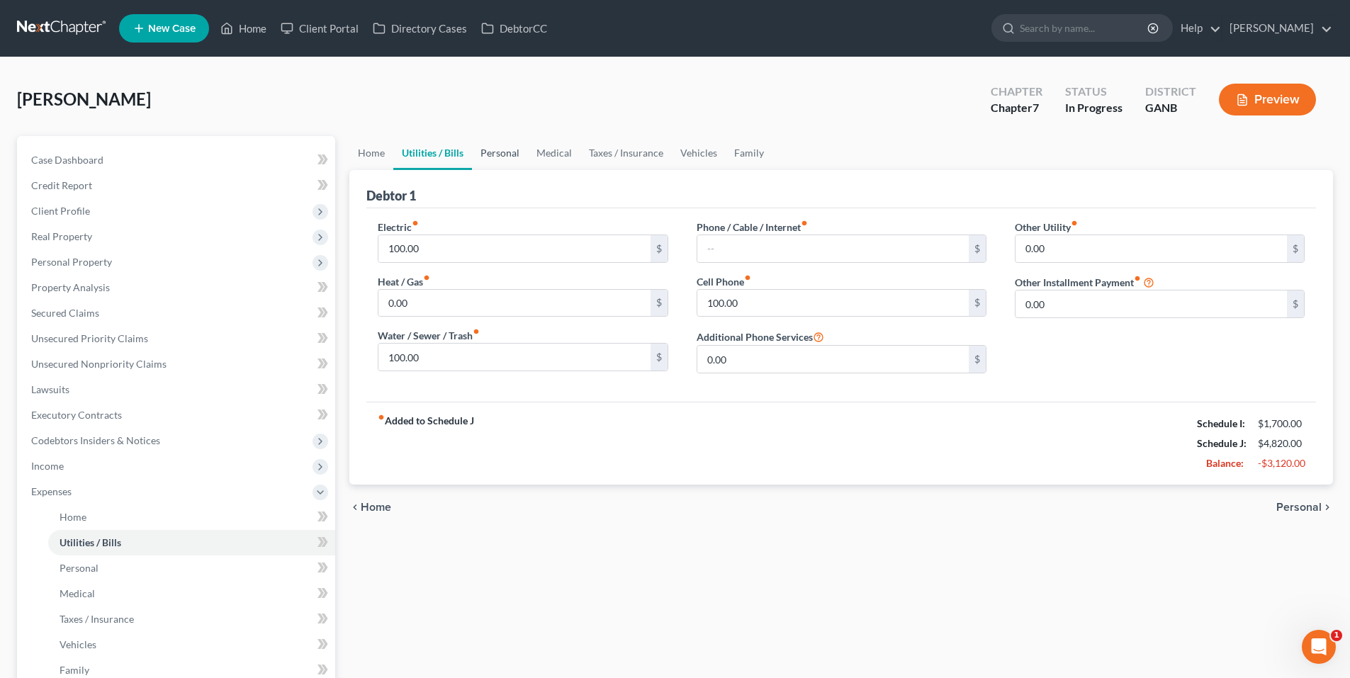
click at [516, 147] on link "Personal" at bounding box center [500, 153] width 56 height 34
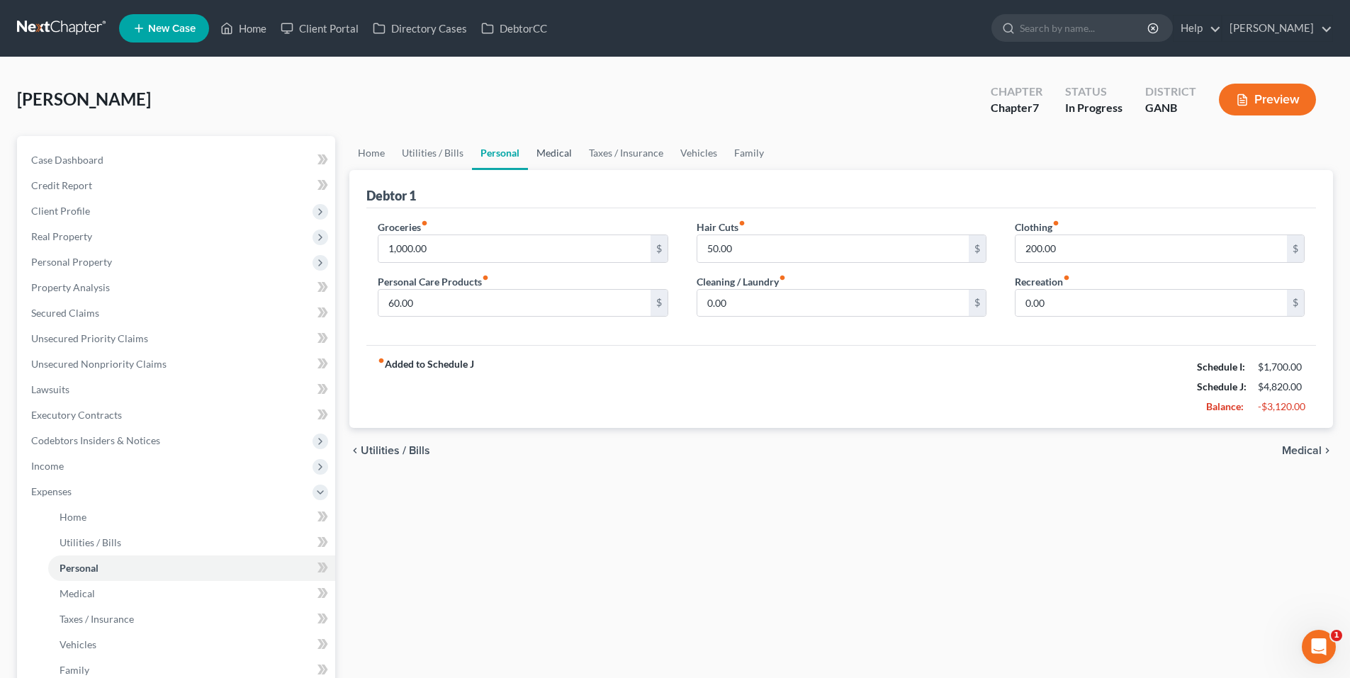
click at [553, 150] on link "Medical" at bounding box center [554, 153] width 52 height 34
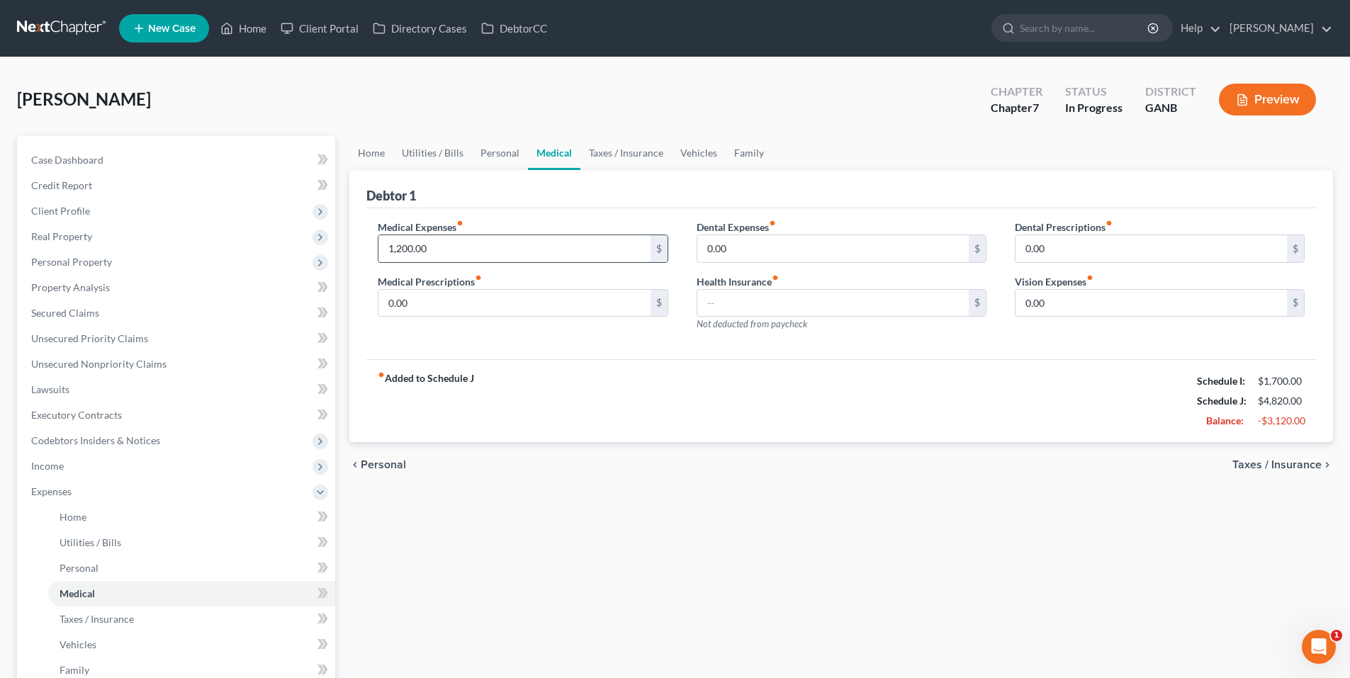
click at [441, 247] on input "1,200.00" at bounding box center [513, 248] width 271 height 27
click at [827, 487] on div "chevron_left Personal Taxes / Insurance chevron_right" at bounding box center [840, 464] width 983 height 45
click at [475, 299] on input "0.00" at bounding box center [513, 303] width 271 height 27
type input "2.00"
click at [618, 158] on link "Taxes / Insurance" at bounding box center [625, 153] width 91 height 34
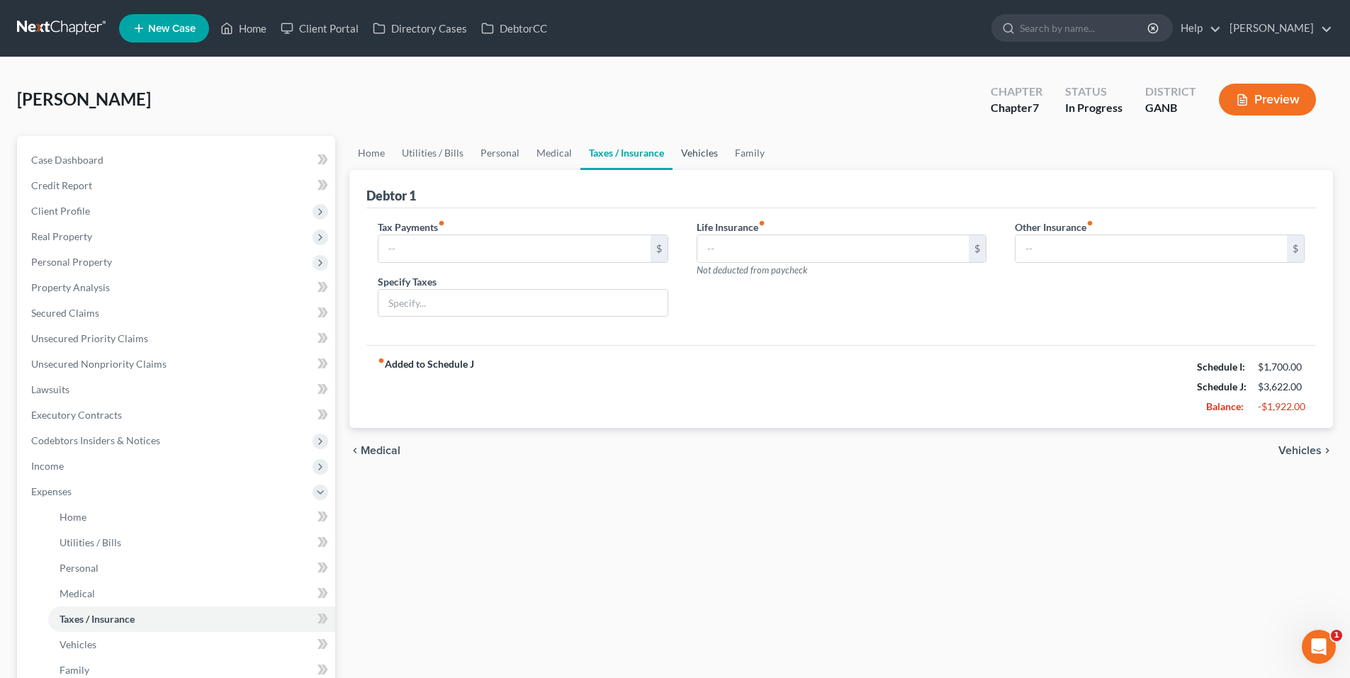
click at [706, 152] on link "Vehicles" at bounding box center [699, 153] width 54 height 34
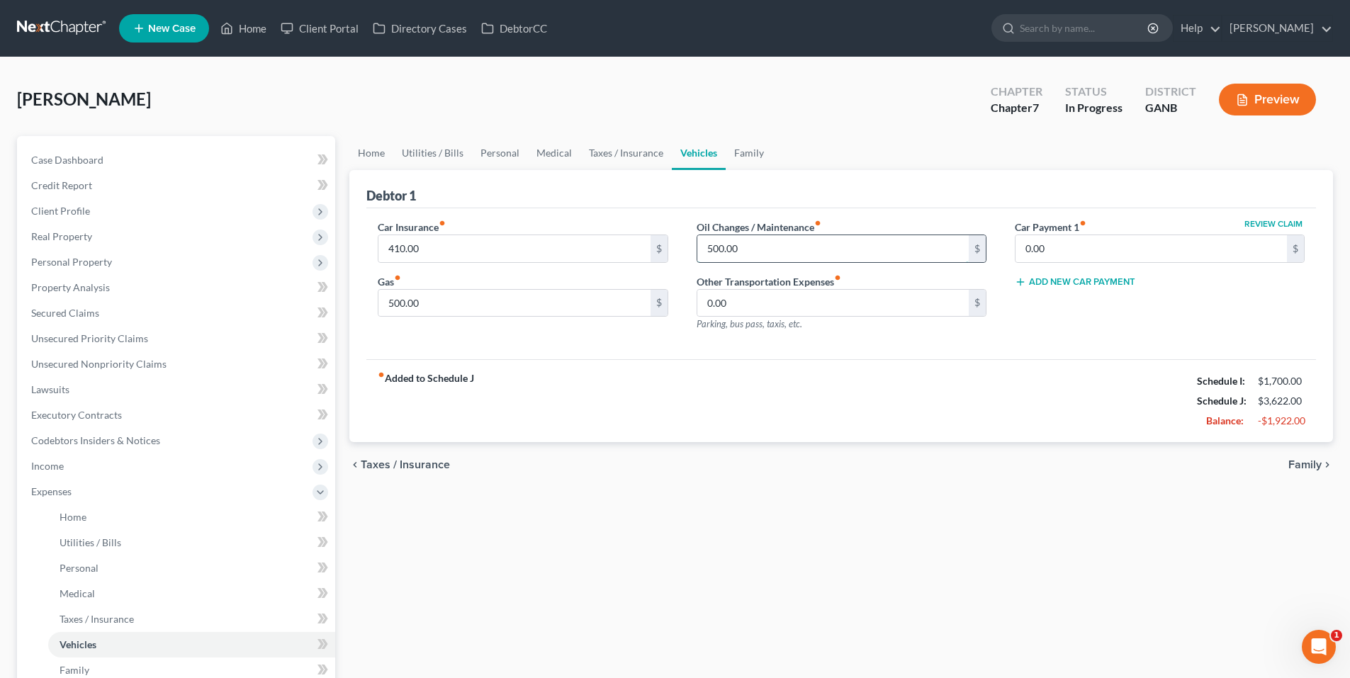
click at [750, 241] on input "500.00" at bounding box center [832, 248] width 271 height 27
click at [750, 239] on input "500.00" at bounding box center [832, 248] width 271 height 27
type input "42.00"
click at [955, 153] on ul "Home Utilities / Bills Personal Medical Taxes / Insurance Vehicles Family" at bounding box center [840, 153] width 983 height 34
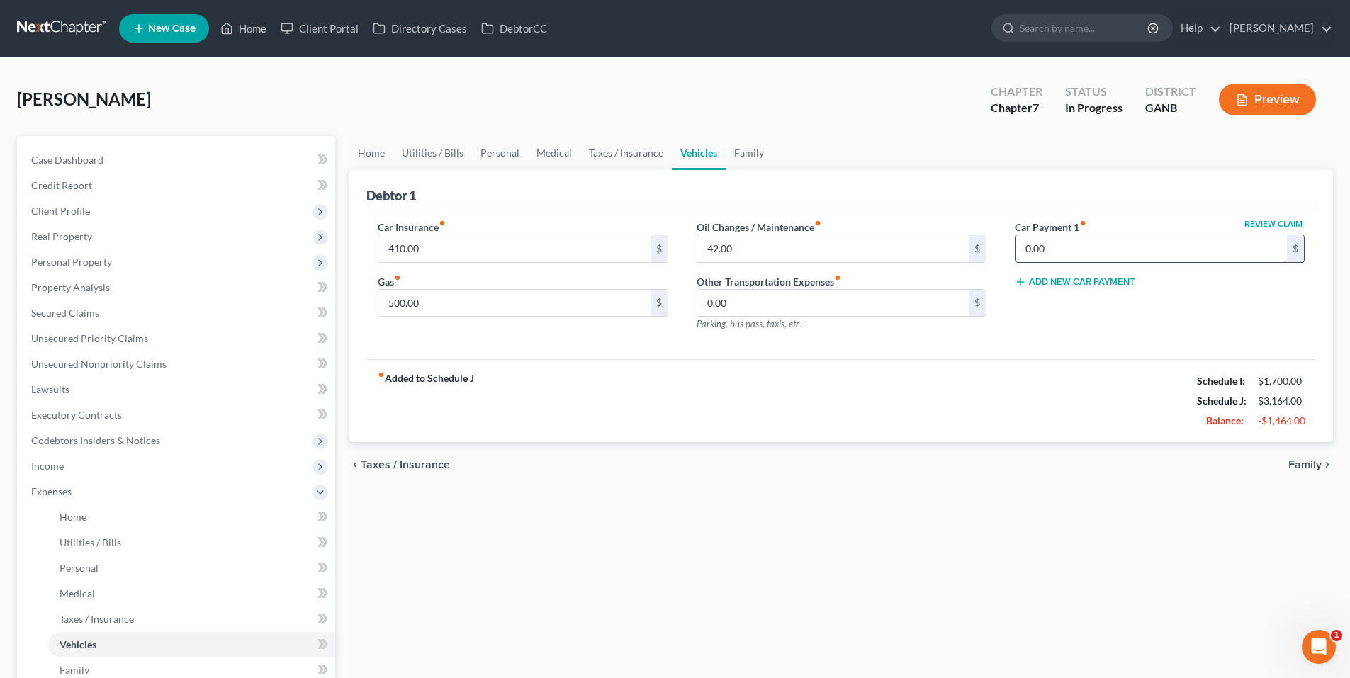
click at [1142, 252] on input "0.00" at bounding box center [1150, 248] width 271 height 27
type input "400.00"
click at [899, 163] on ul "Home Utilities / Bills Personal Medical Taxes / Insurance Vehicles Family" at bounding box center [840, 153] width 983 height 34
click at [742, 157] on link "Family" at bounding box center [748, 153] width 47 height 34
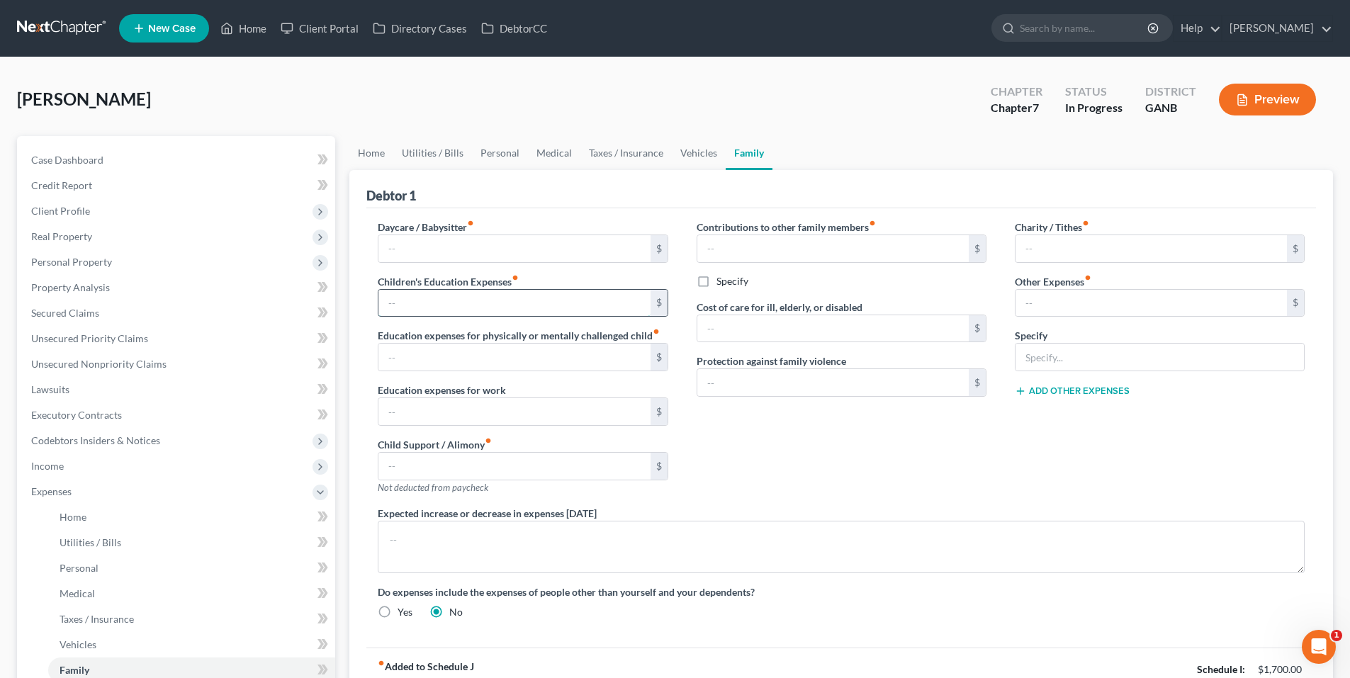
click at [569, 298] on input "text" at bounding box center [513, 303] width 271 height 27
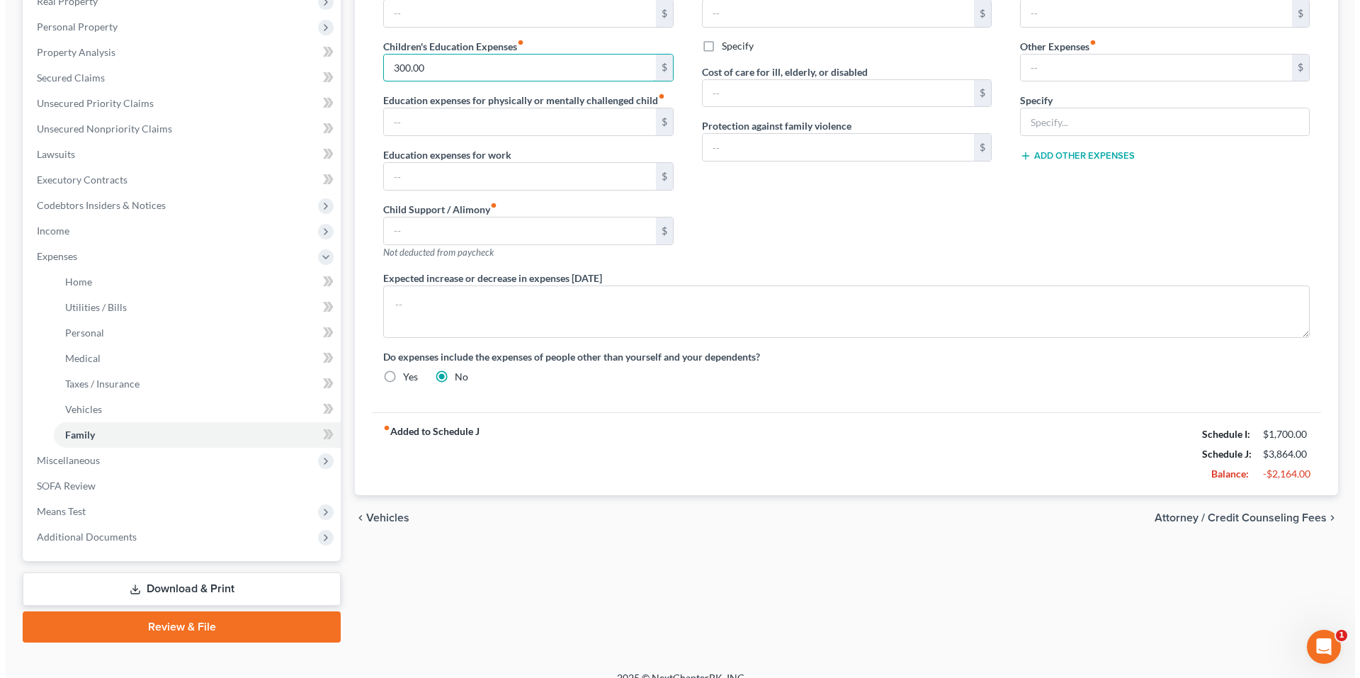
scroll to position [254, 0]
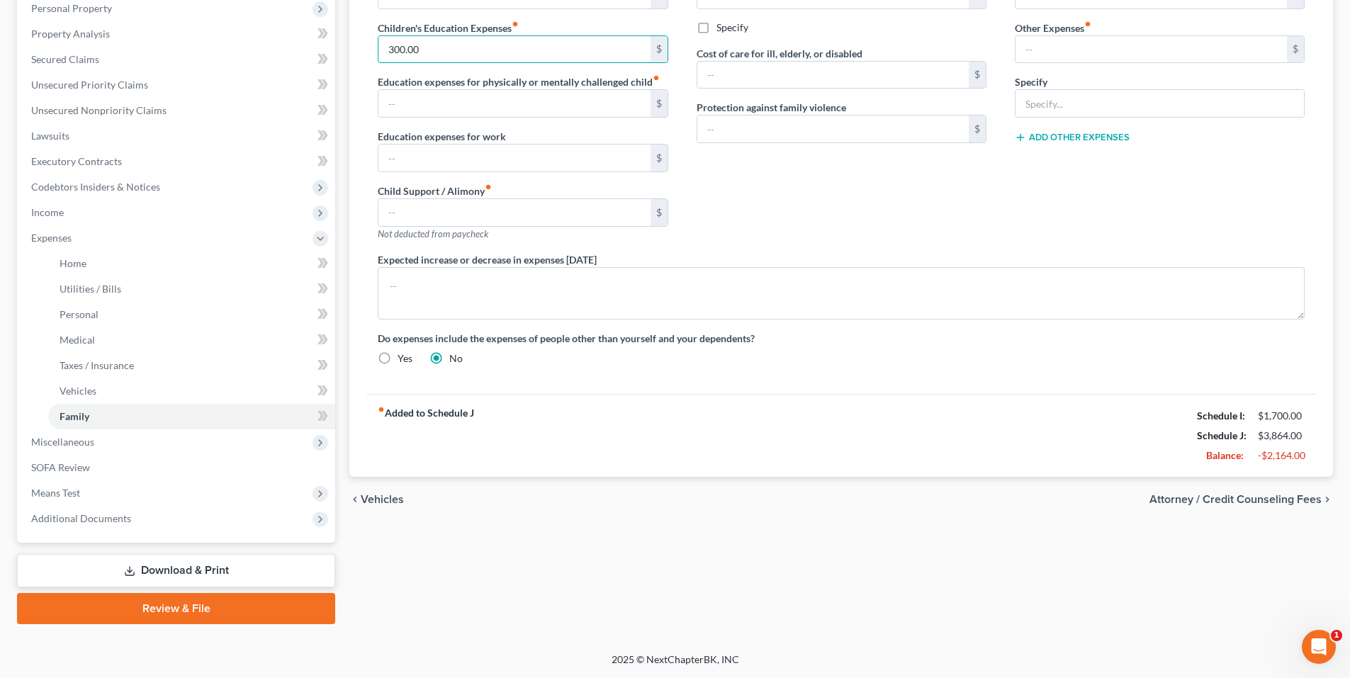
type input "300.00"
click at [1237, 499] on span "Attorney / Credit Counseling Fees" at bounding box center [1235, 499] width 172 height 11
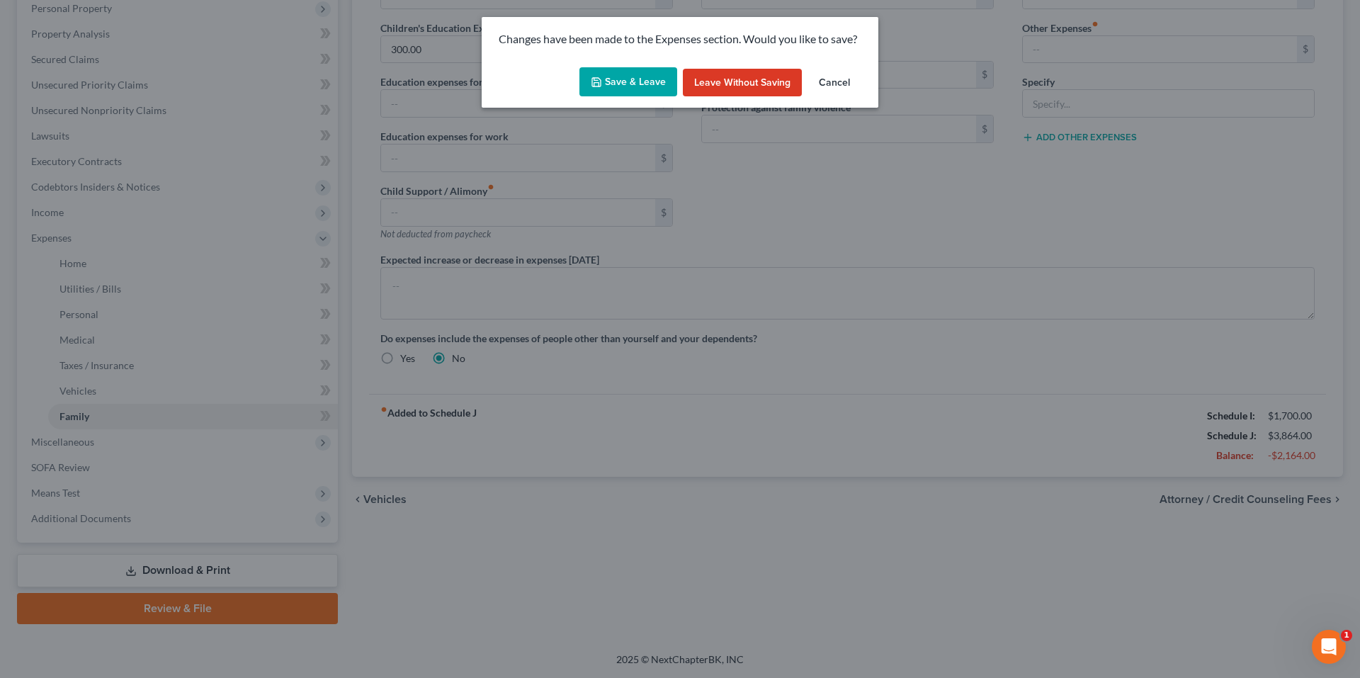
click at [643, 80] on button "Save & Leave" at bounding box center [628, 82] width 98 height 30
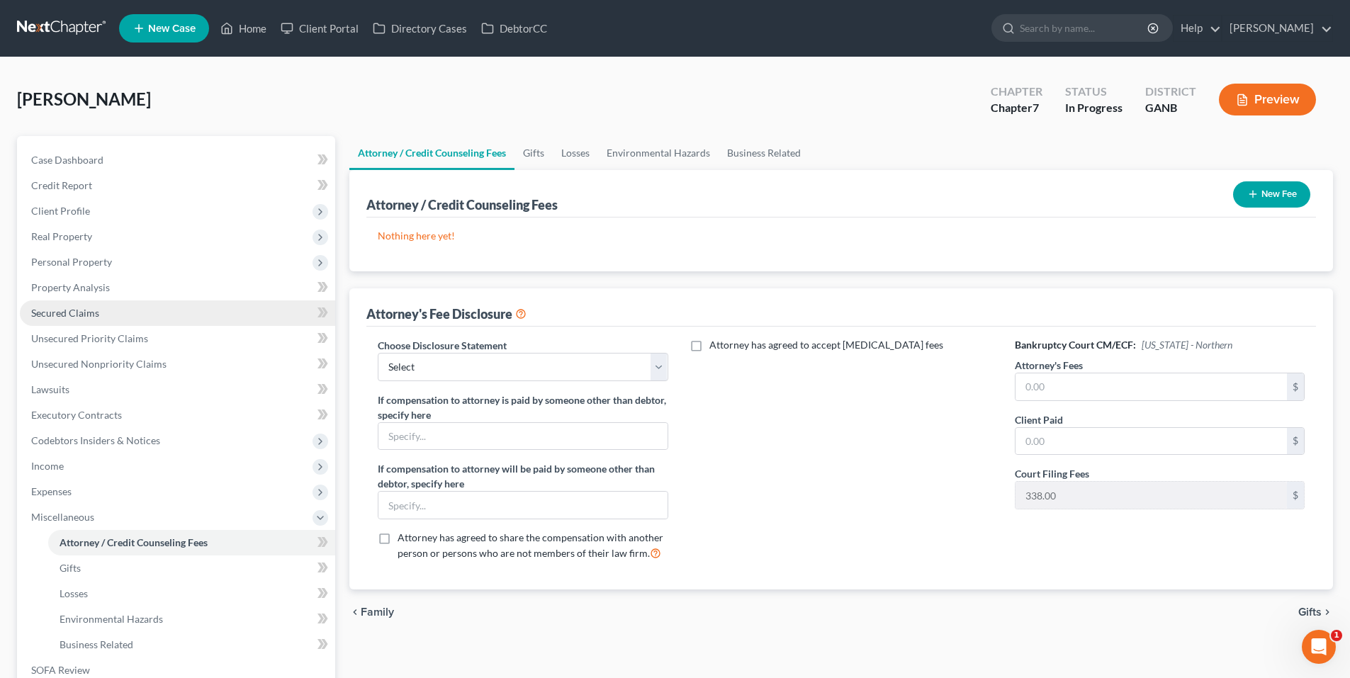
click at [94, 307] on span "Secured Claims" at bounding box center [65, 313] width 68 height 12
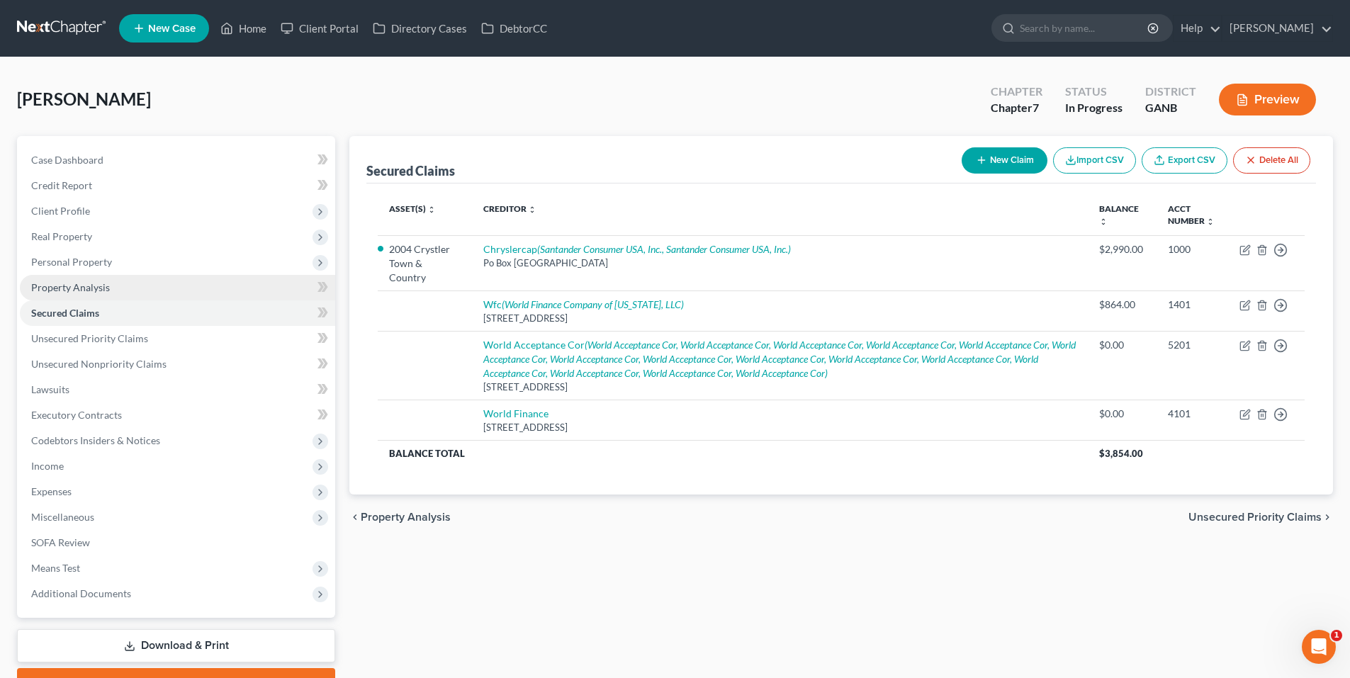
click at [91, 290] on span "Property Analysis" at bounding box center [70, 287] width 79 height 12
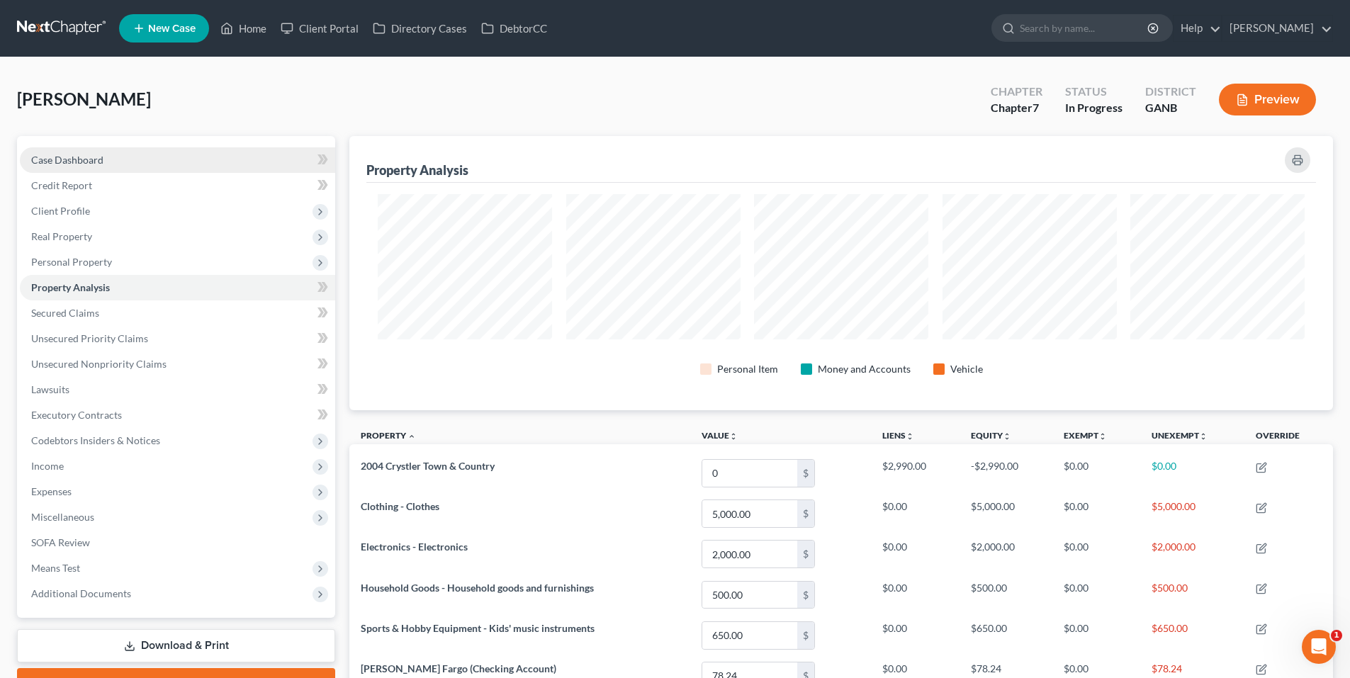
click at [100, 160] on span "Case Dashboard" at bounding box center [67, 160] width 72 height 12
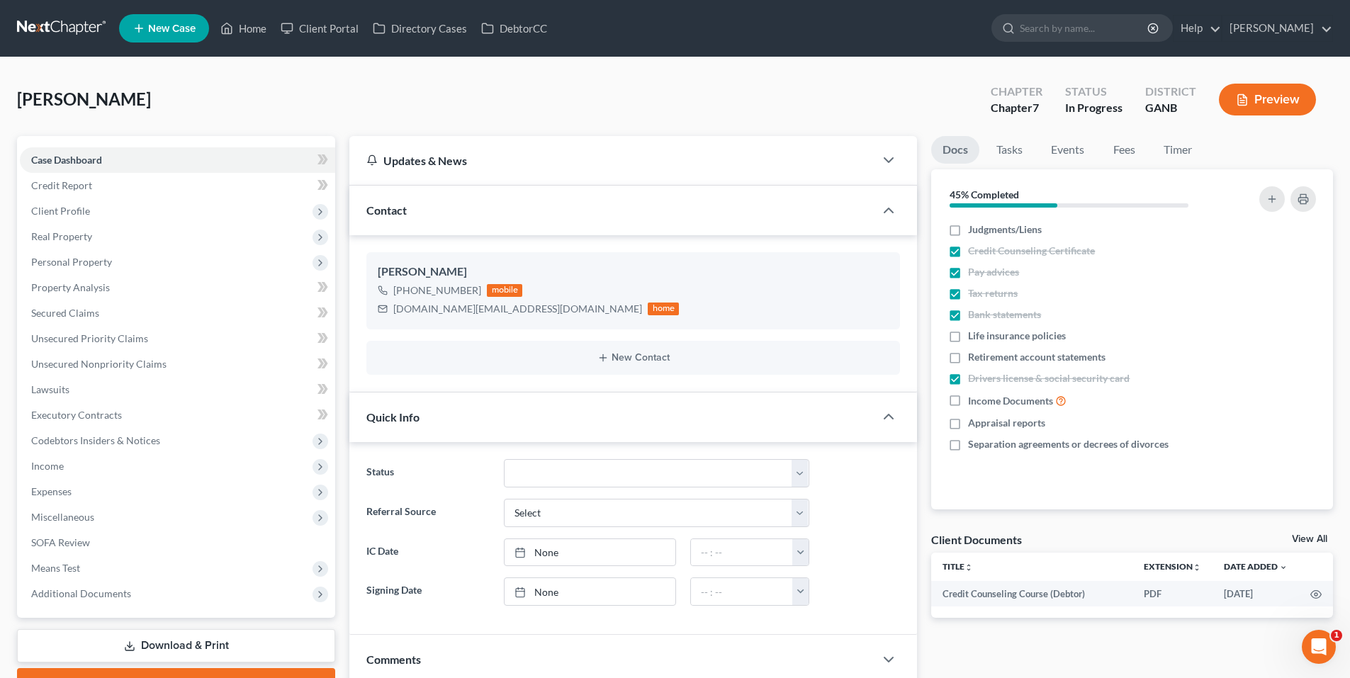
click at [47, 26] on link at bounding box center [62, 29] width 91 height 26
